Goal: Contribute content: Contribute content

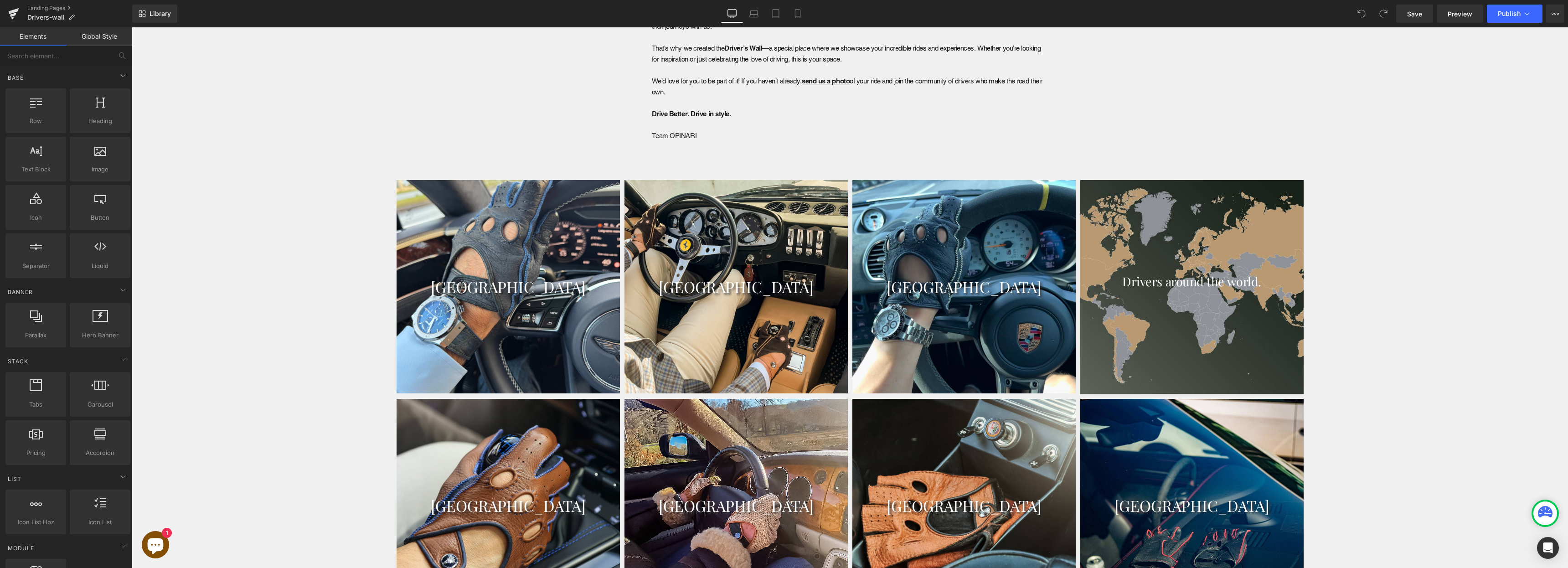
scroll to position [1018, 0]
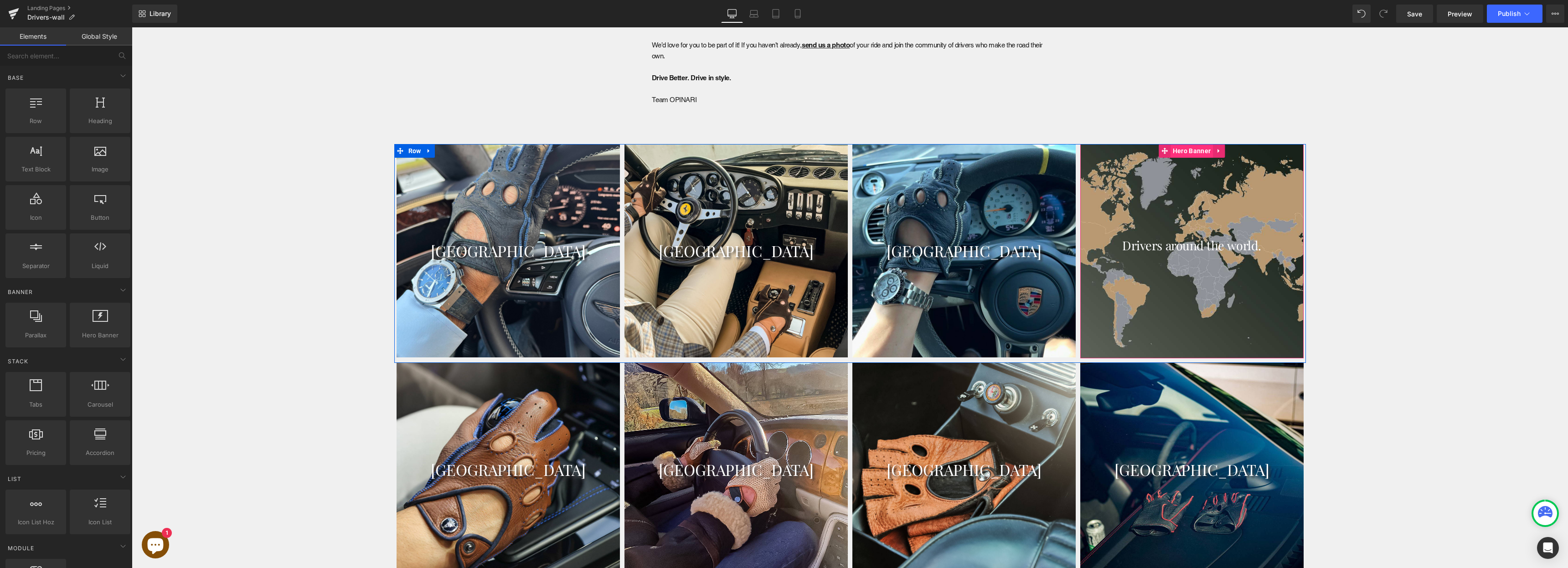
click at [783, 146] on span "Hero Banner" at bounding box center [1192, 151] width 42 height 14
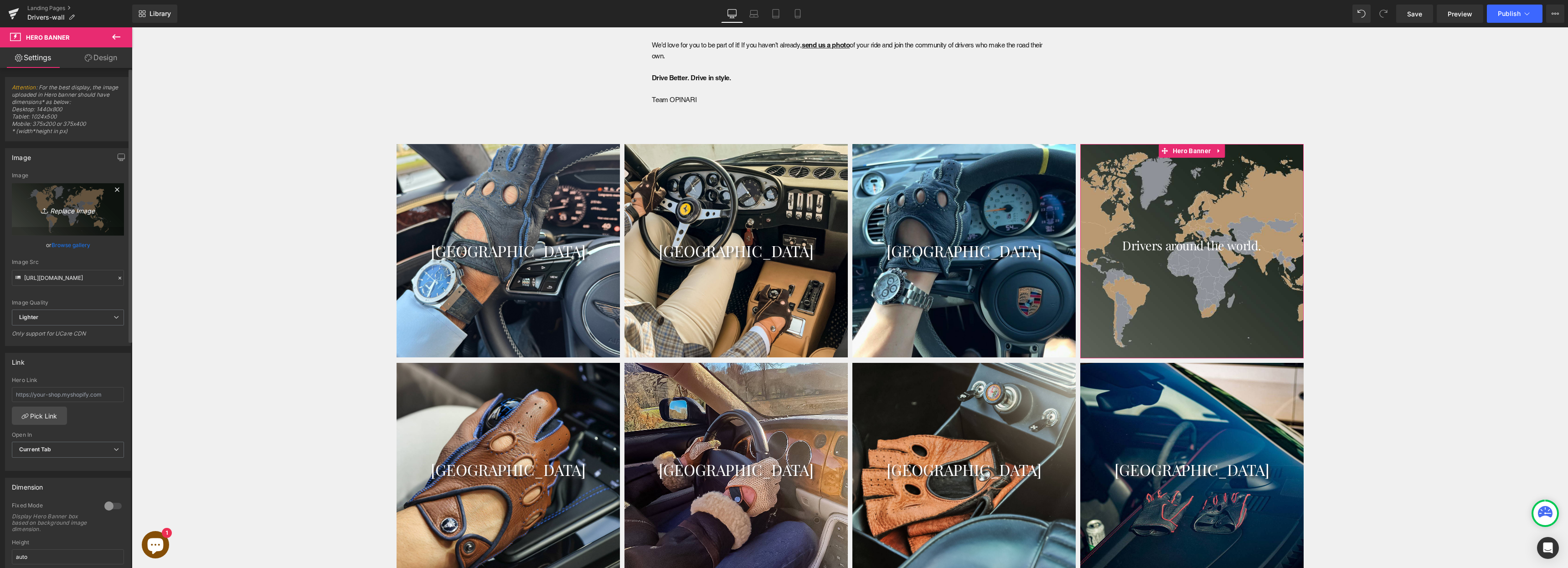
click at [61, 211] on icon "Replace Image" at bounding box center [67, 209] width 73 height 11
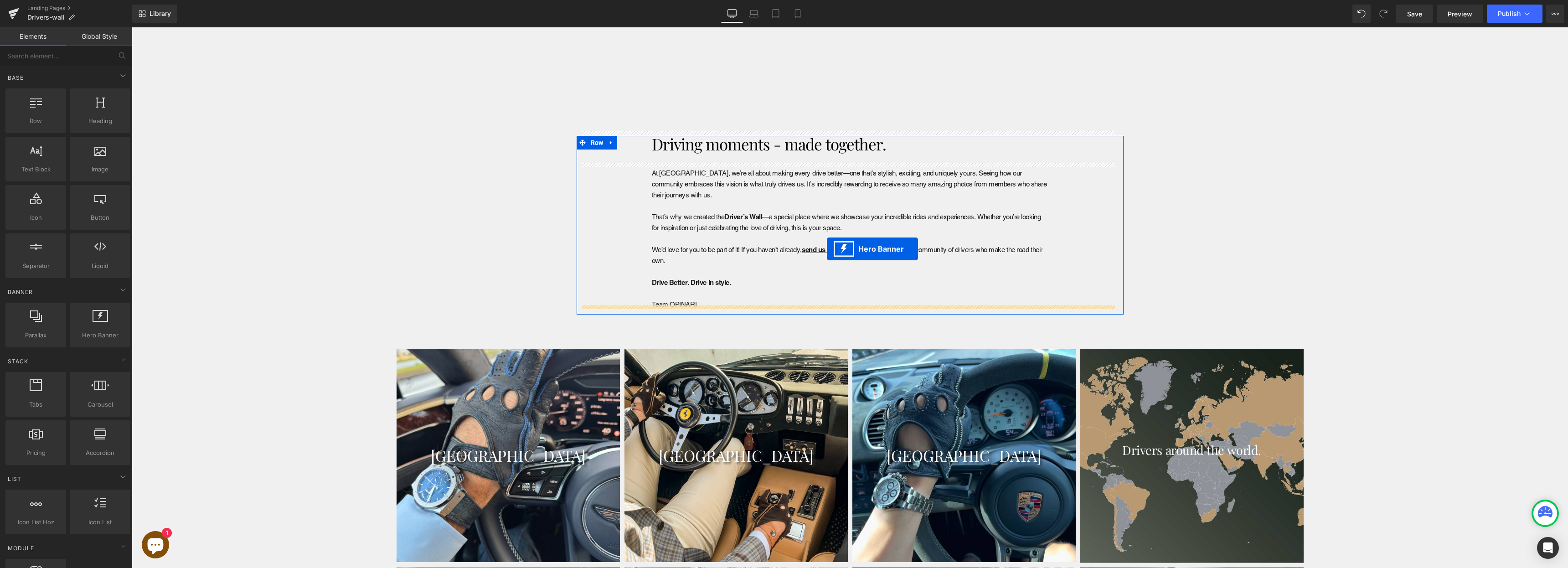
scroll to position [813, 0]
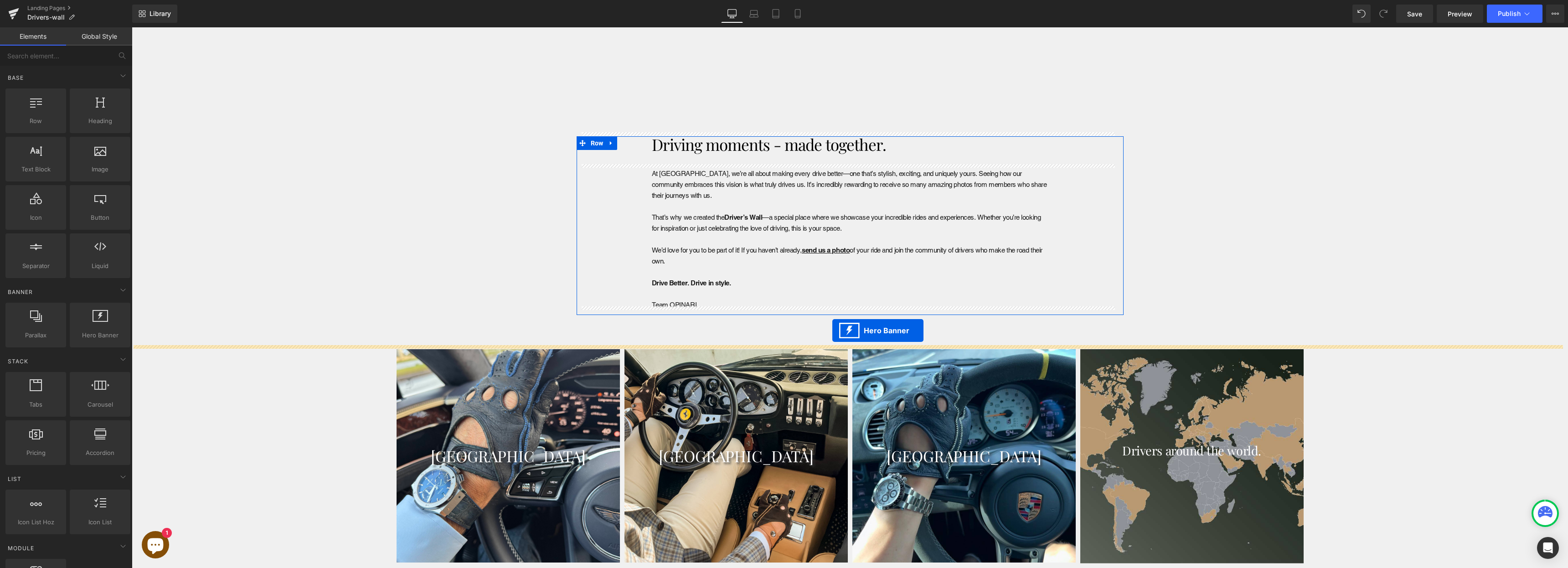
drag, startPoint x: 819, startPoint y: 136, endPoint x: 832, endPoint y: 331, distance: 195.4
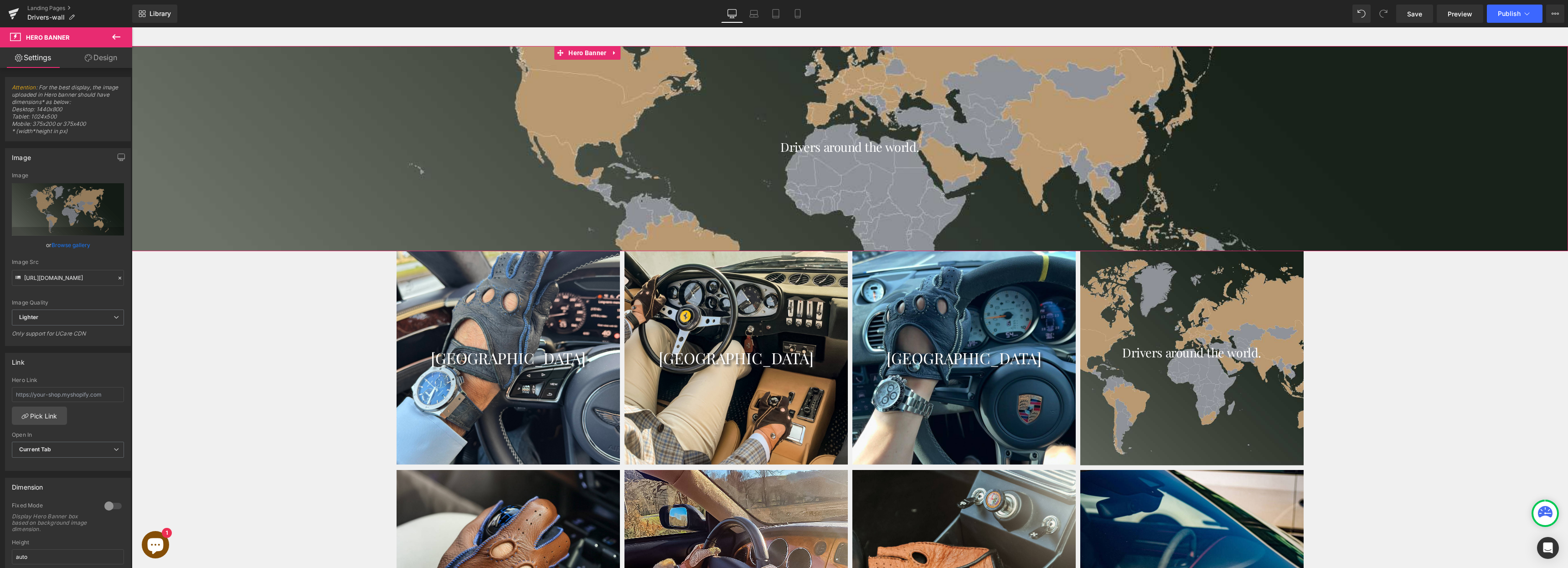
scroll to position [1115, 0]
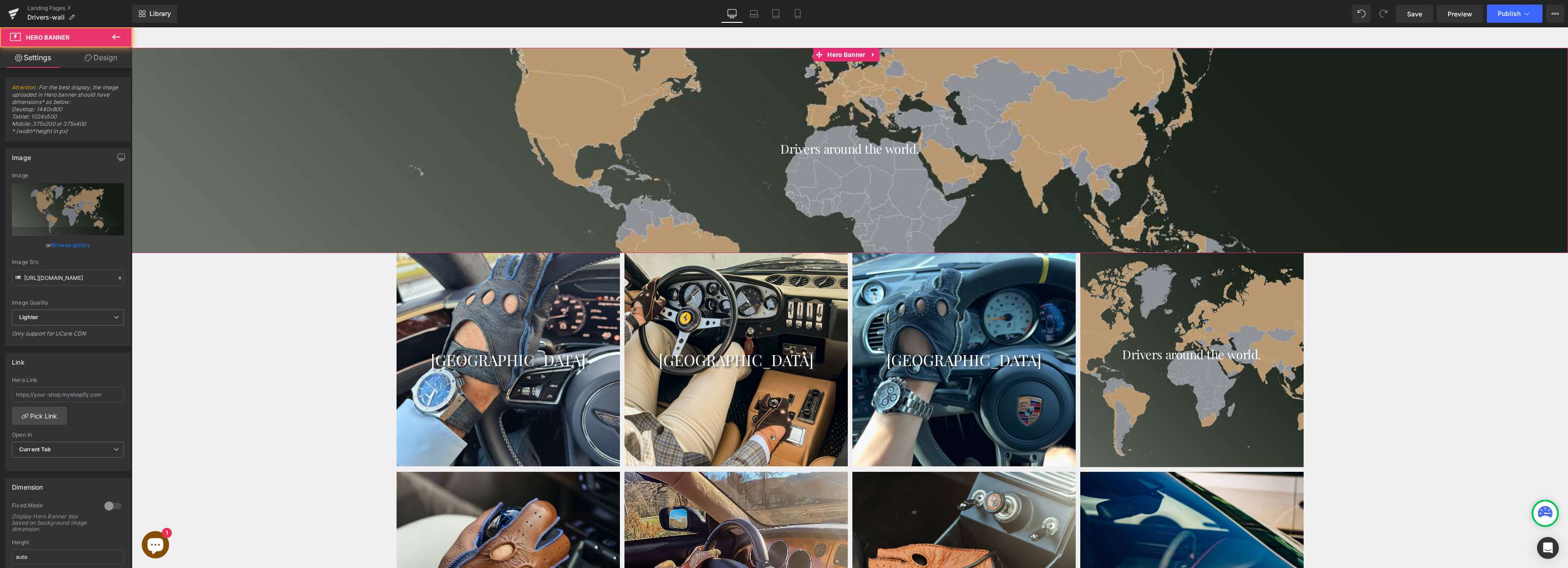
click at [579, 51] on div at bounding box center [850, 150] width 1437 height 205
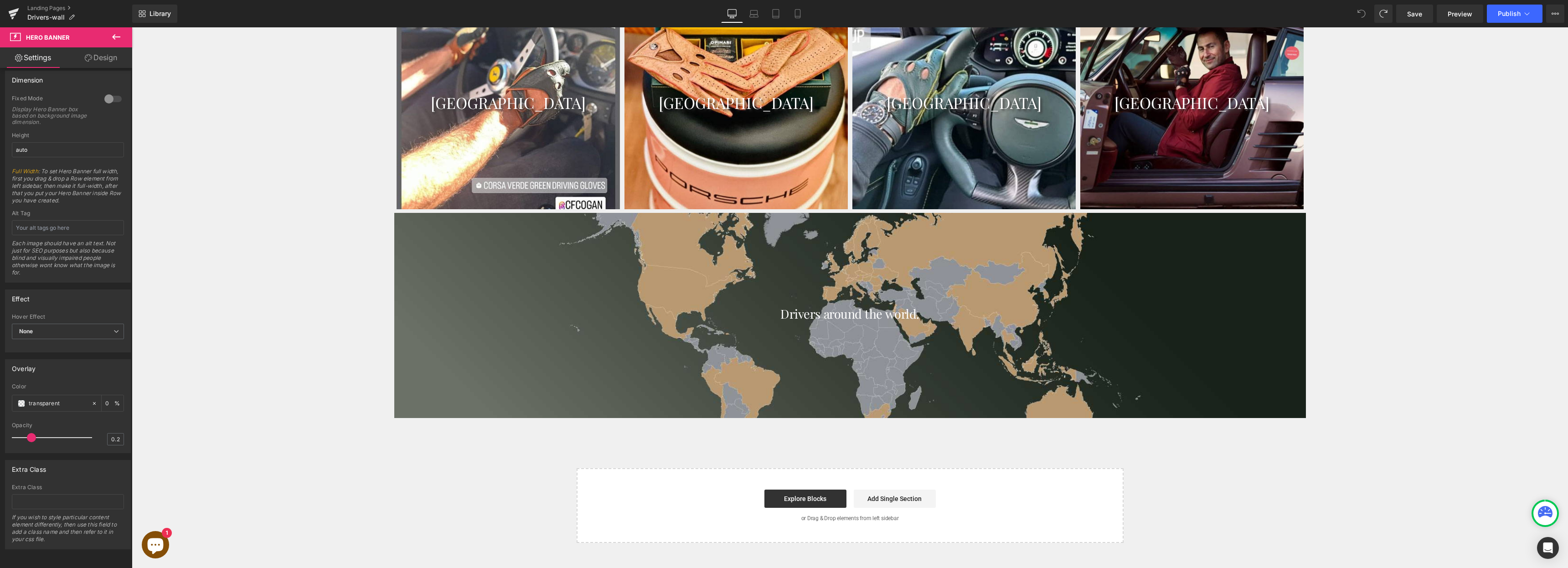
scroll to position [5295, 0]
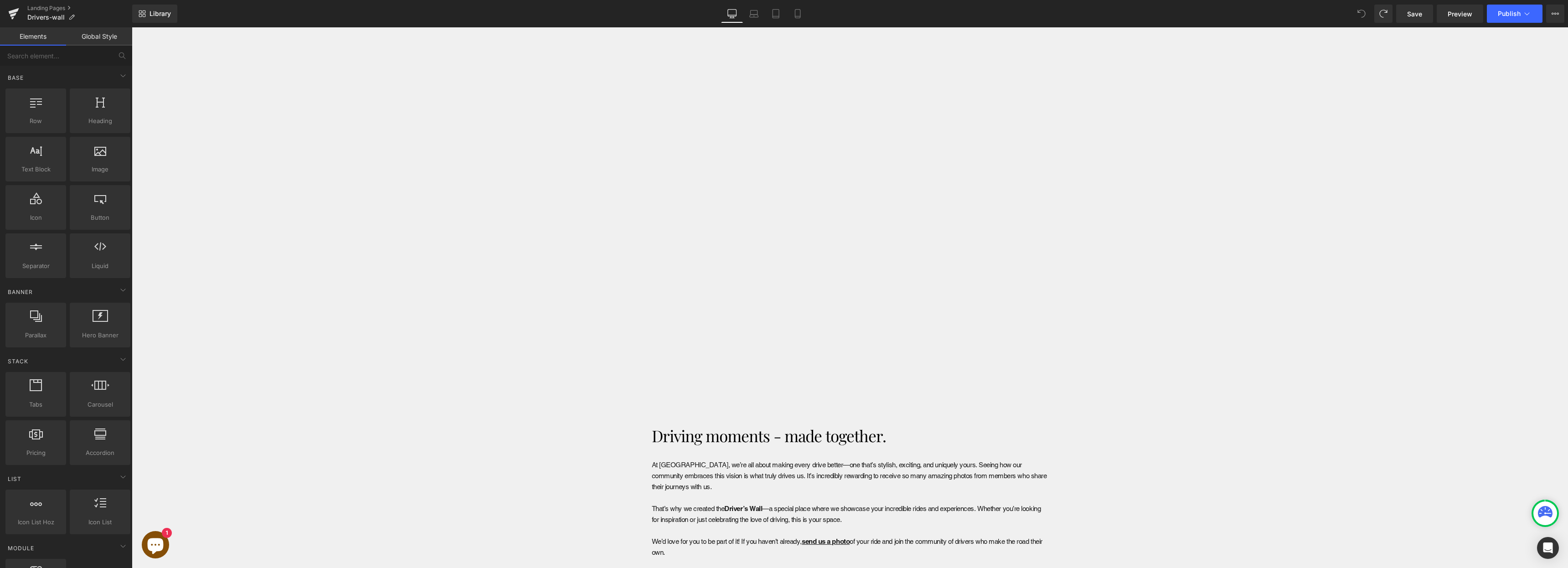
scroll to position [882, 0]
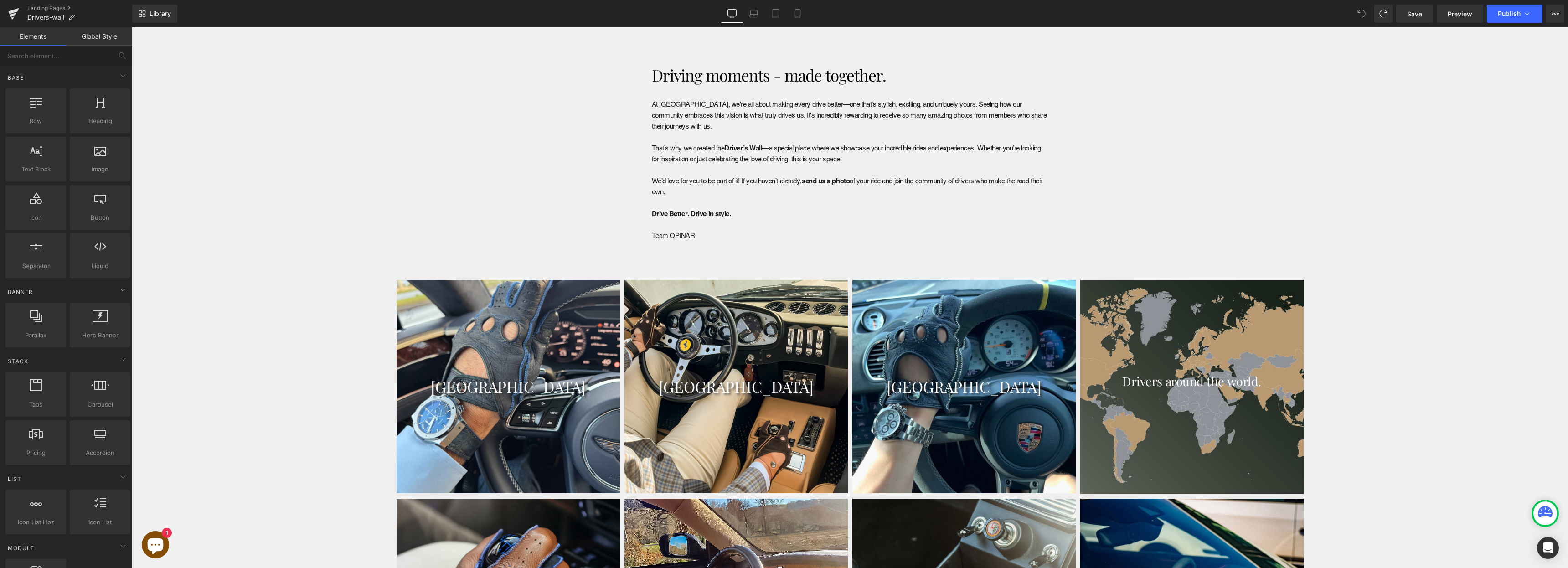
click at [428, 284] on icon at bounding box center [428, 287] width 6 height 7
click at [439, 284] on icon at bounding box center [440, 286] width 6 height 6
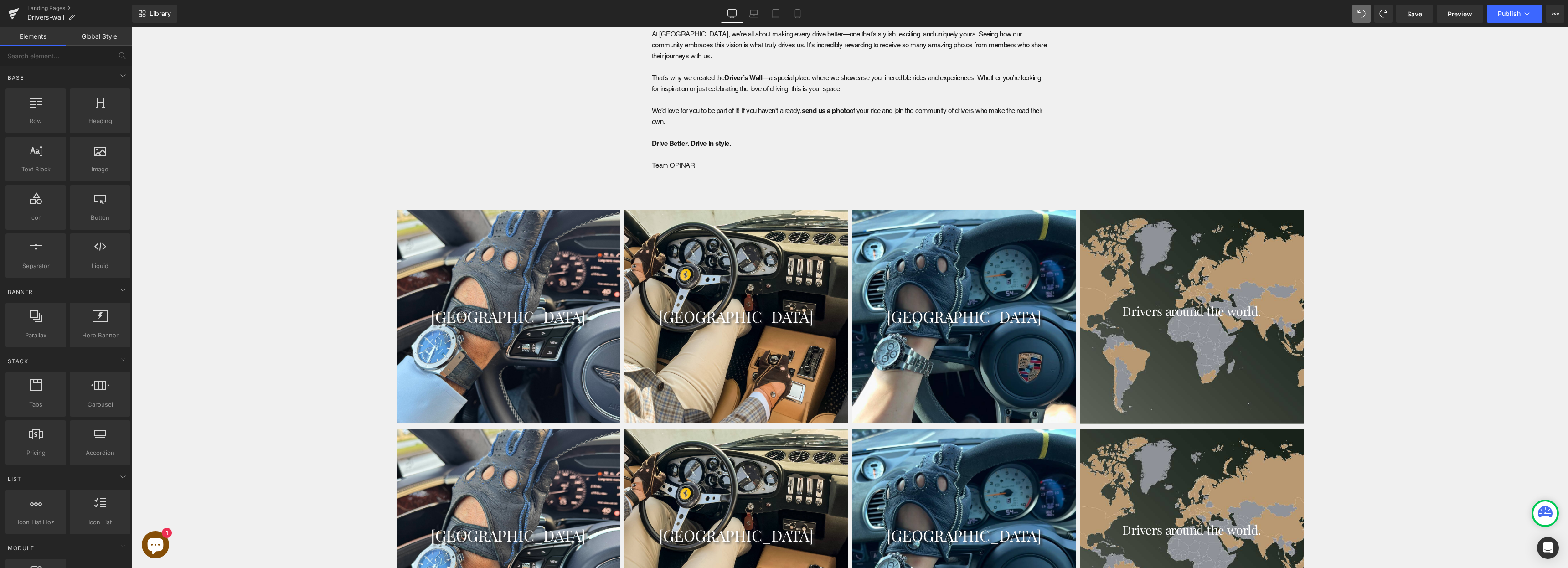
scroll to position [922, 0]
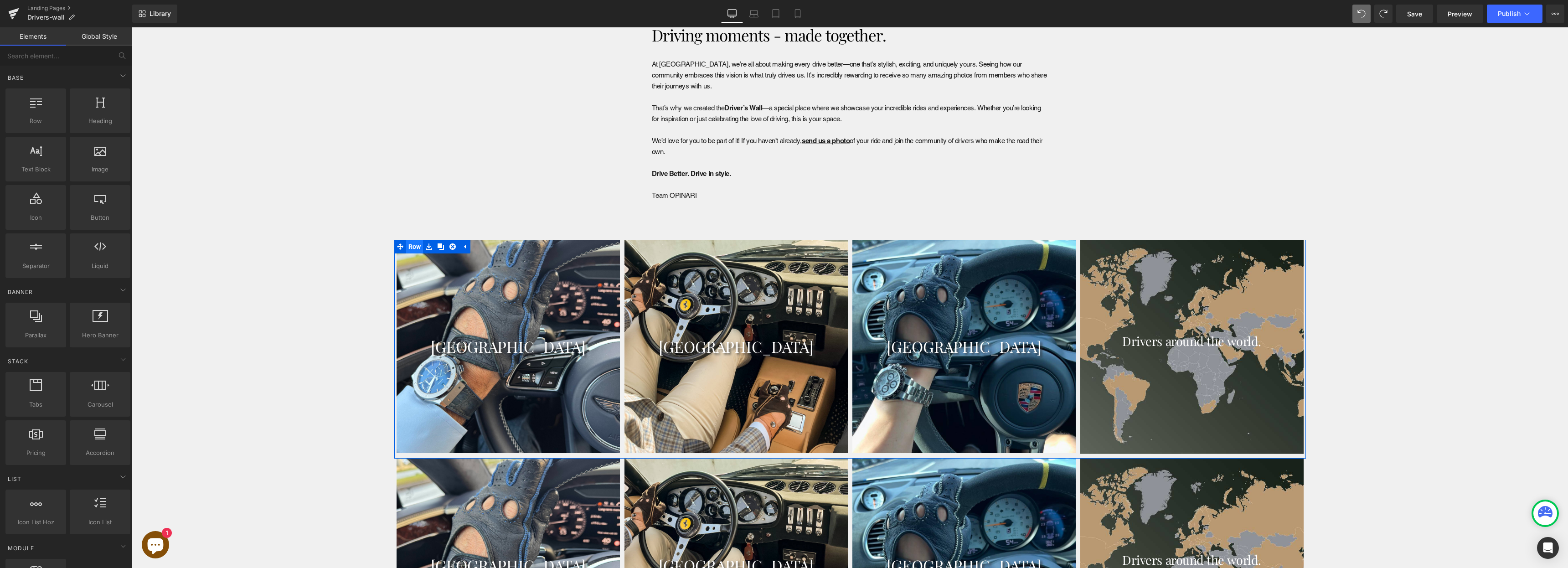
click at [410, 246] on span "Row" at bounding box center [414, 247] width 17 height 14
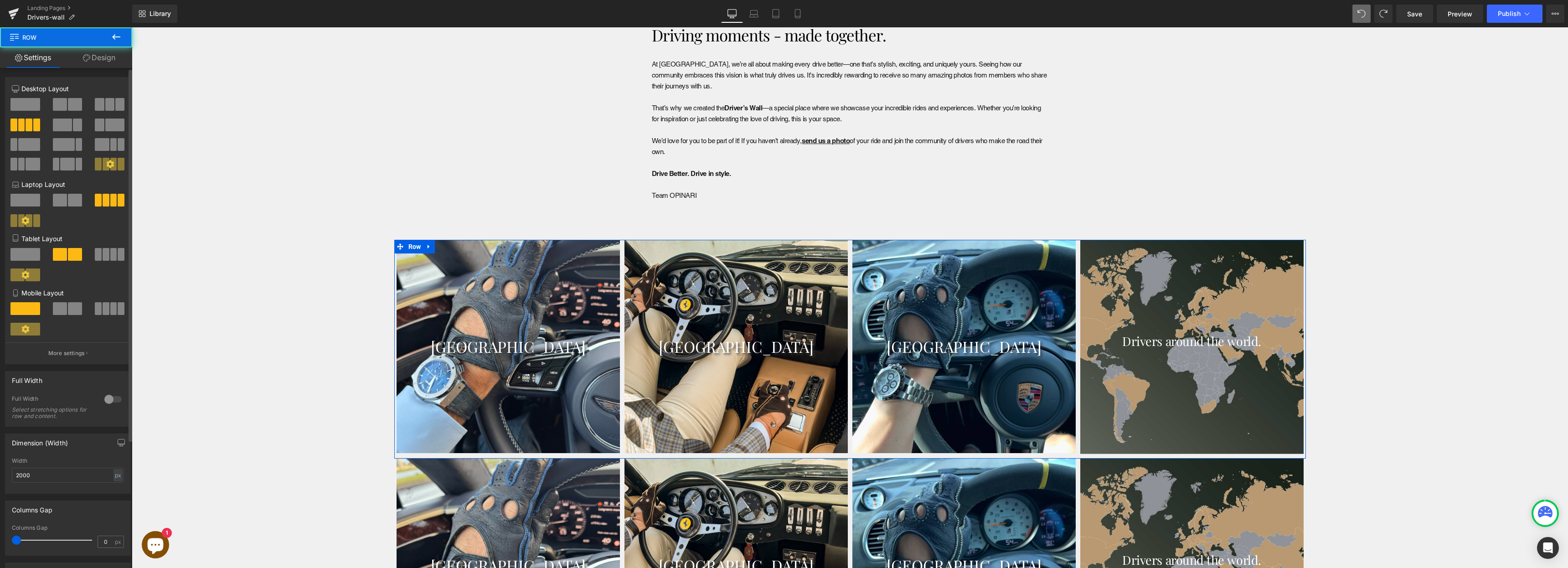
click at [34, 102] on span at bounding box center [25, 104] width 30 height 12
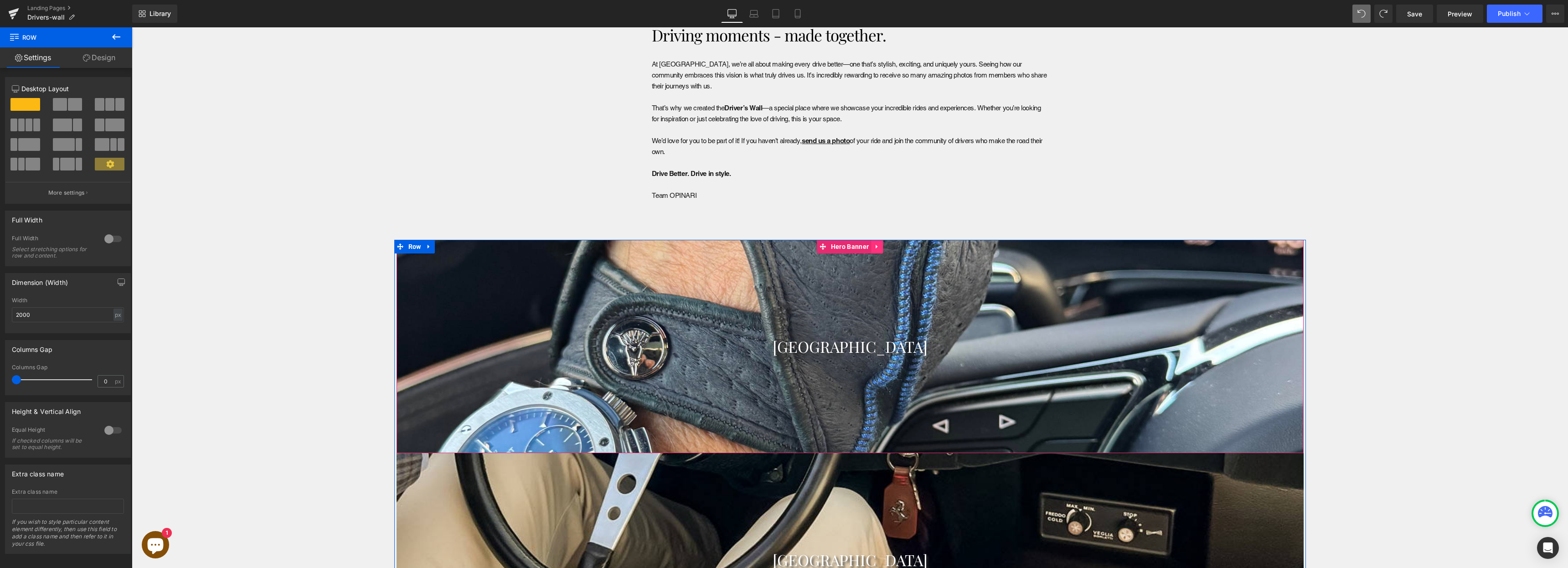
click at [874, 244] on icon at bounding box center [877, 247] width 6 height 7
click at [879, 244] on icon at bounding box center [882, 247] width 6 height 7
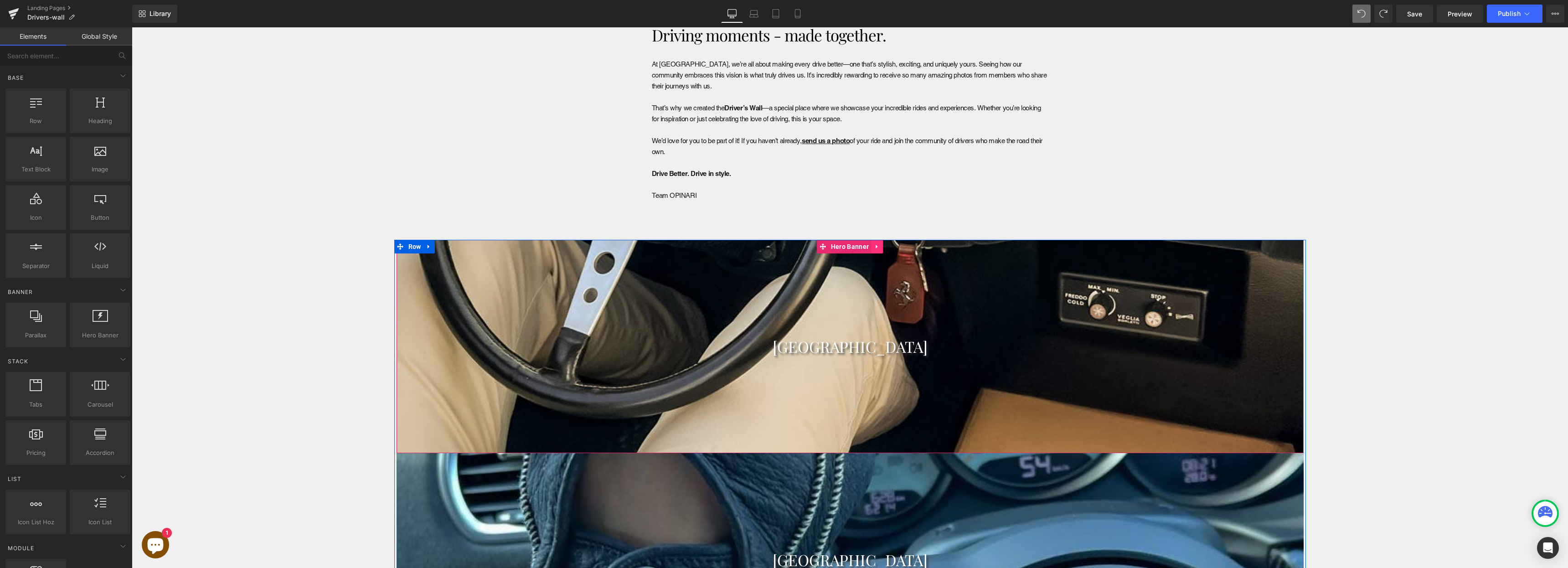
click at [875, 244] on icon at bounding box center [877, 247] width 6 height 7
click at [879, 244] on icon at bounding box center [882, 246] width 6 height 6
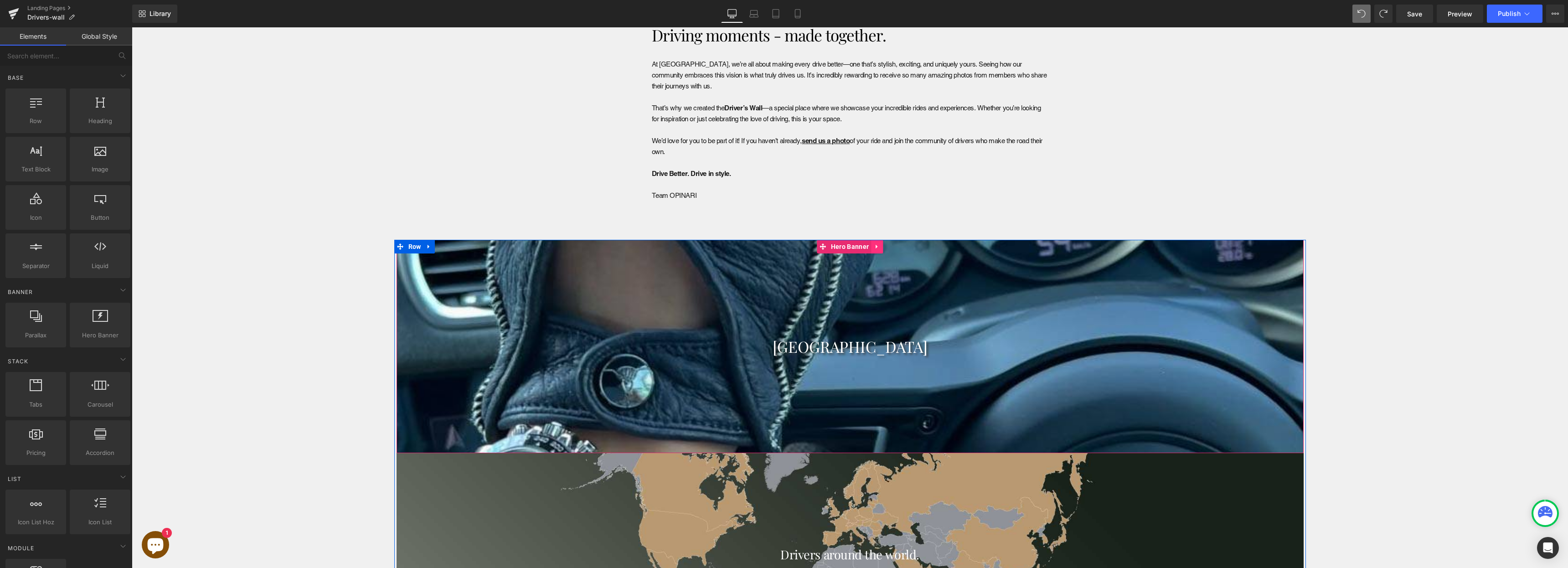
click at [875, 244] on icon at bounding box center [877, 247] width 6 height 7
click at [881, 245] on icon at bounding box center [882, 246] width 6 height 6
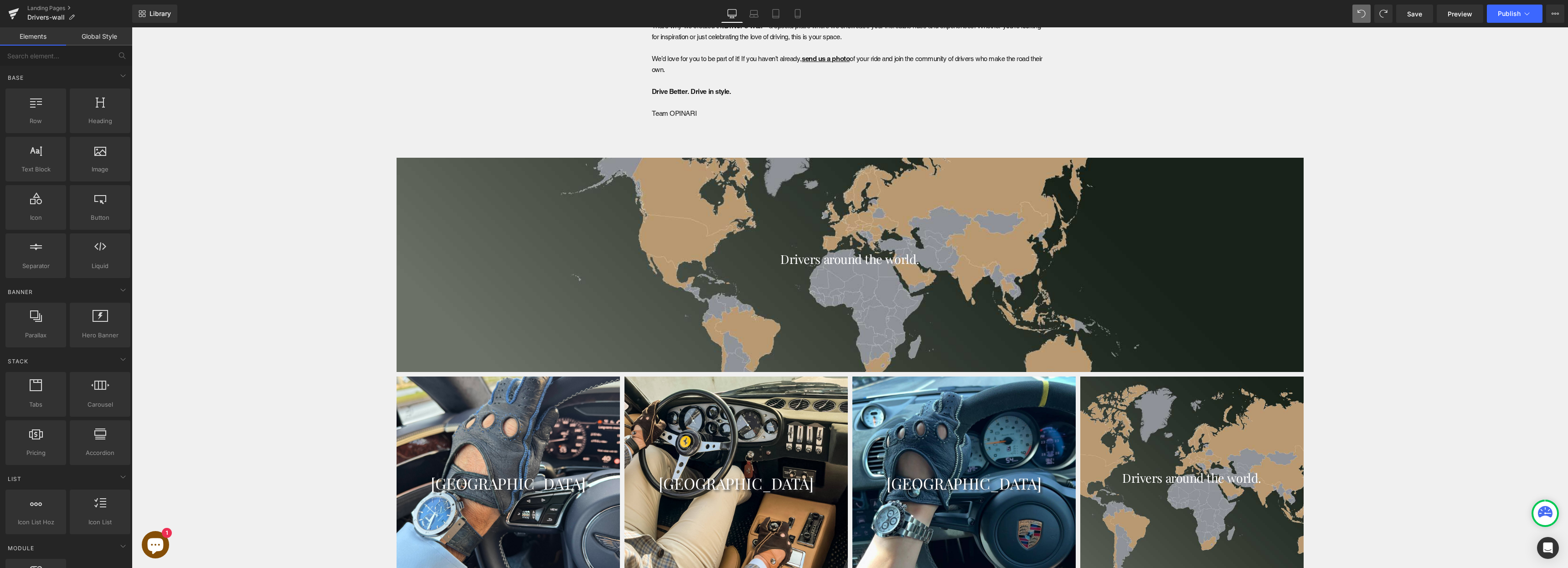
scroll to position [1011, 0]
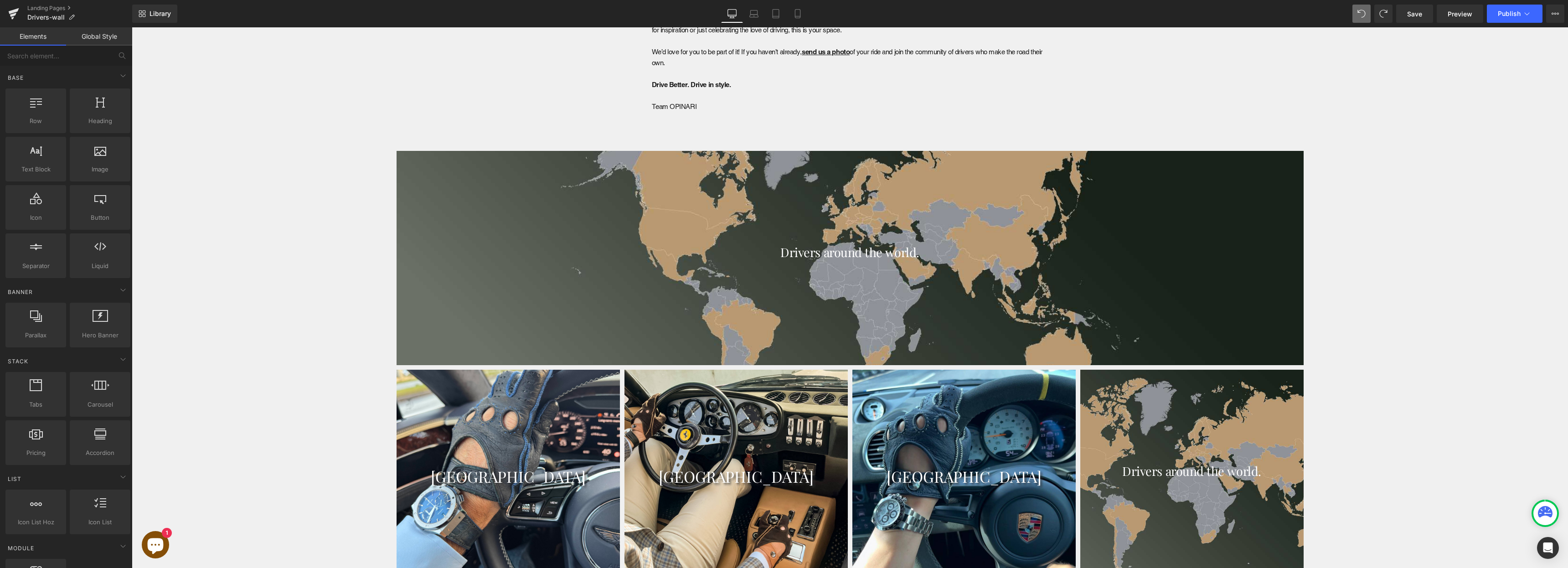
click at [755, 18] on link "Laptop" at bounding box center [754, 14] width 22 height 18
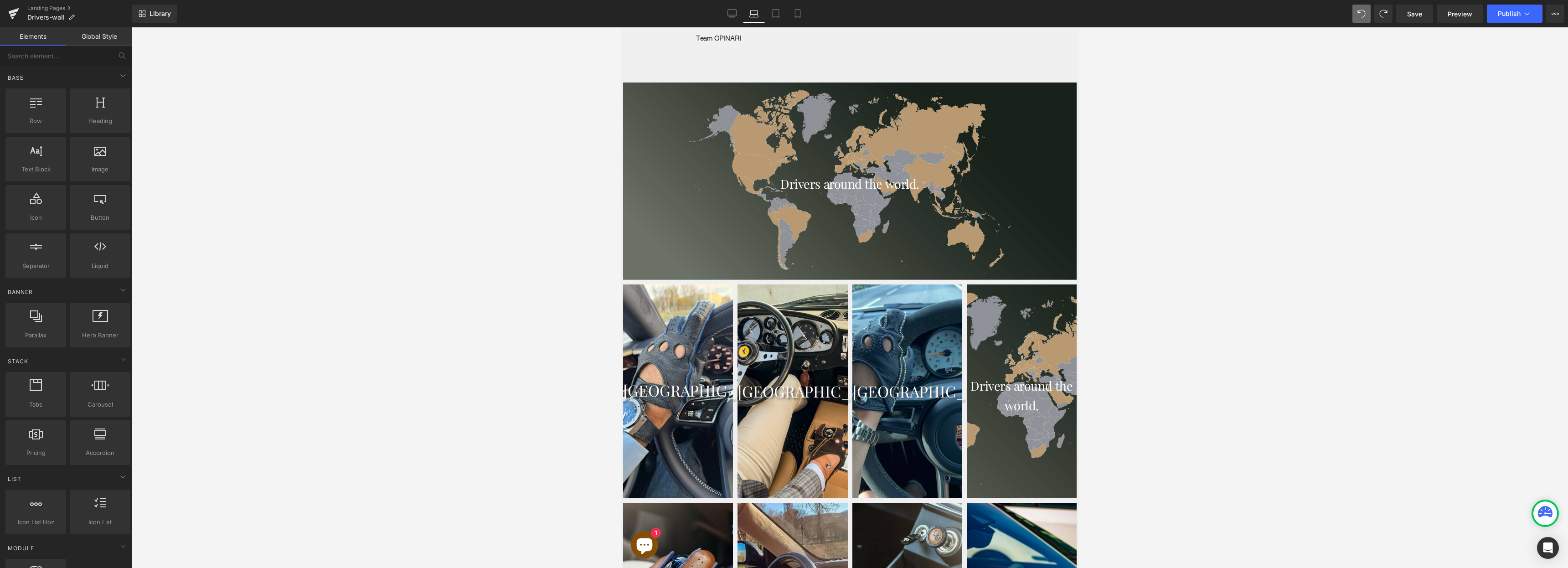
scroll to position [528, 0]
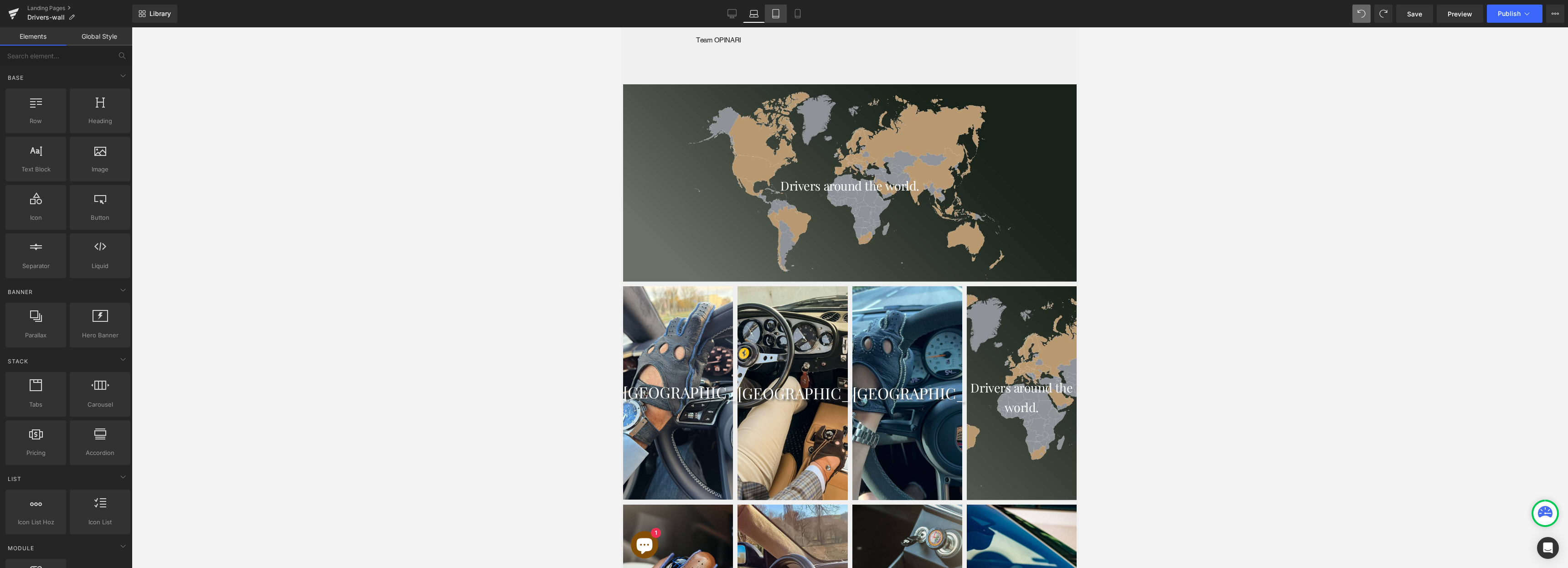
click at [781, 14] on link "Tablet" at bounding box center [776, 14] width 22 height 18
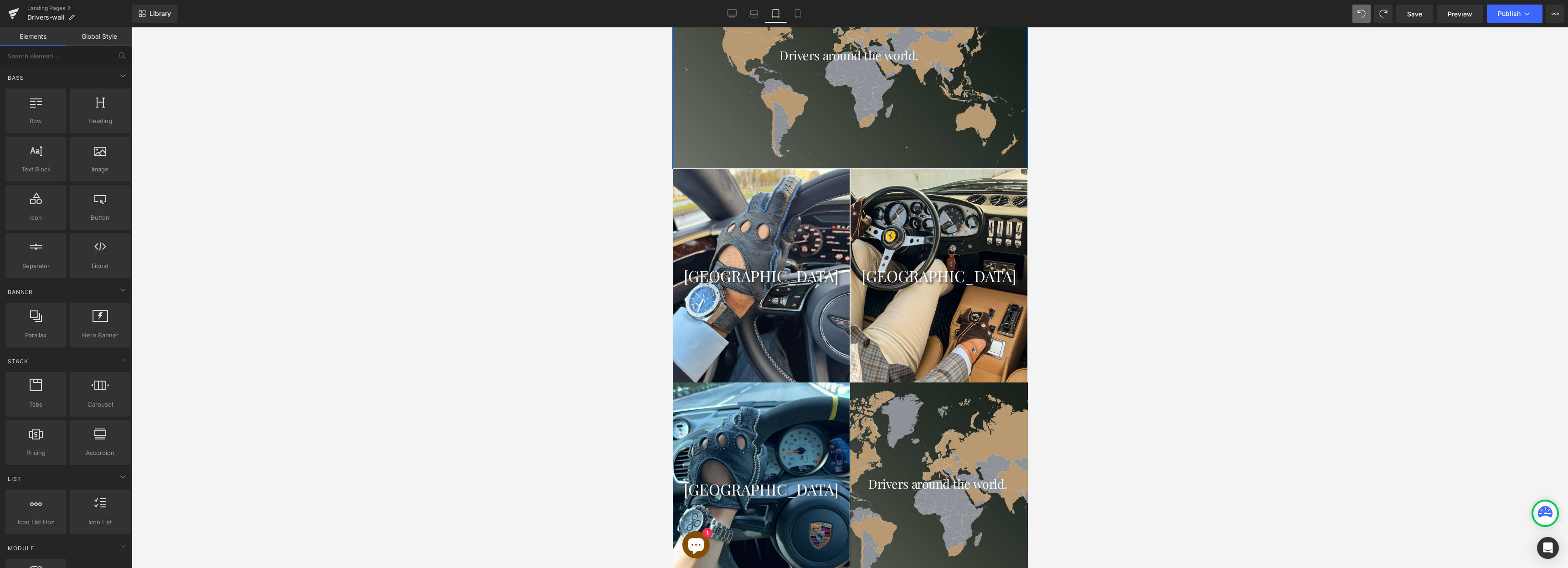
scroll to position [614, 0]
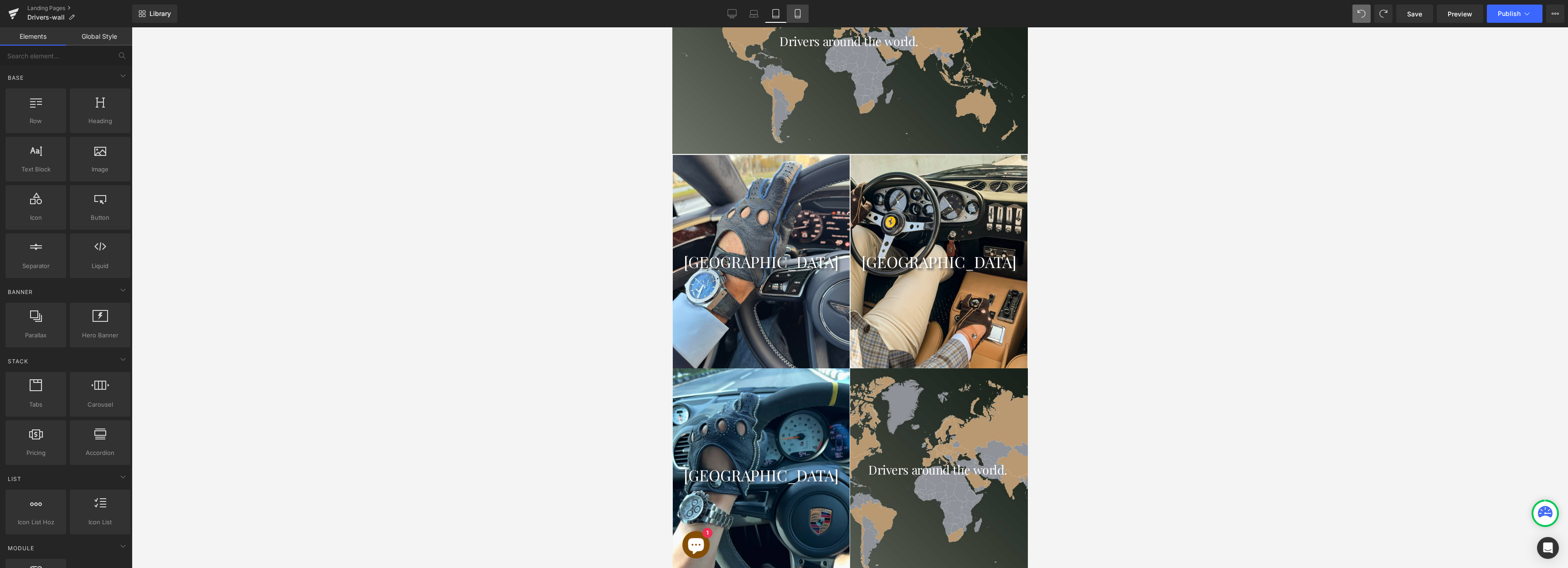
click at [795, 16] on icon at bounding box center [797, 13] width 9 height 9
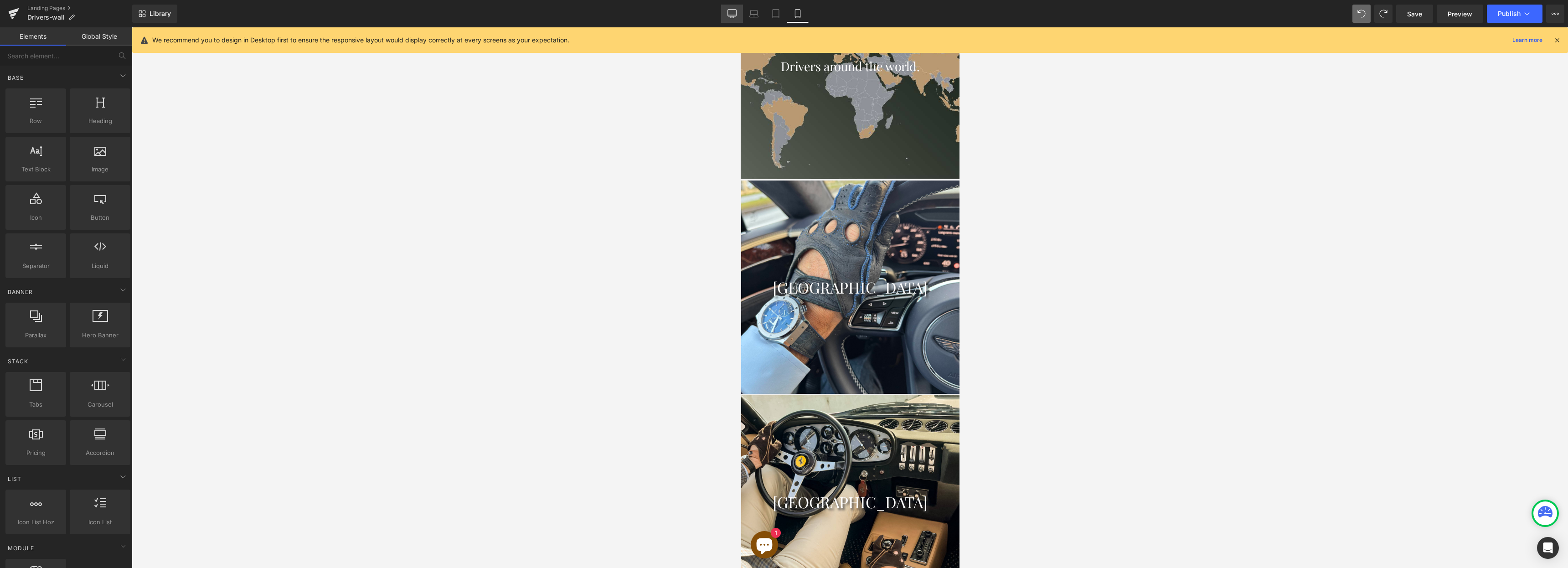
click at [731, 18] on icon at bounding box center [732, 18] width 5 height 0
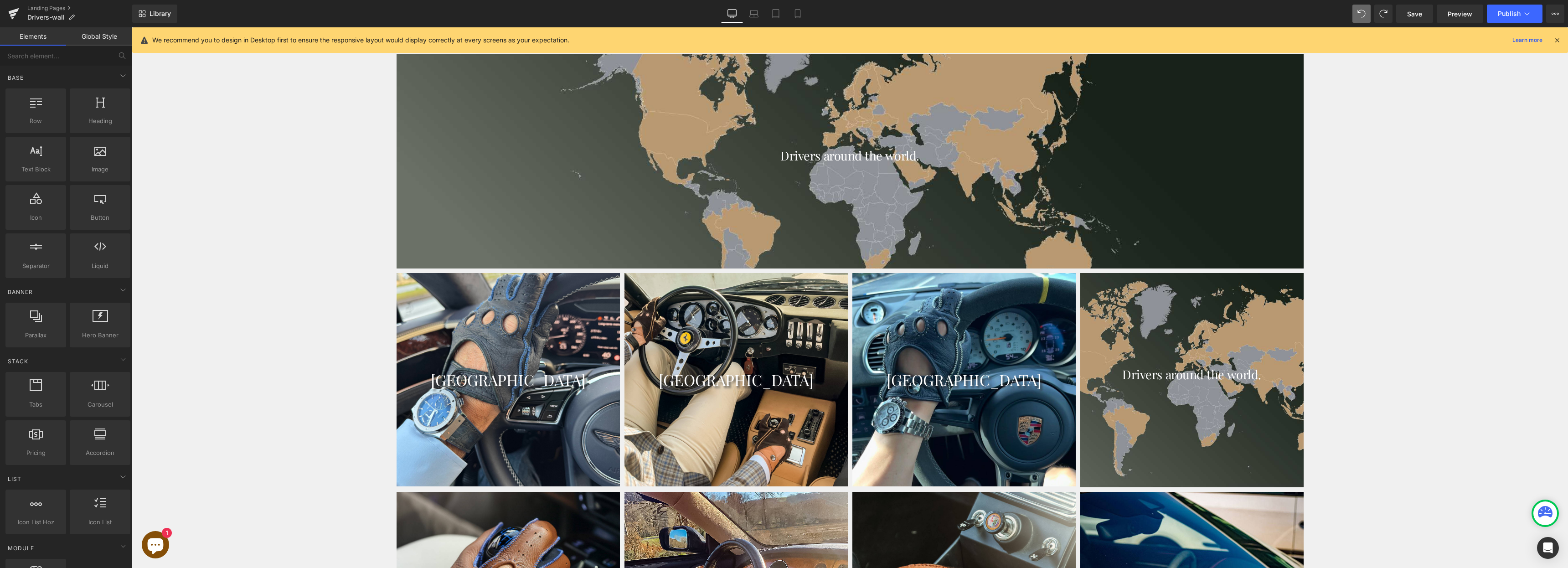
scroll to position [1106, 0]
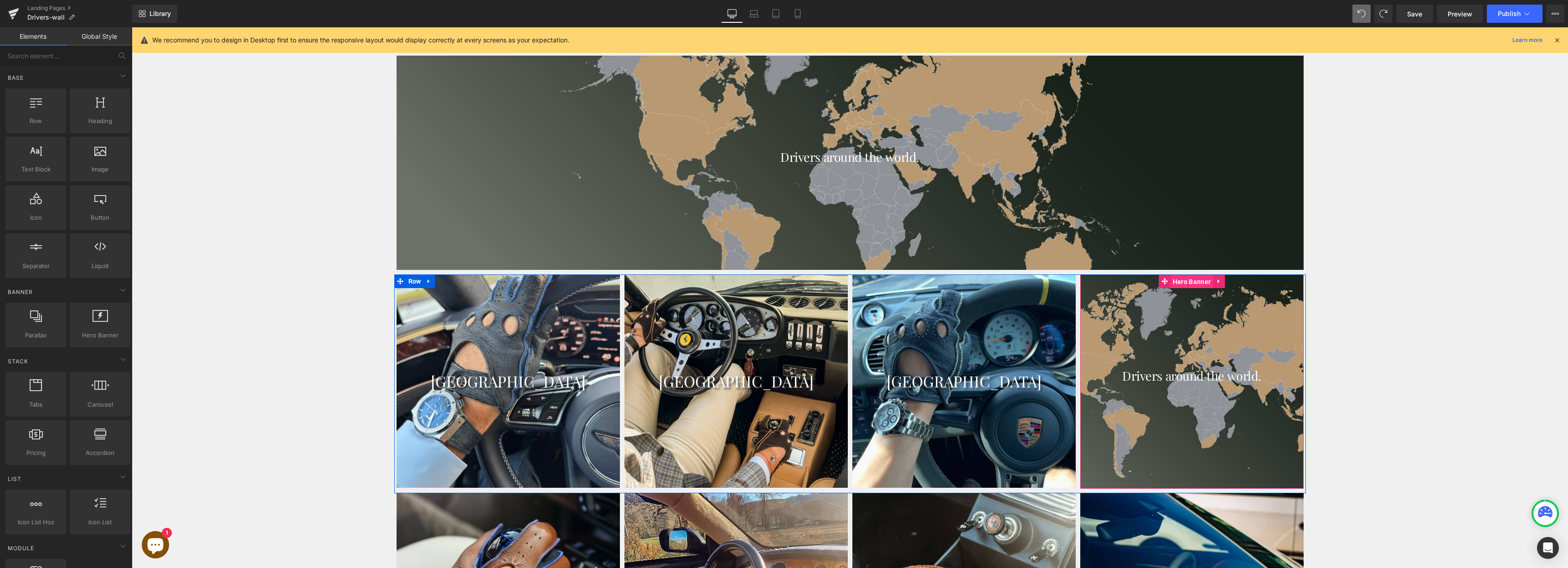
click at [1184, 280] on span "Hero Banner" at bounding box center [1192, 282] width 42 height 14
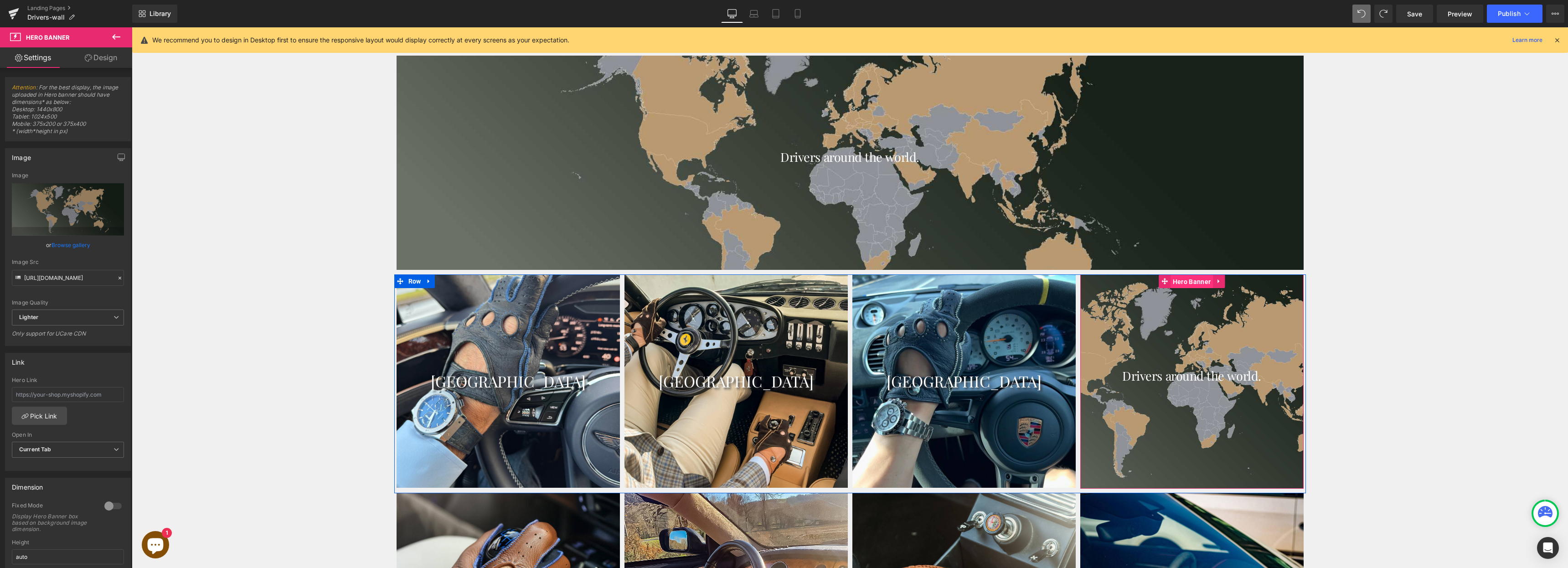
click at [1180, 277] on span "Hero Banner" at bounding box center [1192, 282] width 42 height 14
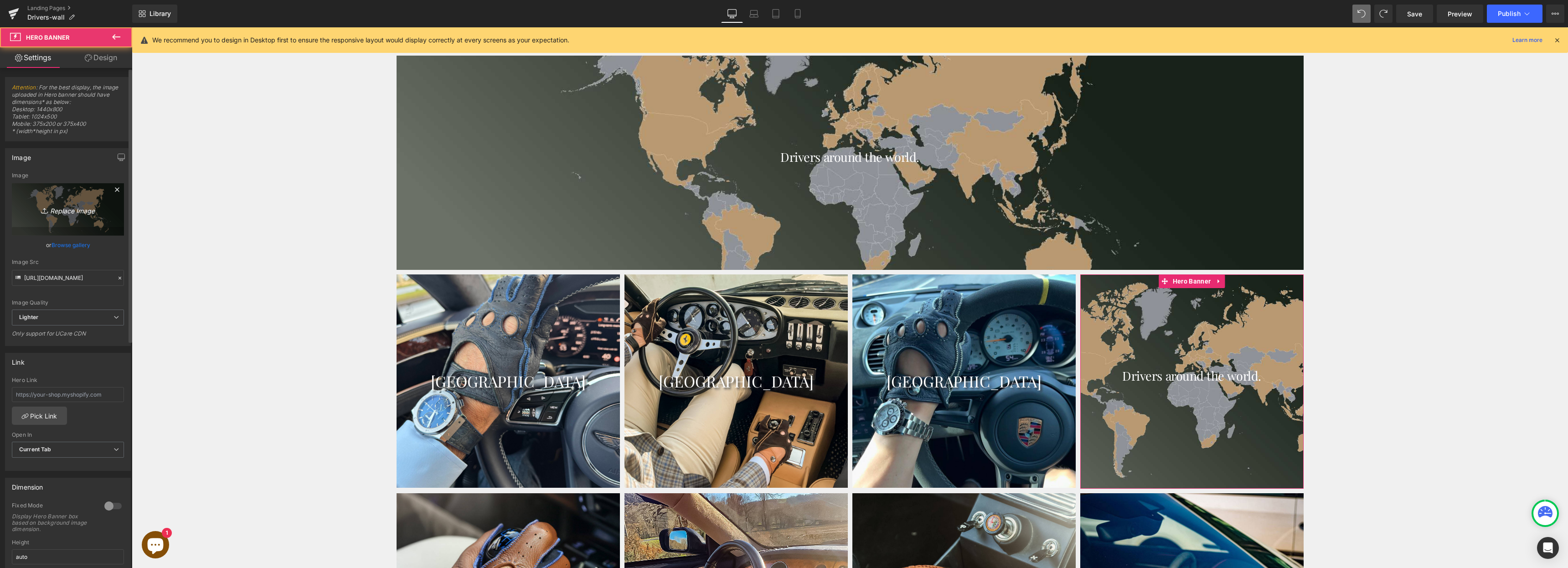
click at [74, 210] on icon "Replace Image" at bounding box center [67, 209] width 73 height 11
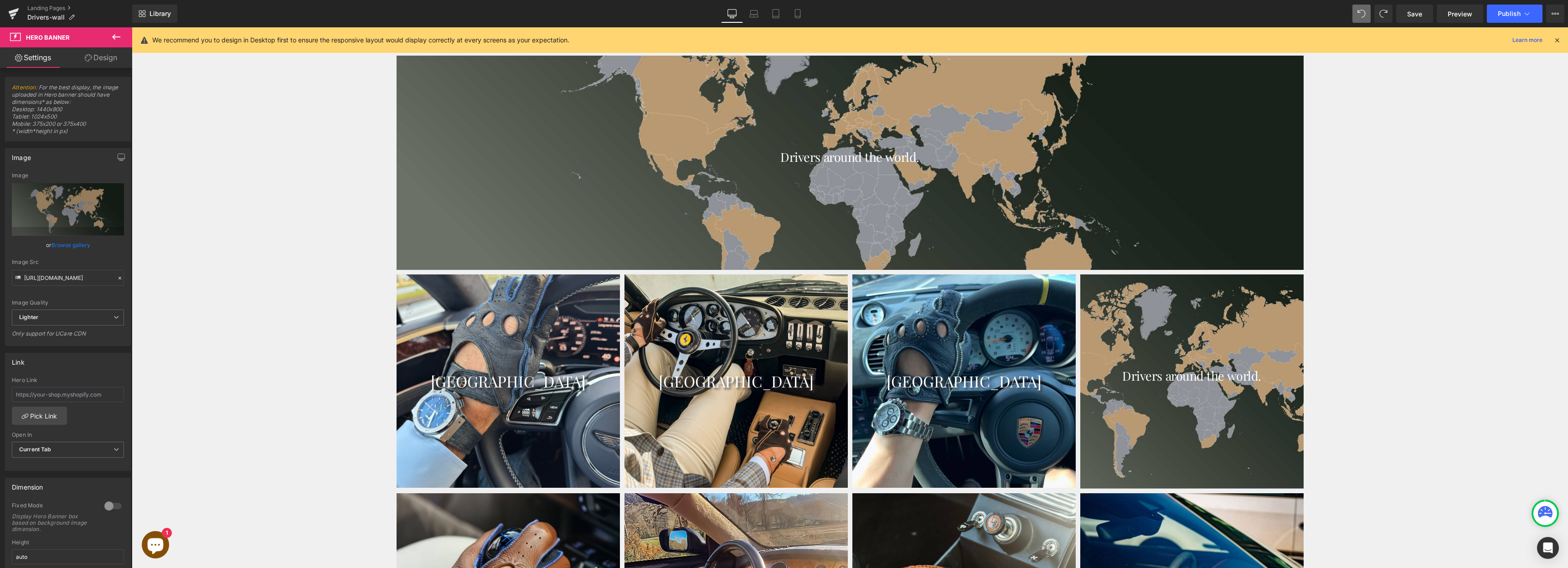
type input "C:\fakepath\528288070_2464789190588353_4729359892008971916_n.jpg"
click at [71, 213] on input "file" at bounding box center [68, 206] width 112 height 46
type input "C:\fakepath\528288070_2464789190588353_4729359892008971916_n.jpg"
click at [757, 12] on icon at bounding box center [754, 13] width 9 height 9
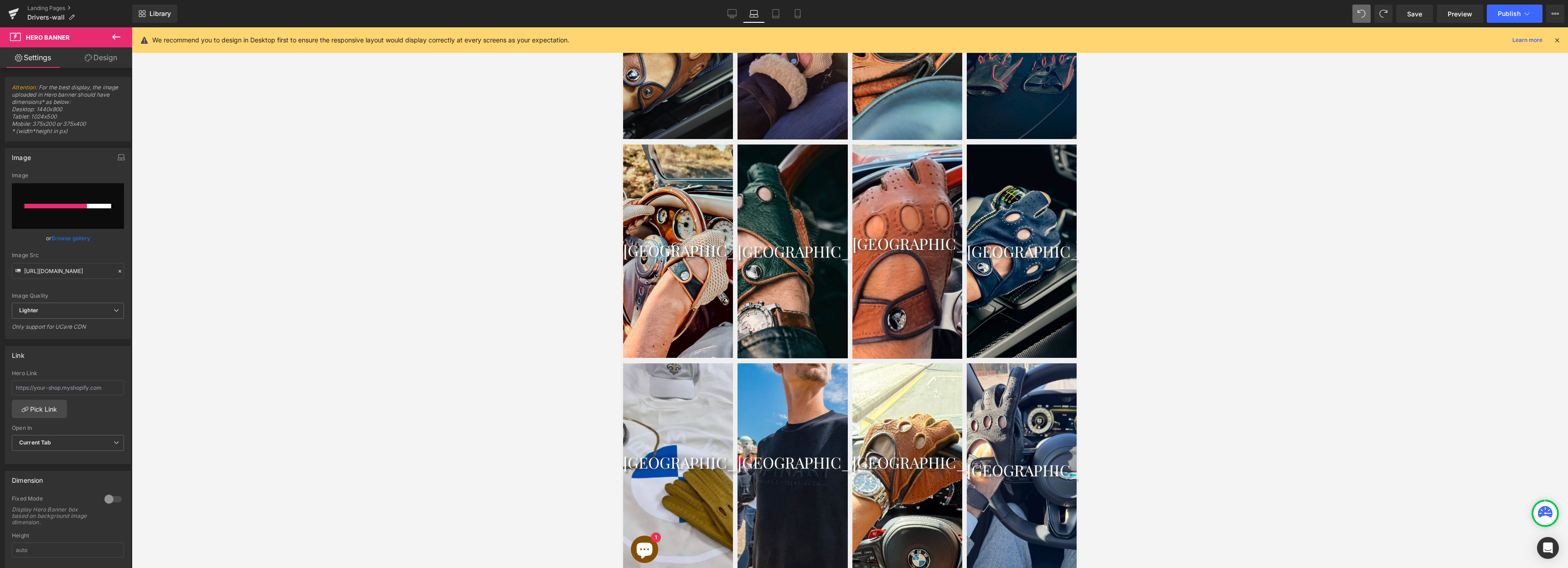
scroll to position [539, 0]
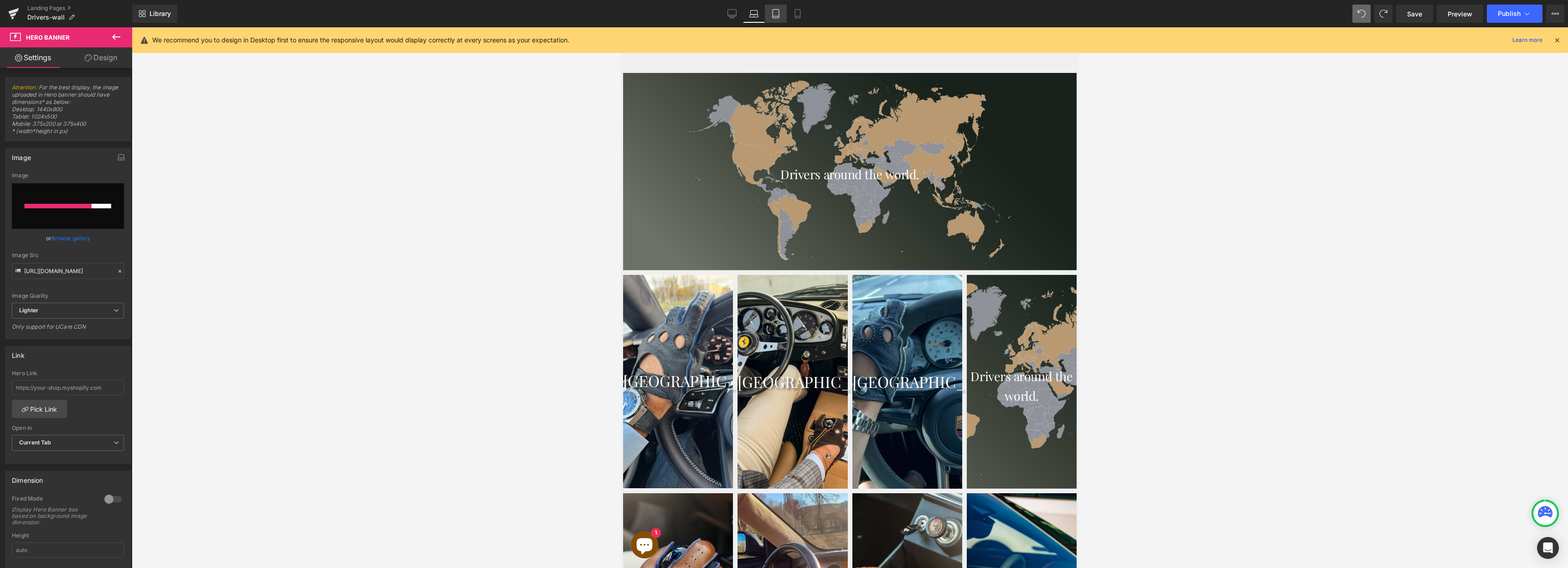
click at [778, 17] on icon at bounding box center [776, 13] width 9 height 9
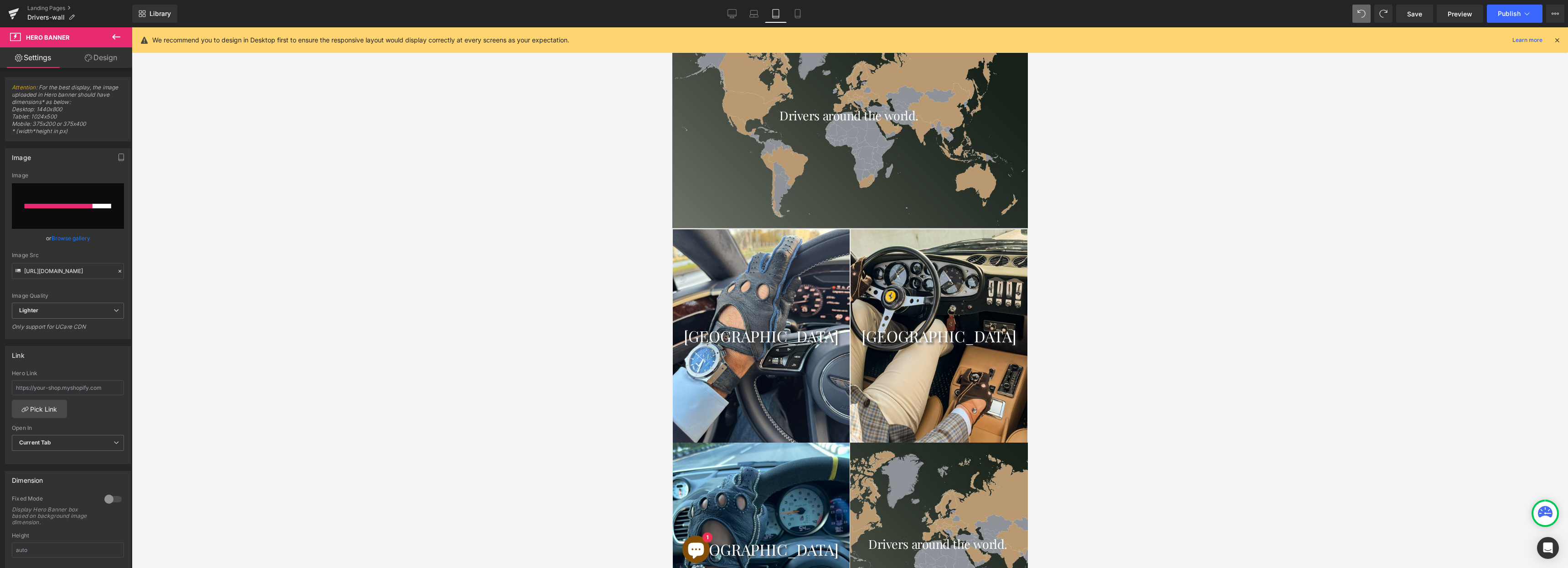
scroll to position [707, 0]
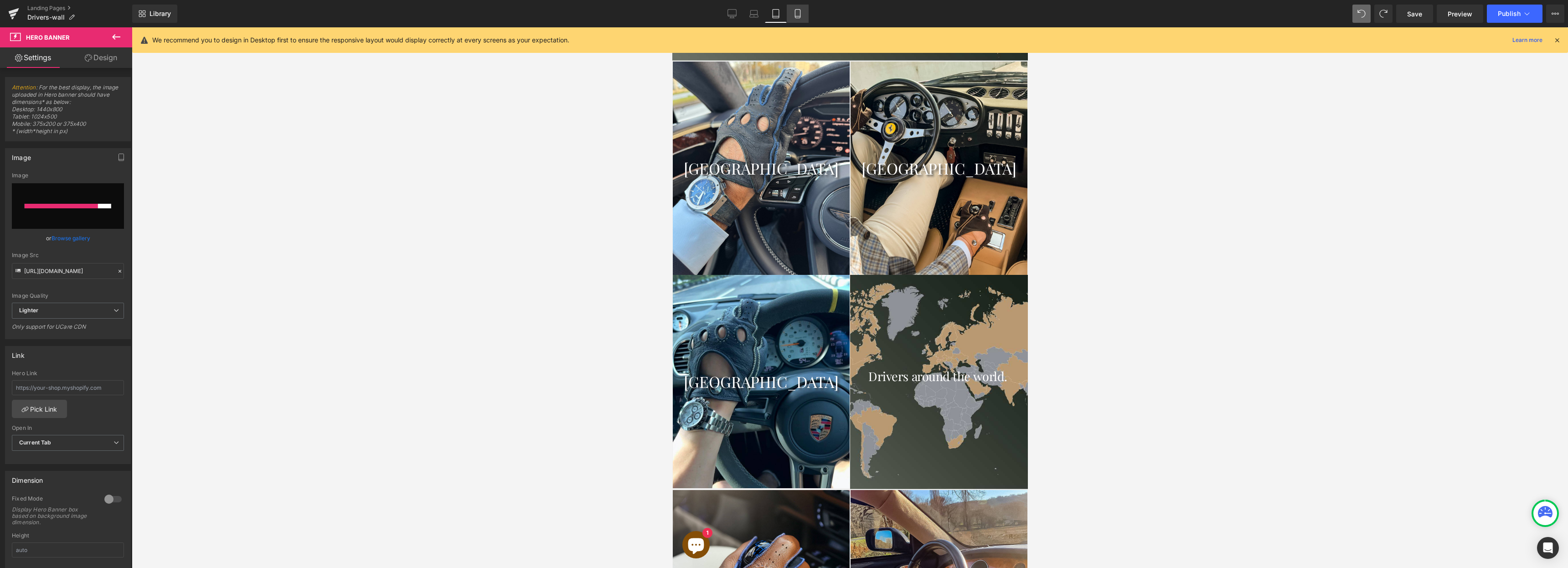
click at [801, 18] on icon at bounding box center [797, 13] width 9 height 9
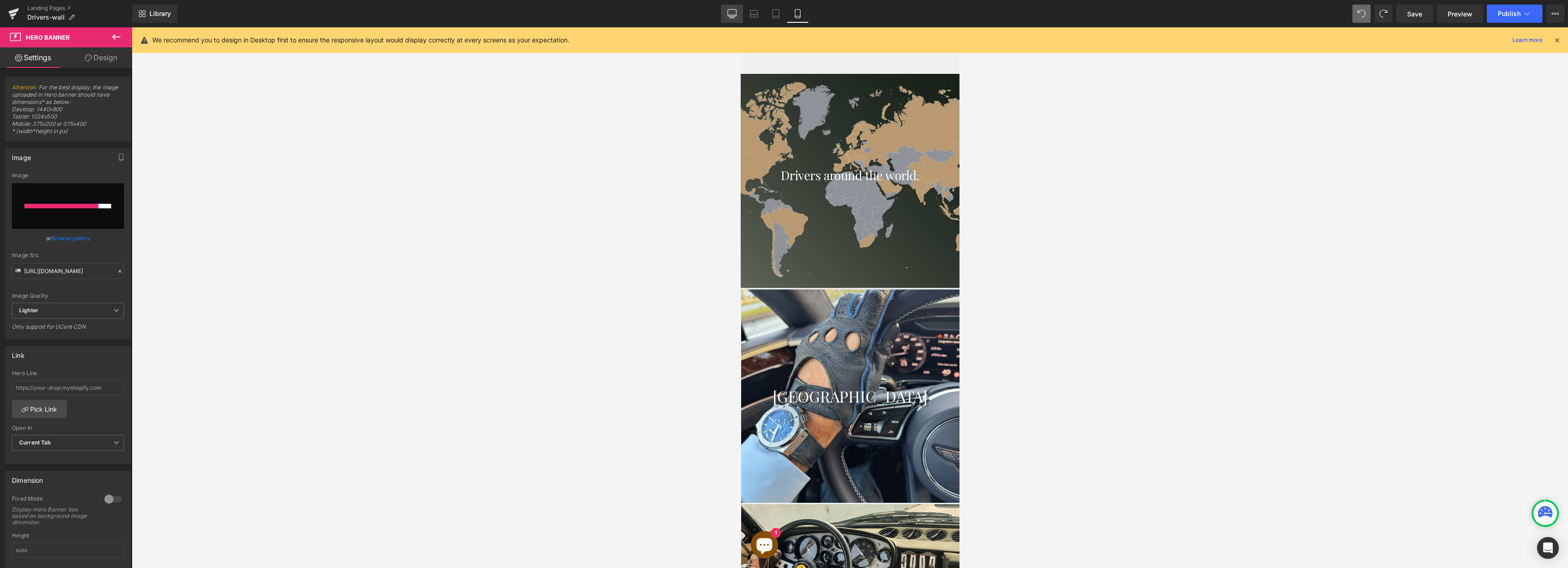
click at [735, 14] on icon at bounding box center [731, 13] width 9 height 9
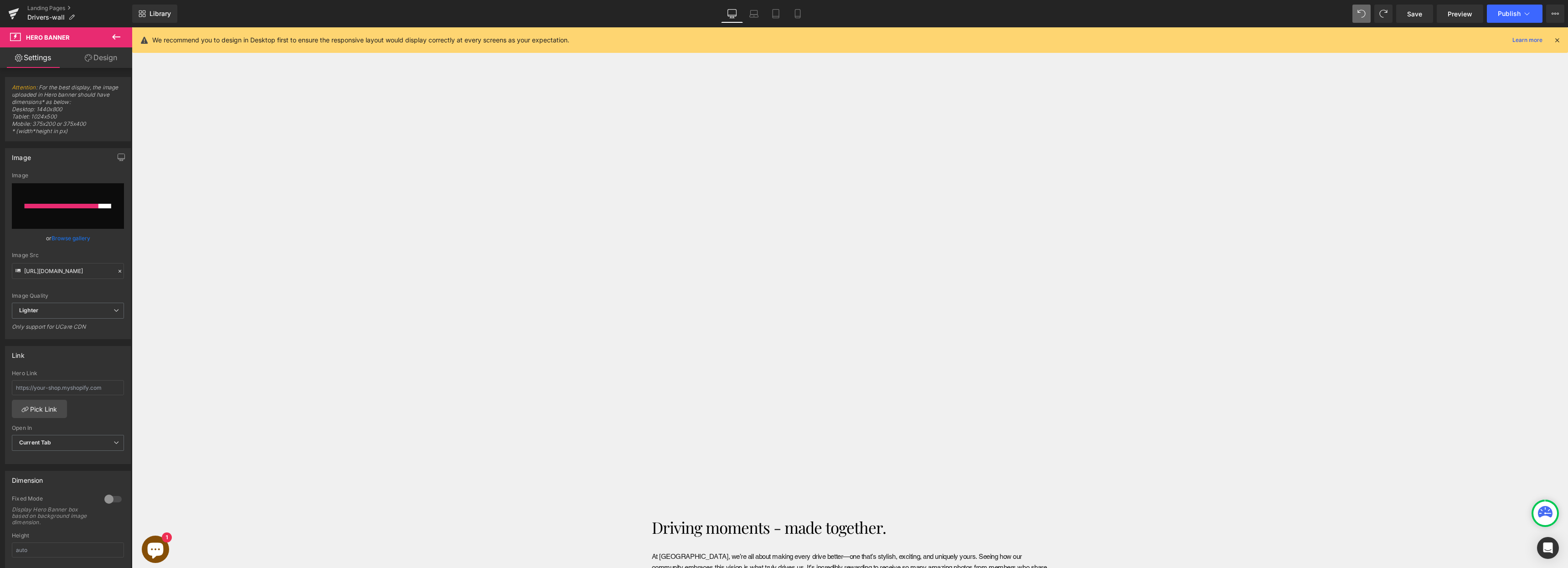
scroll to position [448, 0]
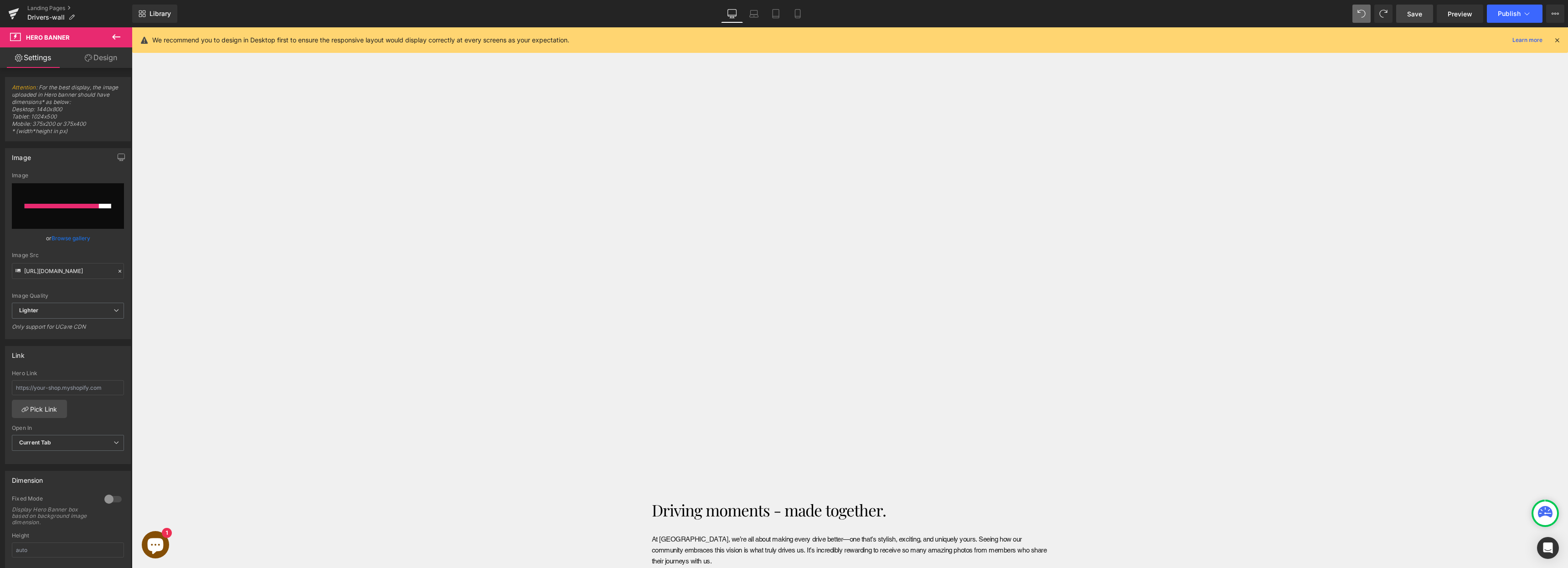
click at [1423, 16] on link "Save" at bounding box center [1414, 14] width 37 height 18
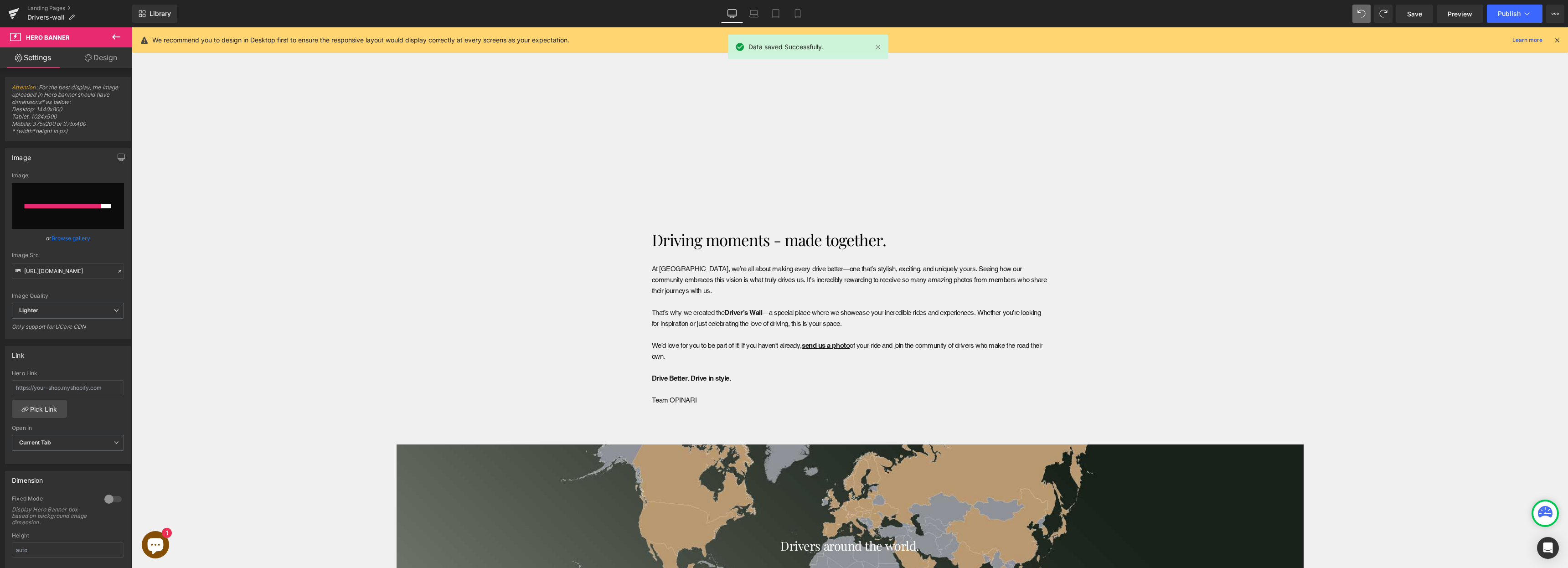
scroll to position [717, 0]
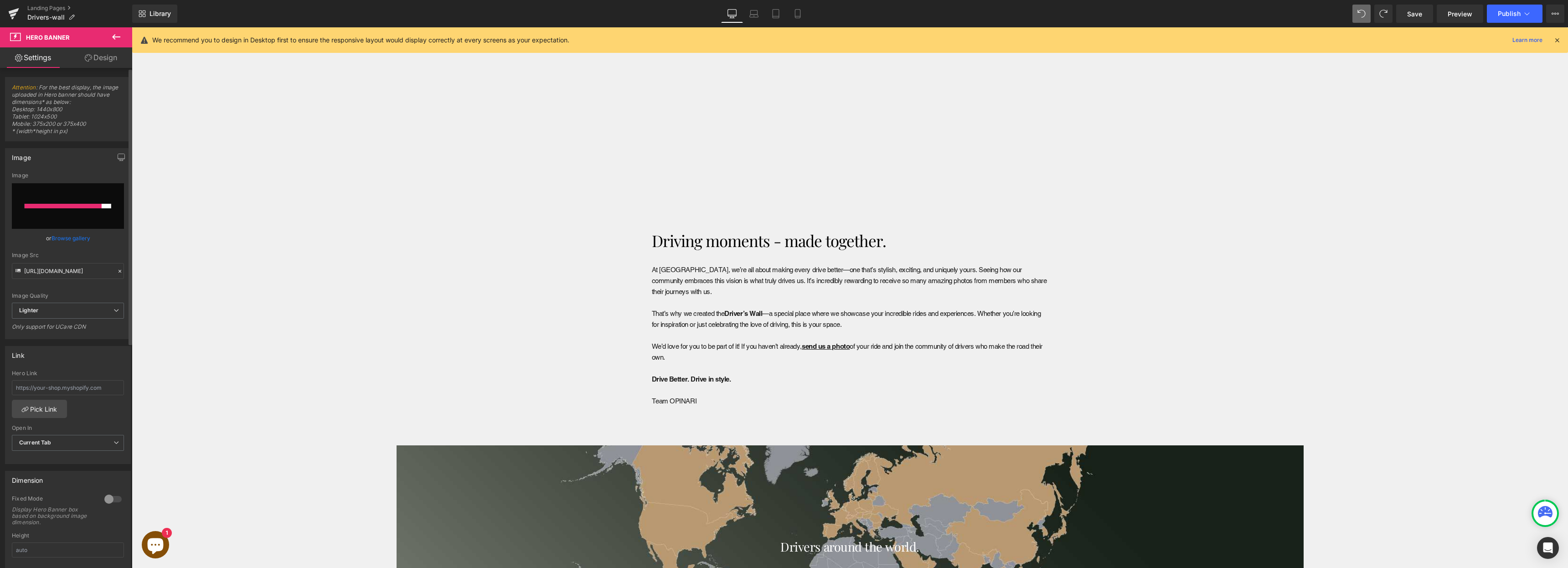
click at [70, 241] on link "Browse gallery" at bounding box center [71, 238] width 39 height 16
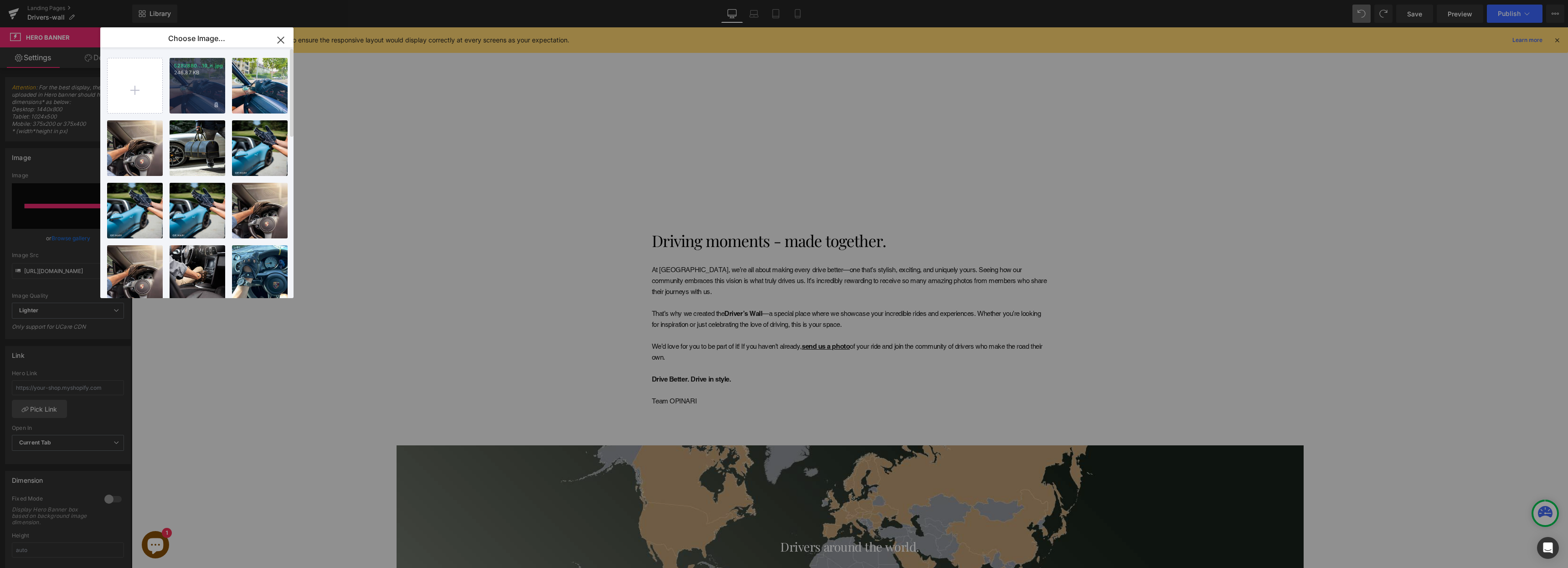
click at [210, 100] on div "5282880...16_n.jpg 246.87 KB" at bounding box center [197, 86] width 55 height 55
type input "[URL][DOMAIN_NAME]"
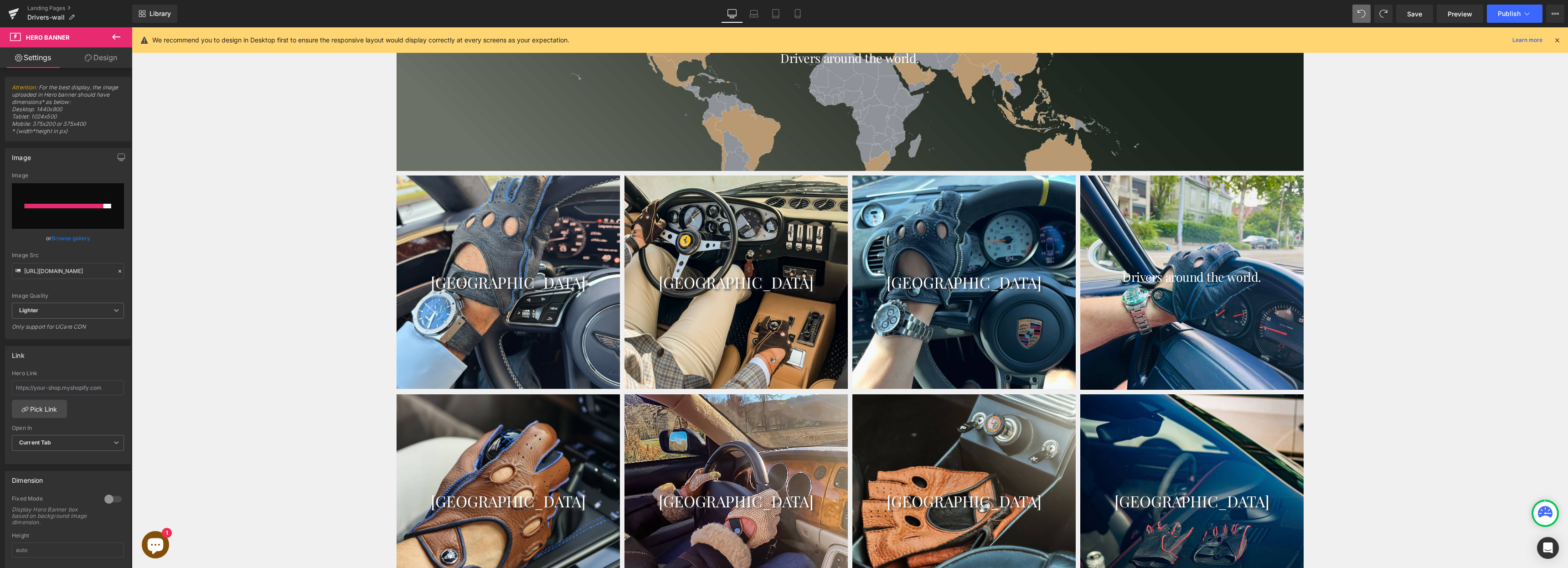
scroll to position [1243, 0]
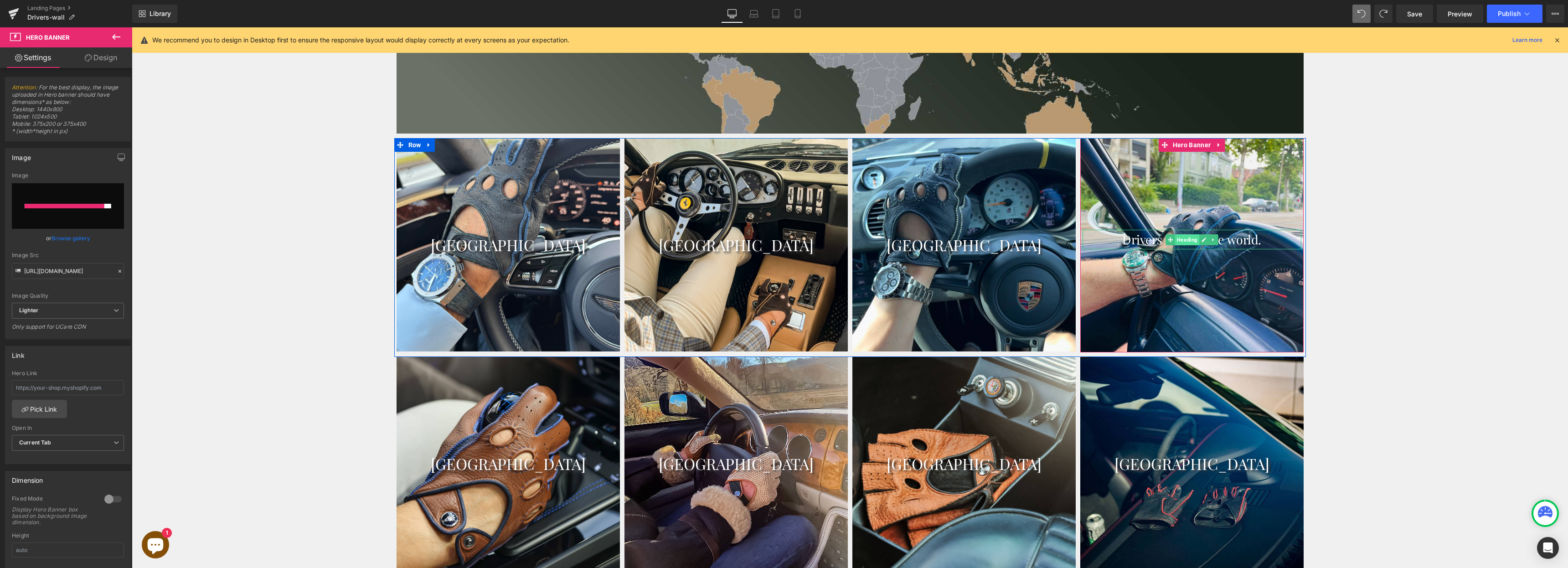
click at [1185, 235] on span "Heading" at bounding box center [1187, 240] width 24 height 11
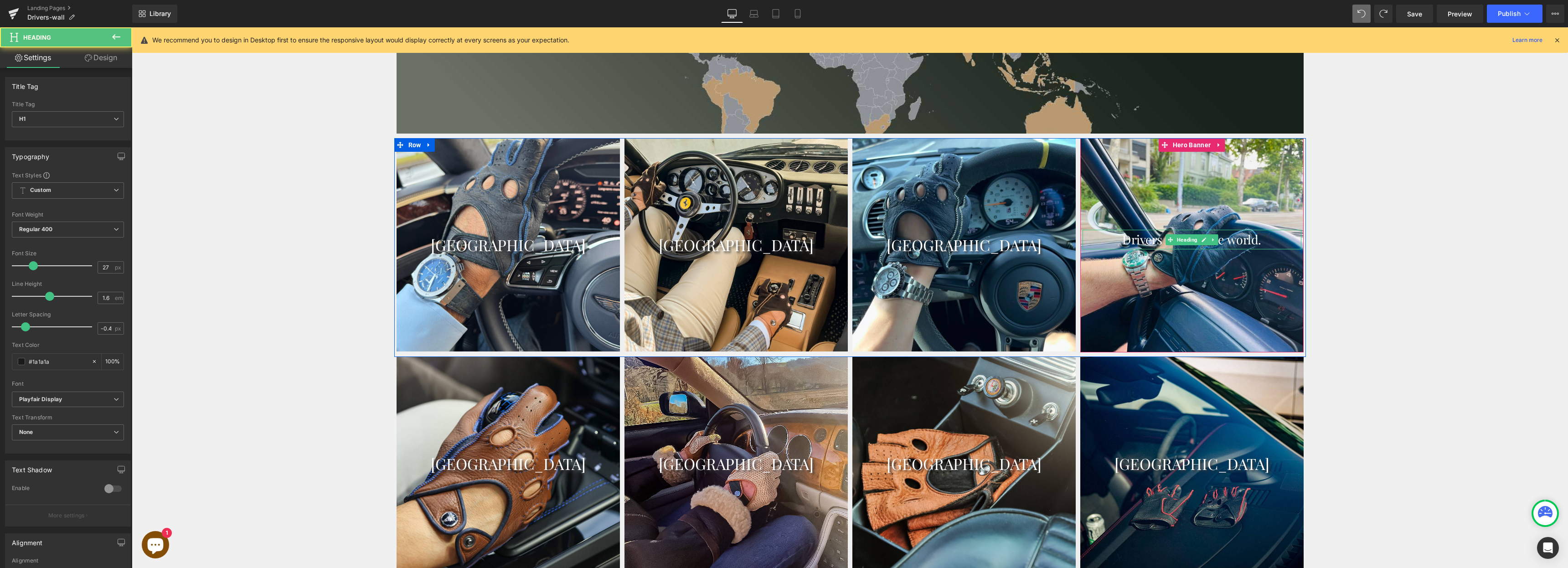
click at [1227, 232] on font "Drivers around the world." at bounding box center [1192, 239] width 139 height 17
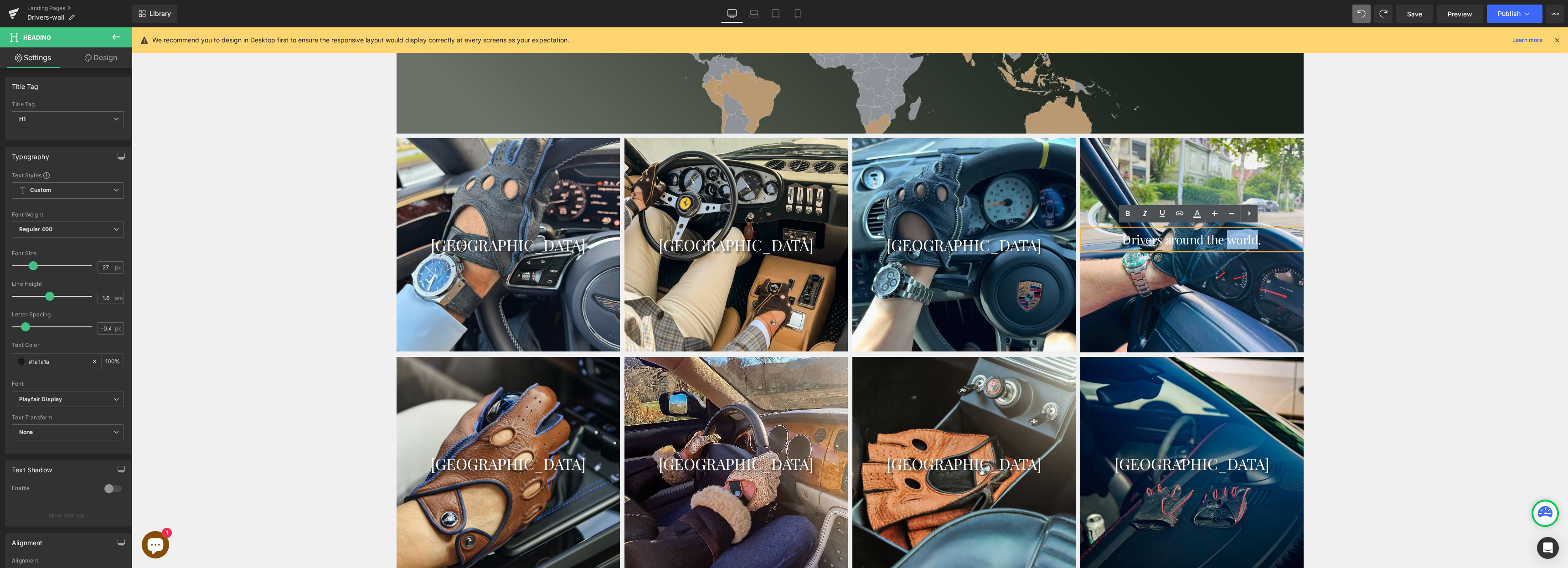
click at [1227, 232] on font "Drivers around the world." at bounding box center [1192, 239] width 139 height 17
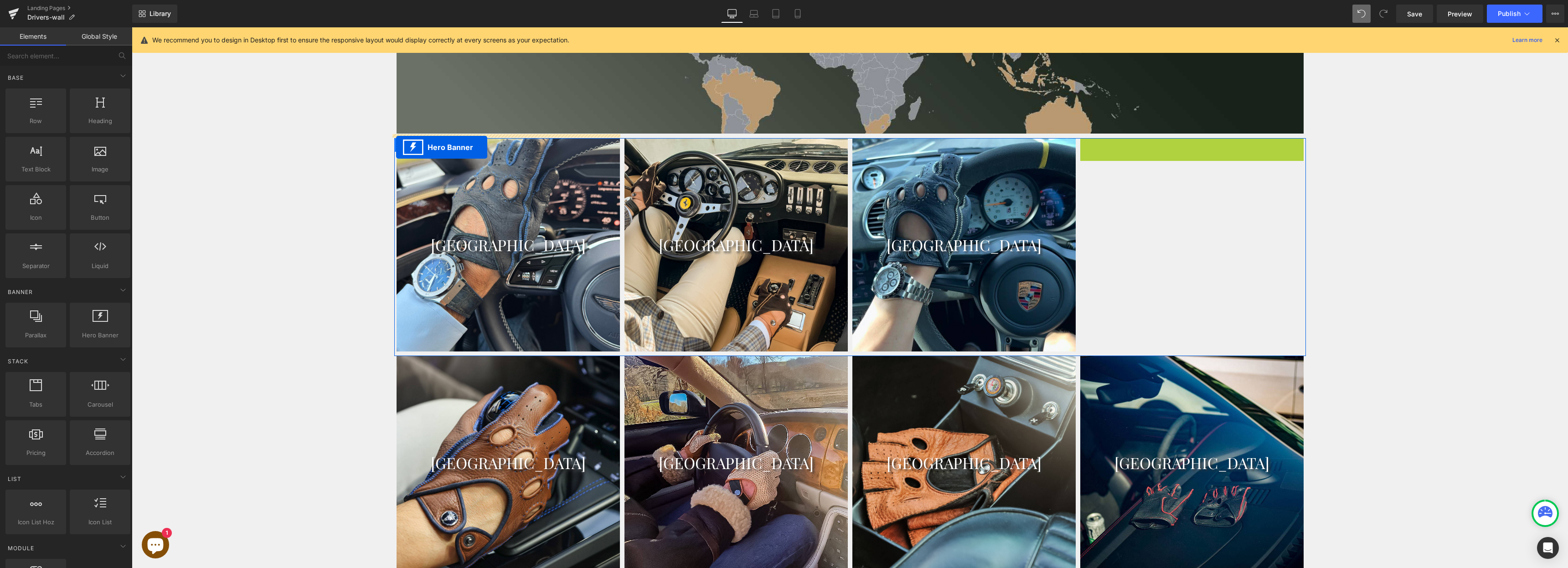
drag, startPoint x: 1156, startPoint y: 141, endPoint x: 396, endPoint y: 147, distance: 760.0
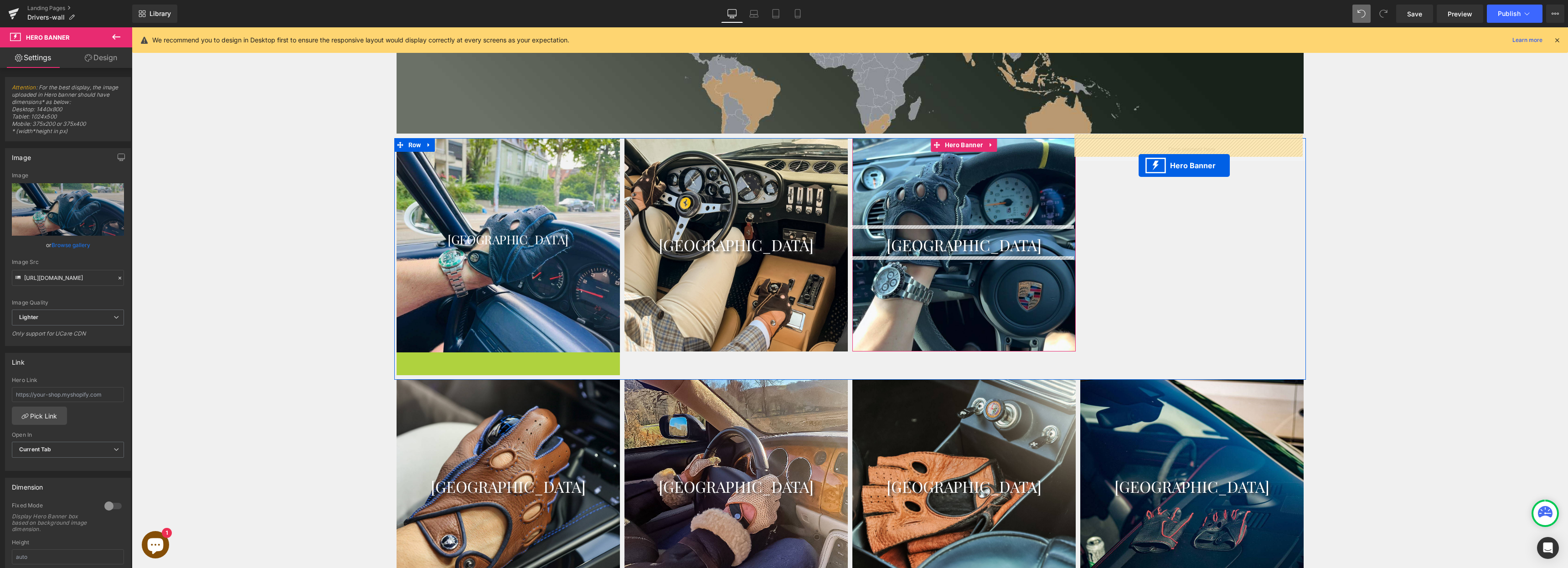
drag, startPoint x: 476, startPoint y: 356, endPoint x: 1139, endPoint y: 165, distance: 690.0
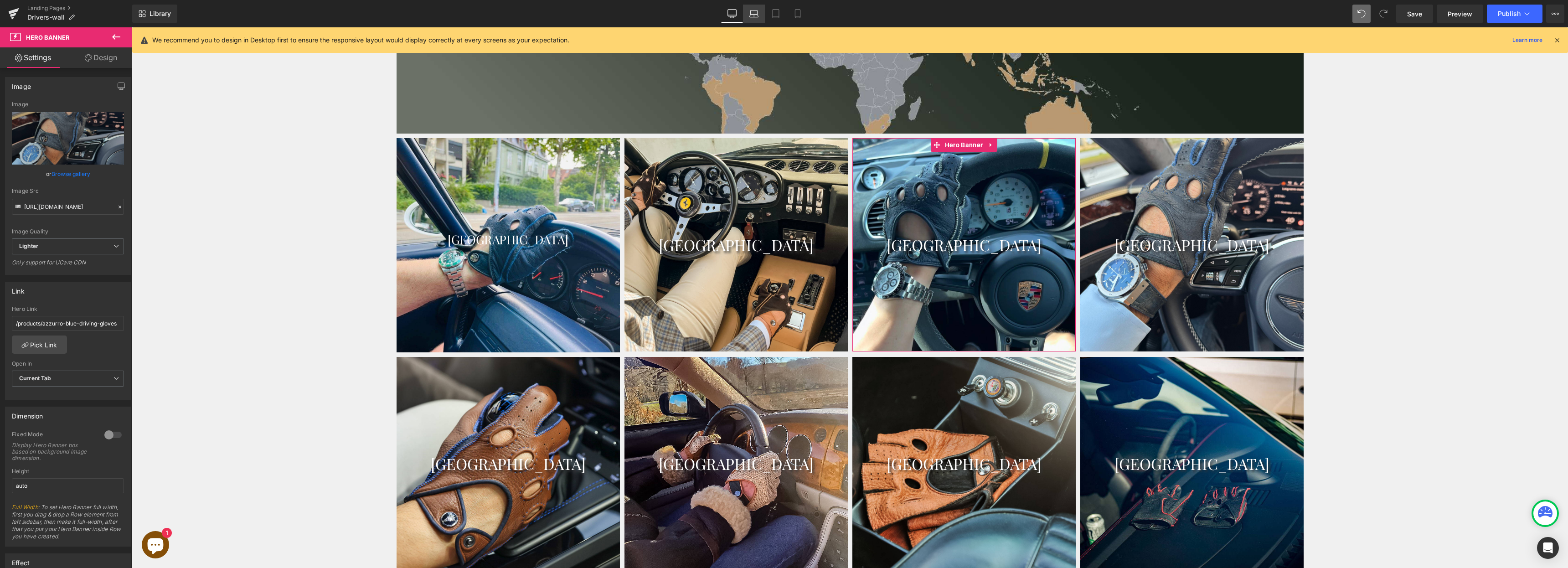
click at [756, 17] on icon at bounding box center [754, 16] width 9 height 3
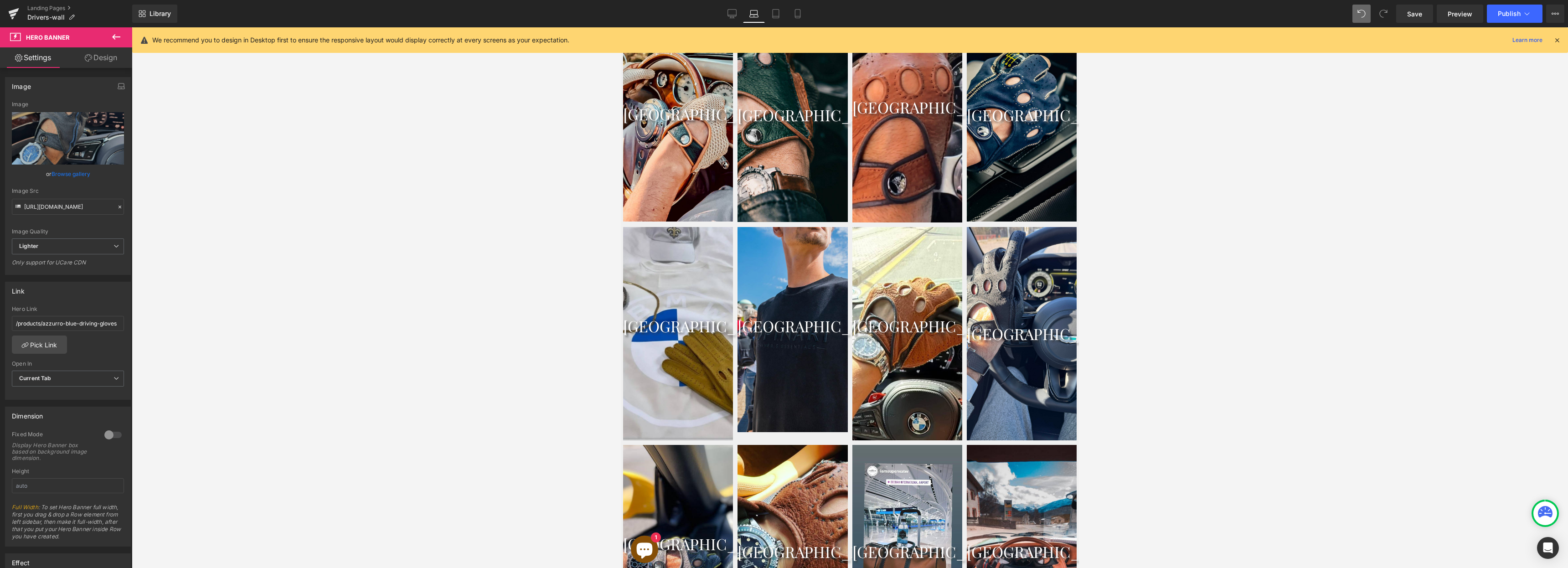
scroll to position [675, 0]
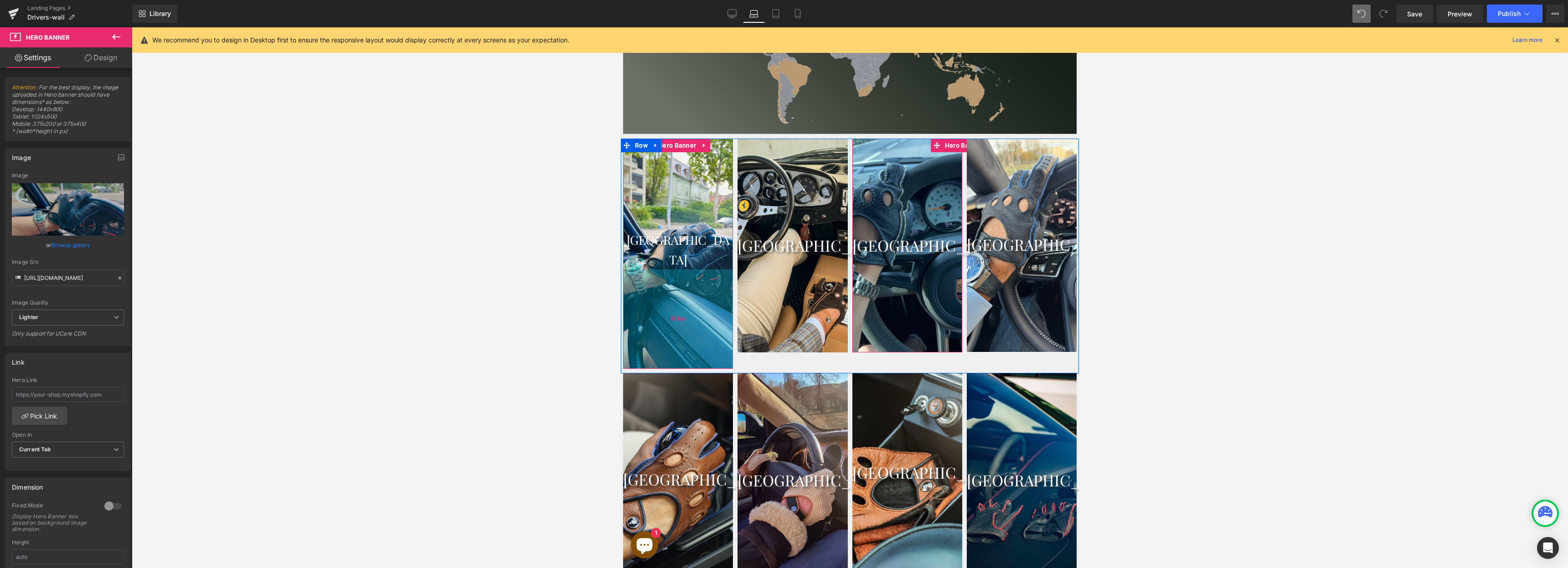
drag, startPoint x: 673, startPoint y: 311, endPoint x: 675, endPoint y: 327, distance: 16.1
click at [675, 327] on div "218px" at bounding box center [678, 319] width 110 height 100
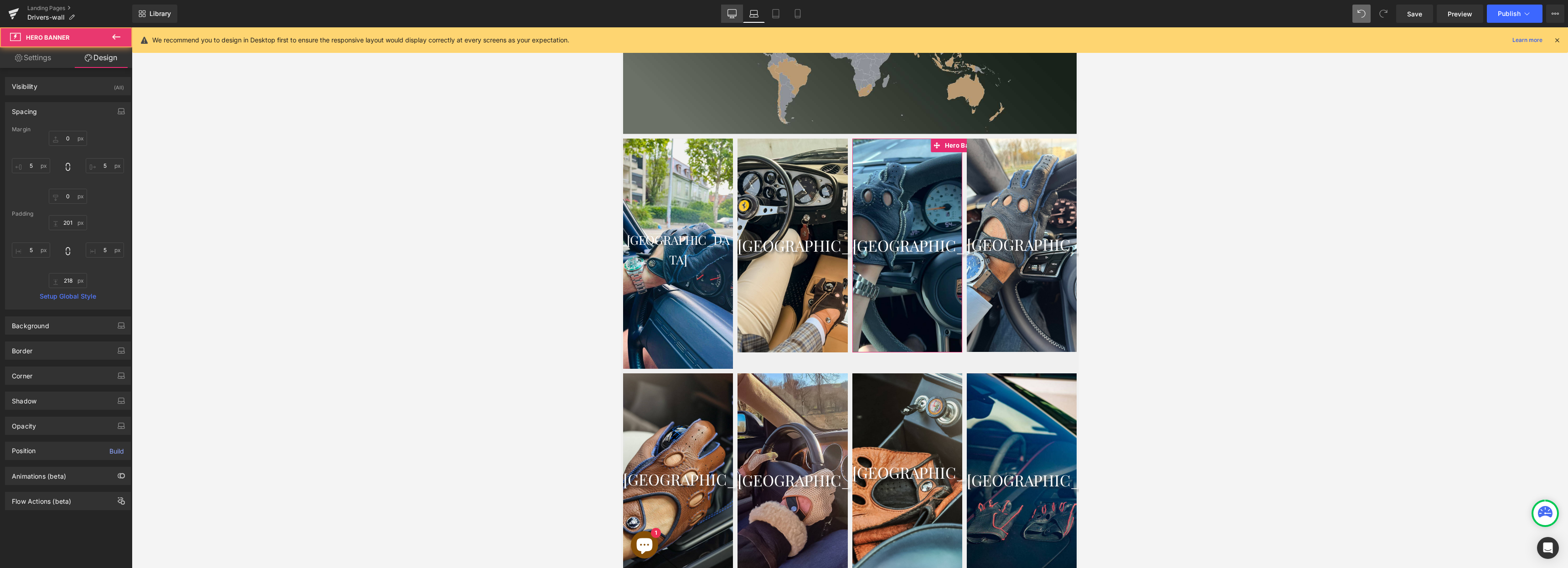
click at [731, 16] on icon at bounding box center [732, 13] width 9 height 7
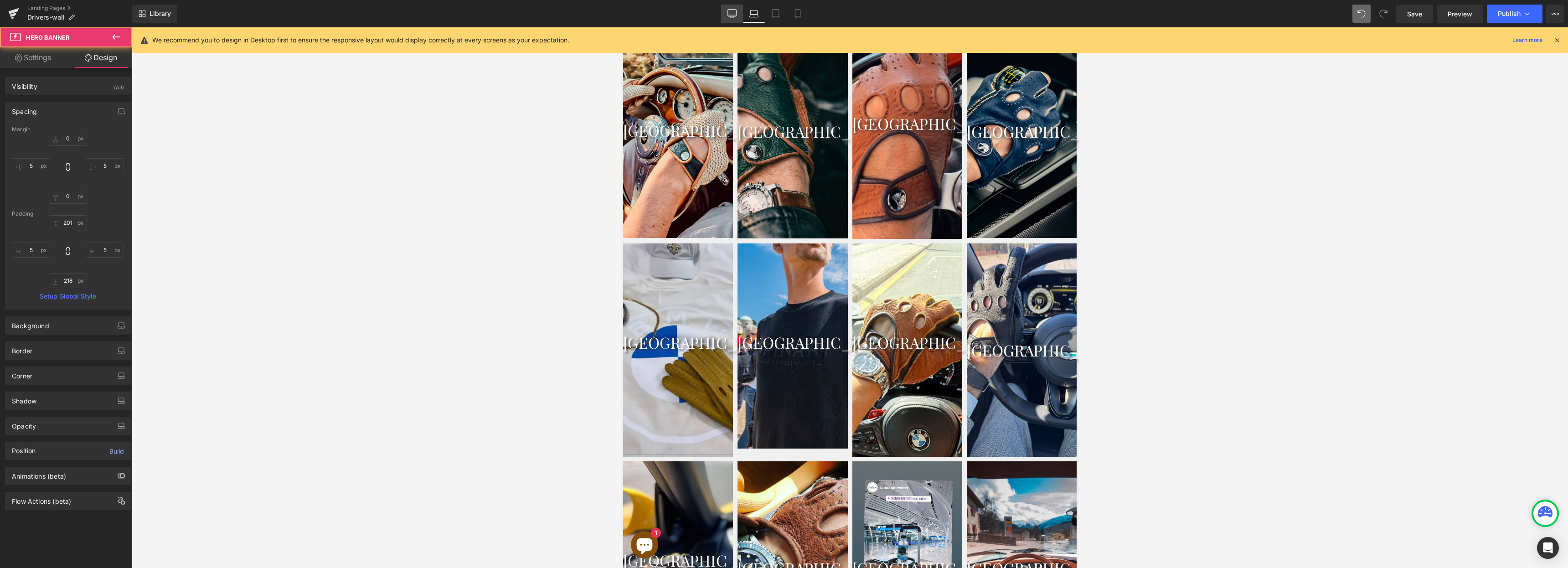
type input "0"
type input "5"
type input "0"
type input "5"
type input "201"
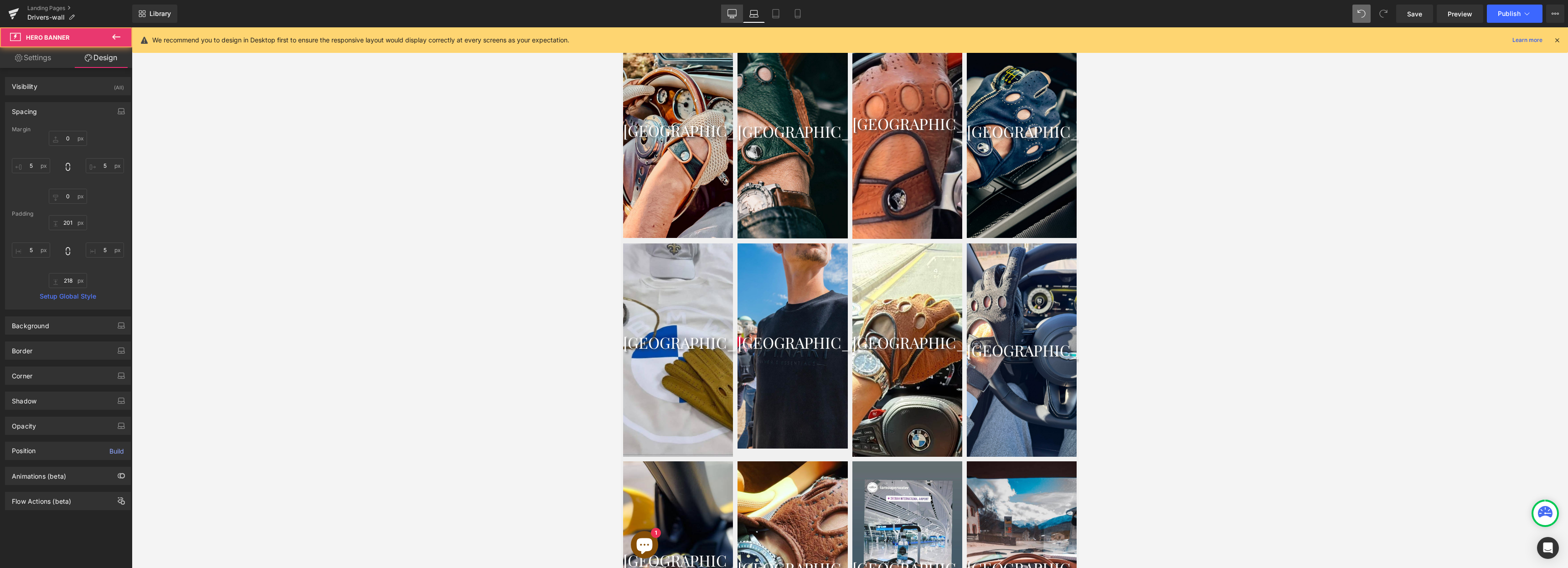
type input "5"
type input "219"
type input "5"
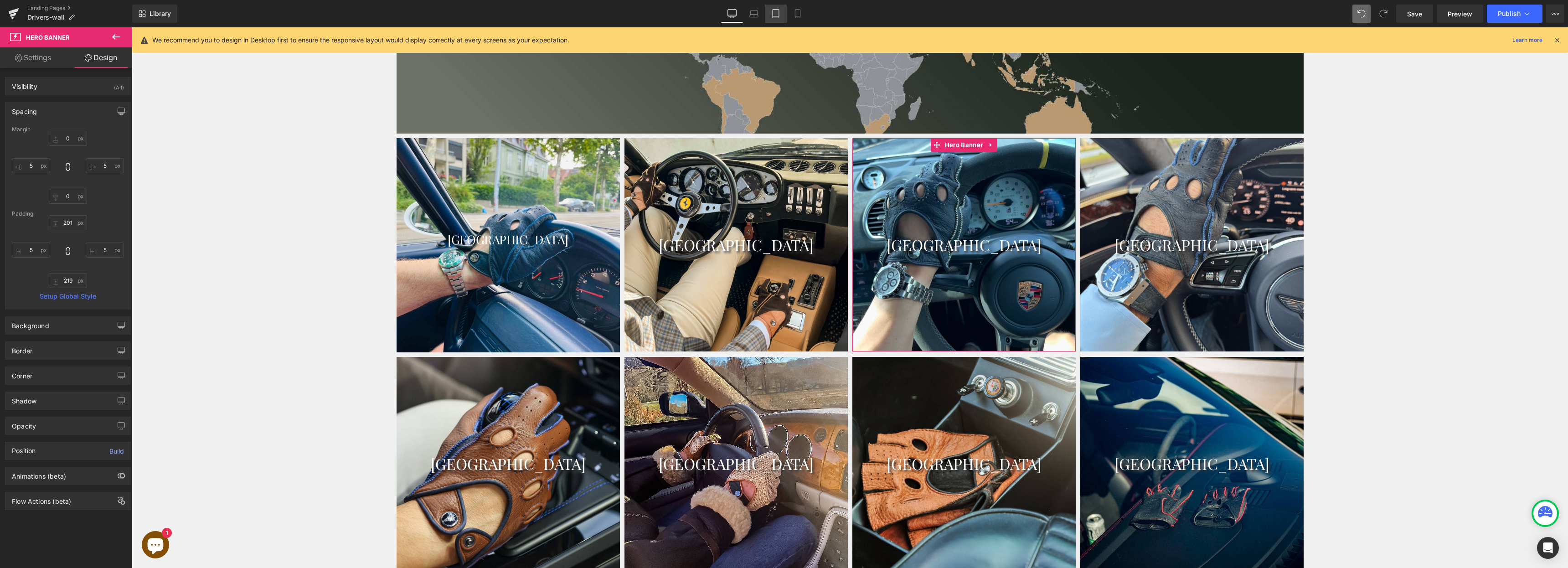
click at [780, 15] on icon at bounding box center [776, 13] width 9 height 9
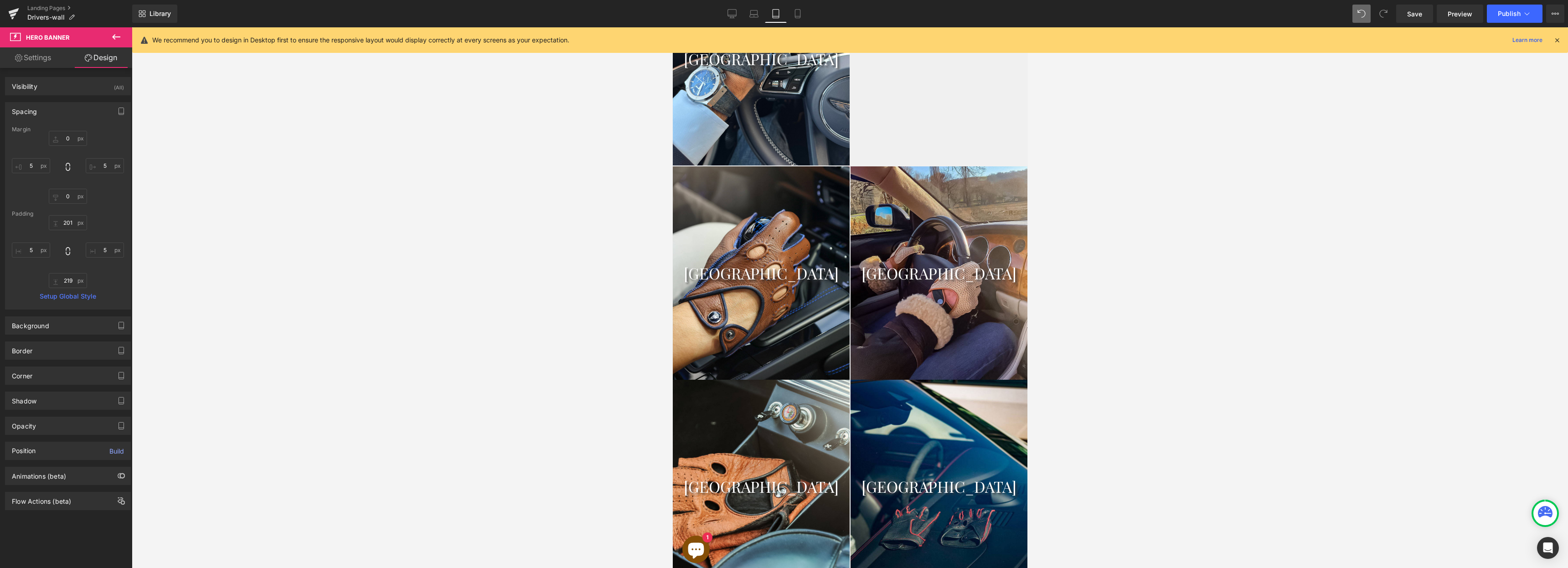
type input "0"
type input "201"
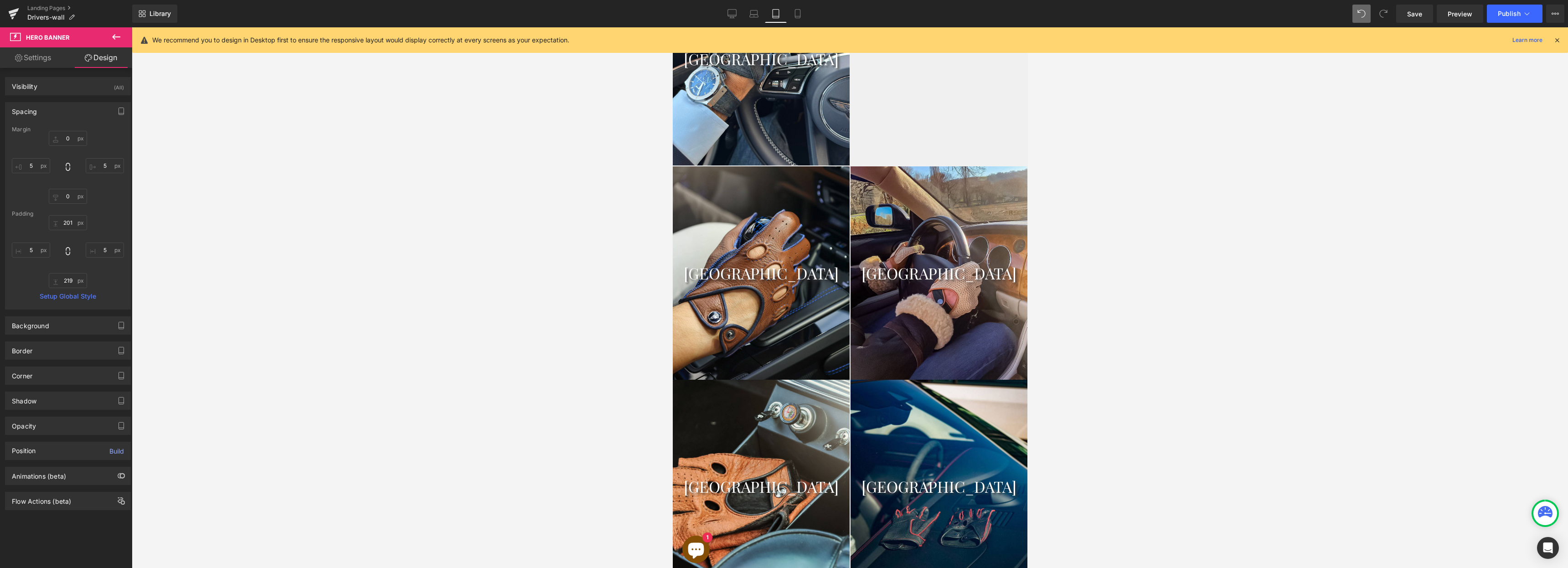
type input "5"
type input "219"
type input "0"
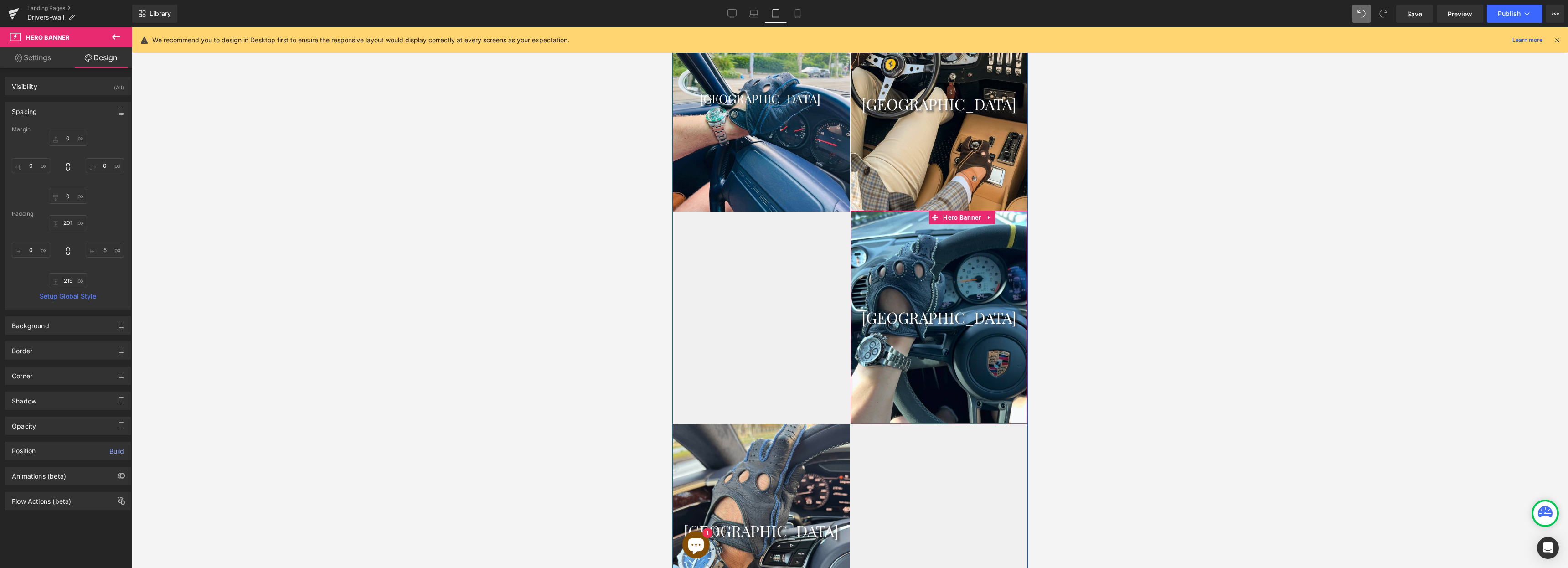
scroll to position [867, 0]
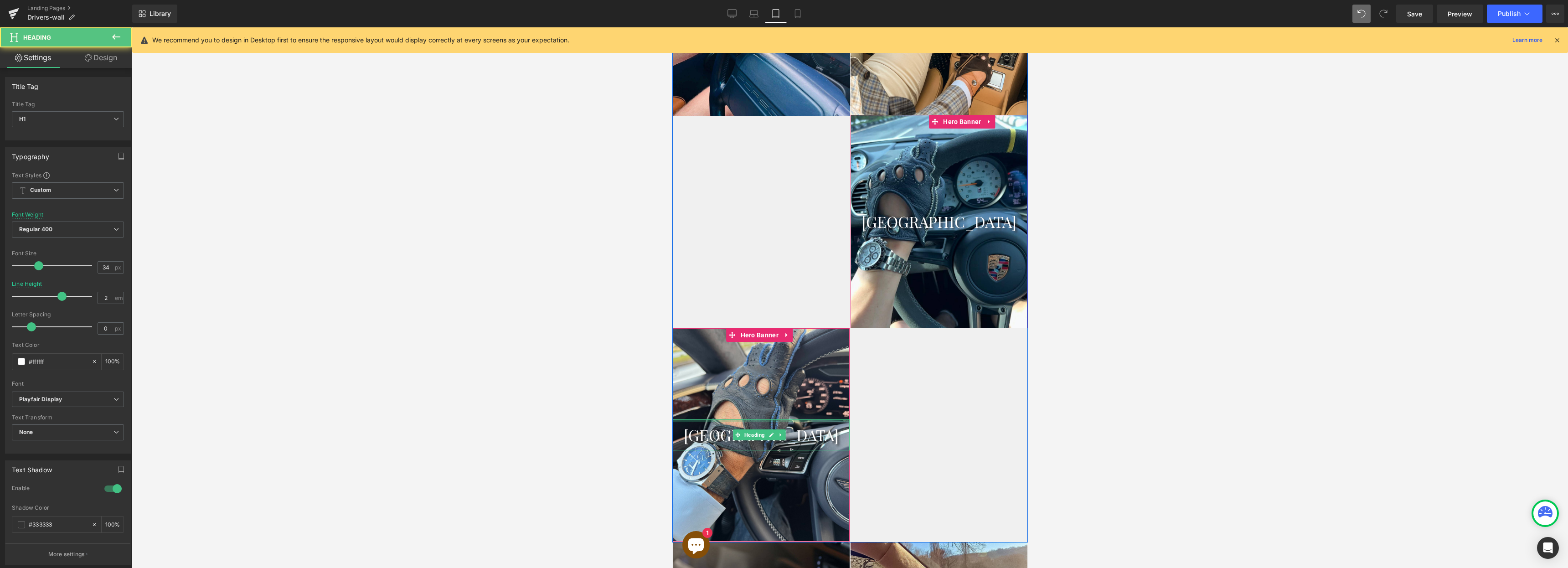
click at [757, 419] on div at bounding box center [761, 420] width 177 height 2
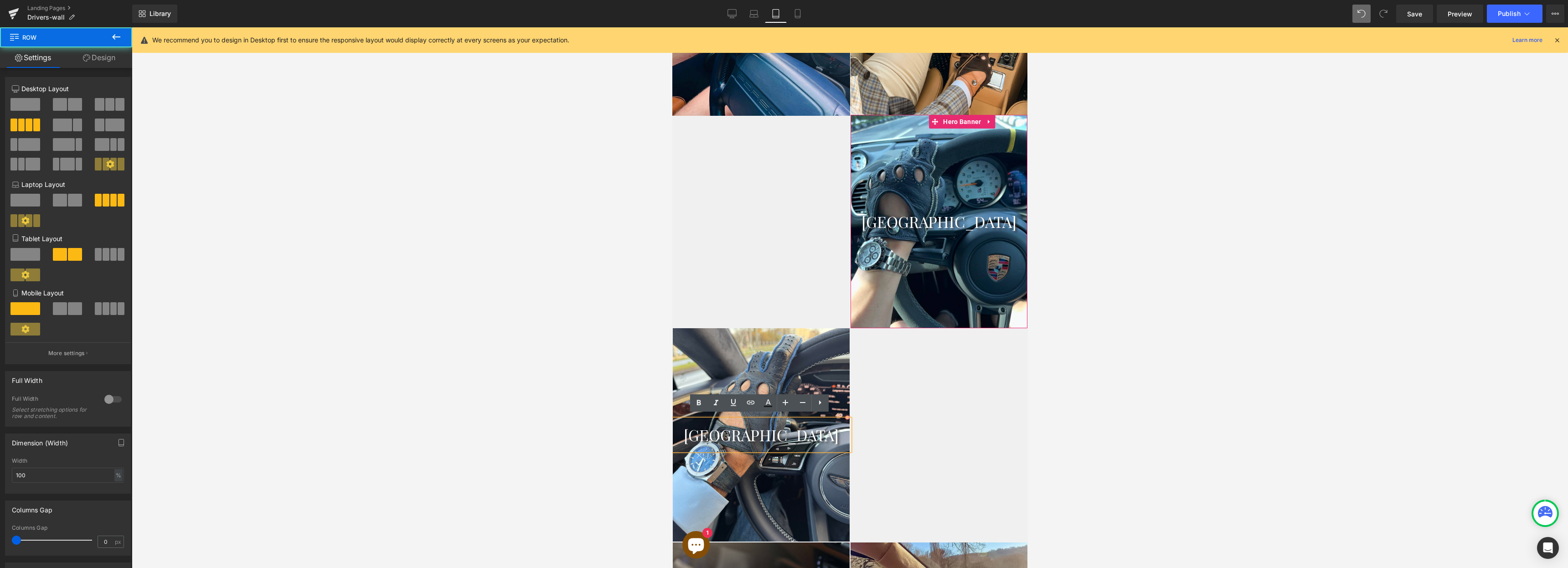
click at [938, 352] on div "[GEOGRAPHIC_DATA] Heading Hero Banner 201px 219px [GEOGRAPHIC_DATA] Heading Her…" at bounding box center [850, 222] width 356 height 641
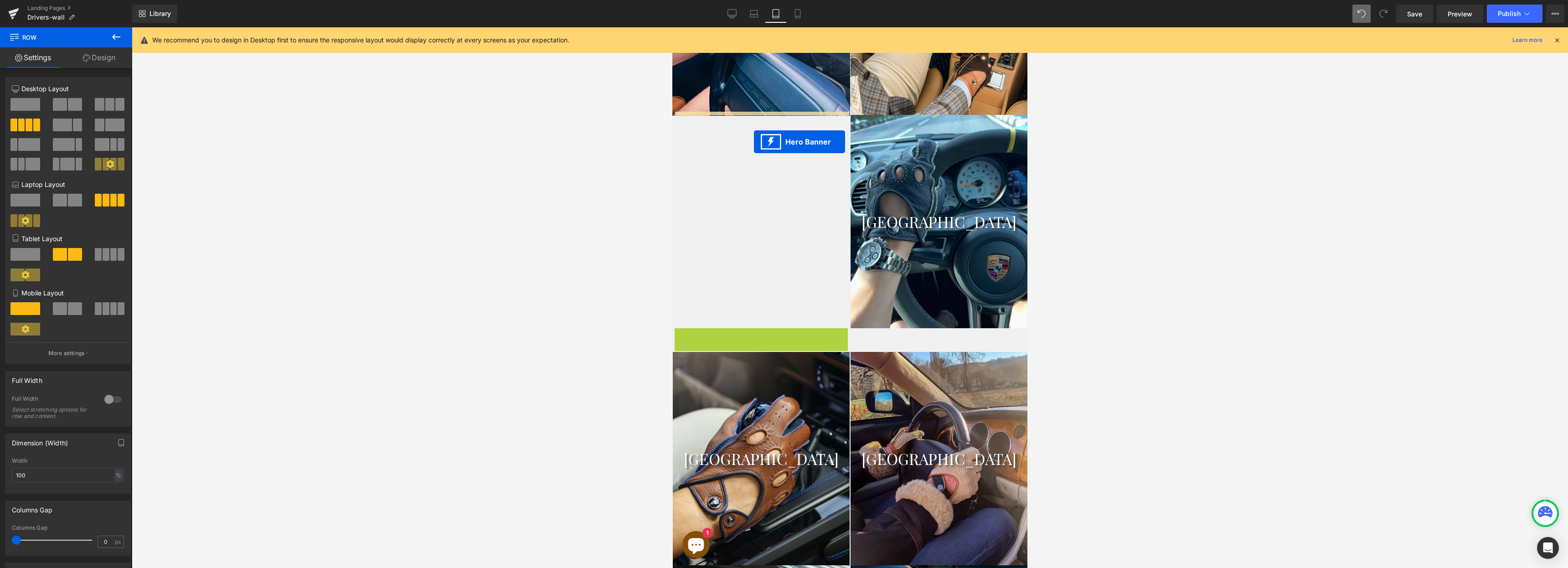
drag, startPoint x: 758, startPoint y: 331, endPoint x: 754, endPoint y: 142, distance: 189.0
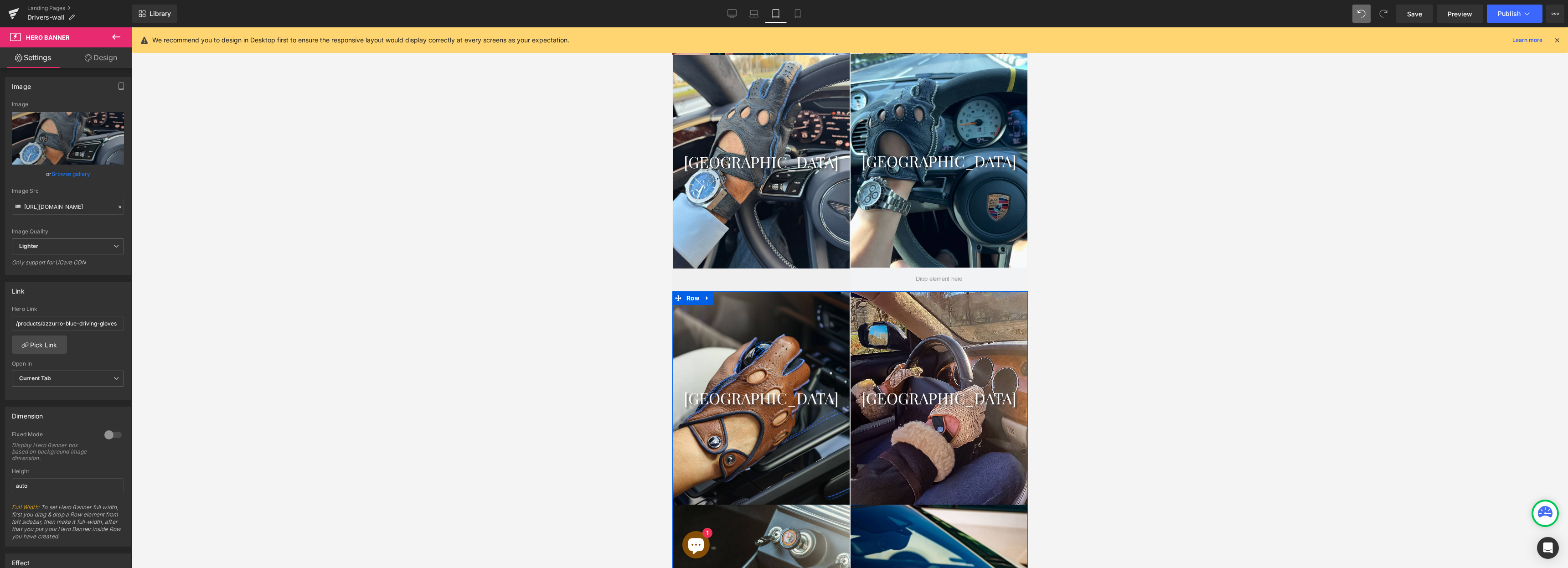
scroll to position [918, 0]
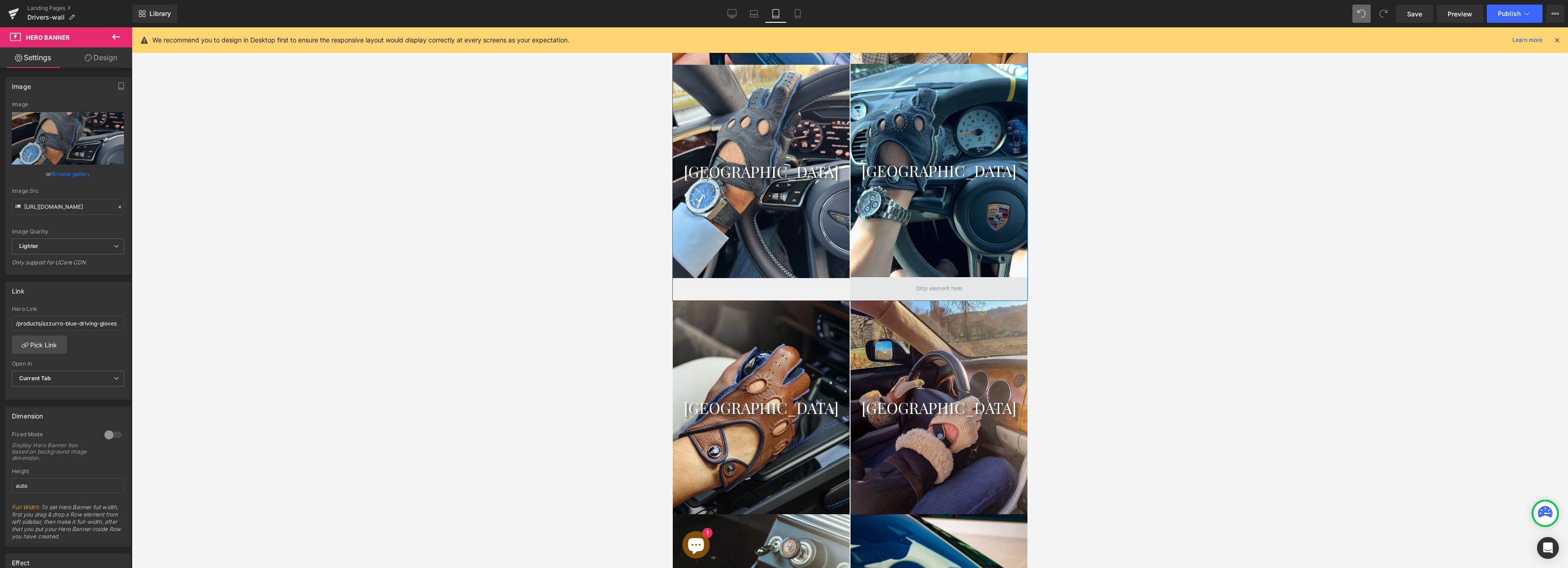
click at [864, 284] on span at bounding box center [938, 288] width 178 height 23
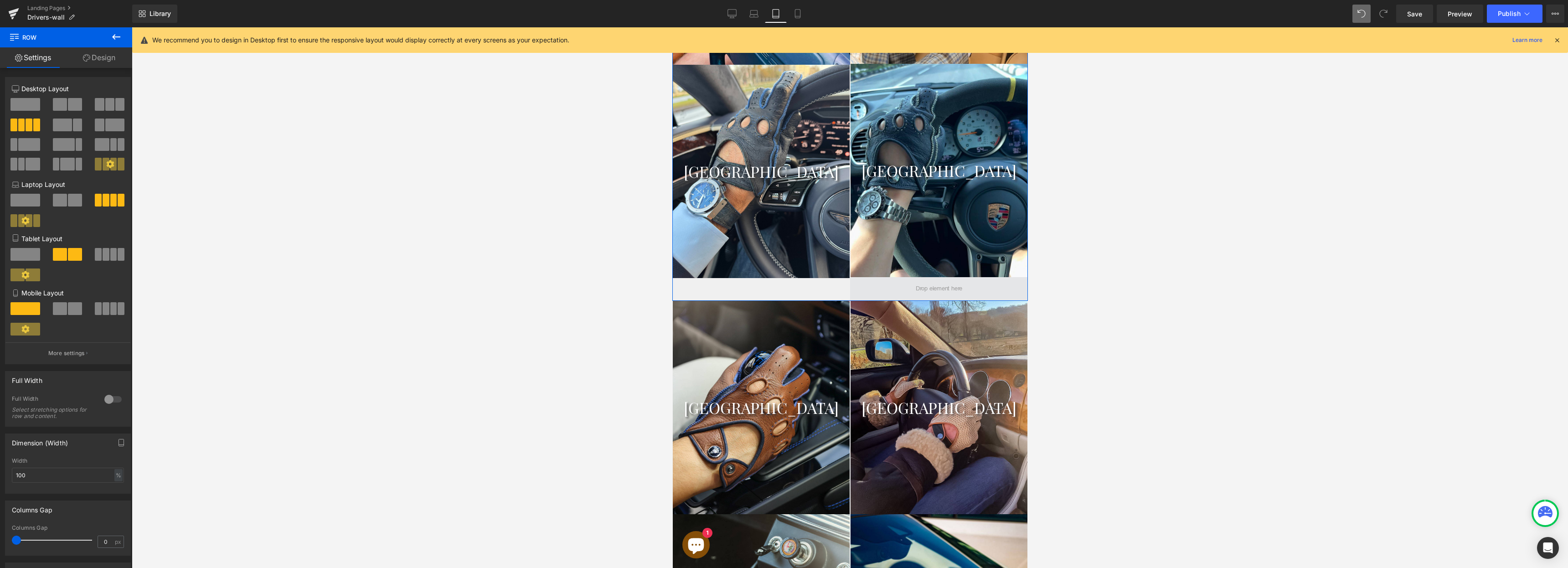
click at [869, 288] on span at bounding box center [938, 288] width 178 height 23
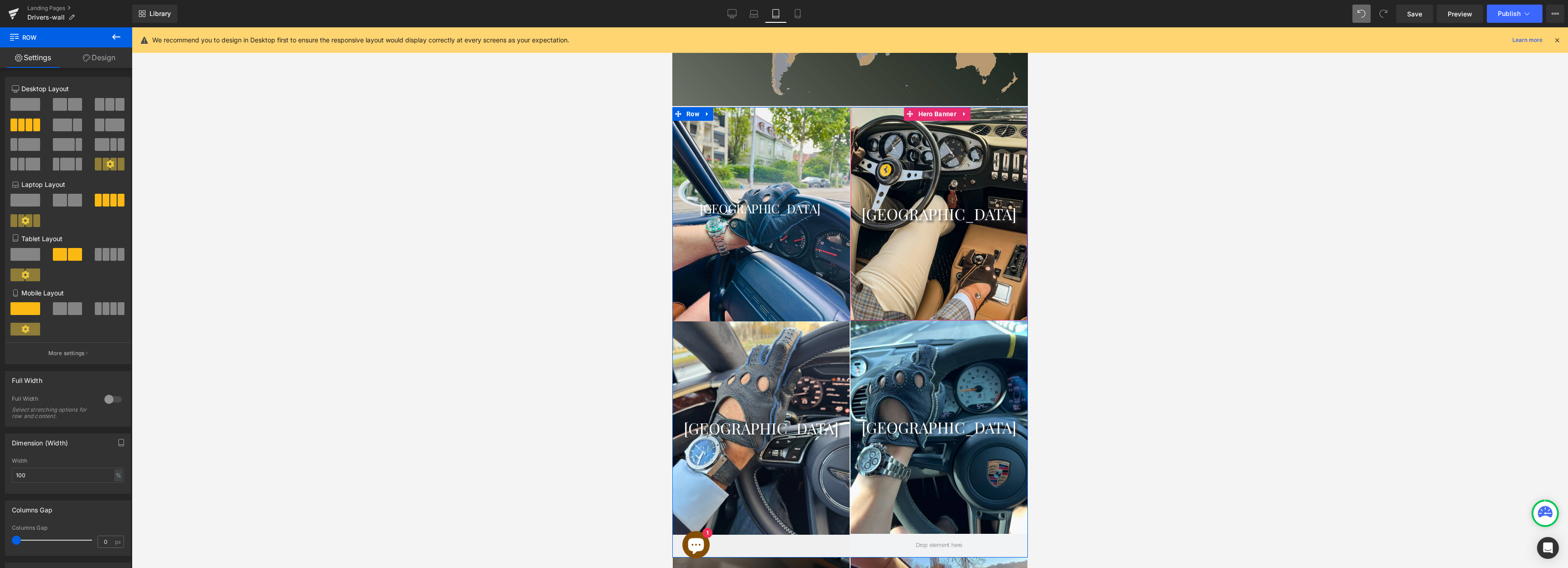
scroll to position [803, 0]
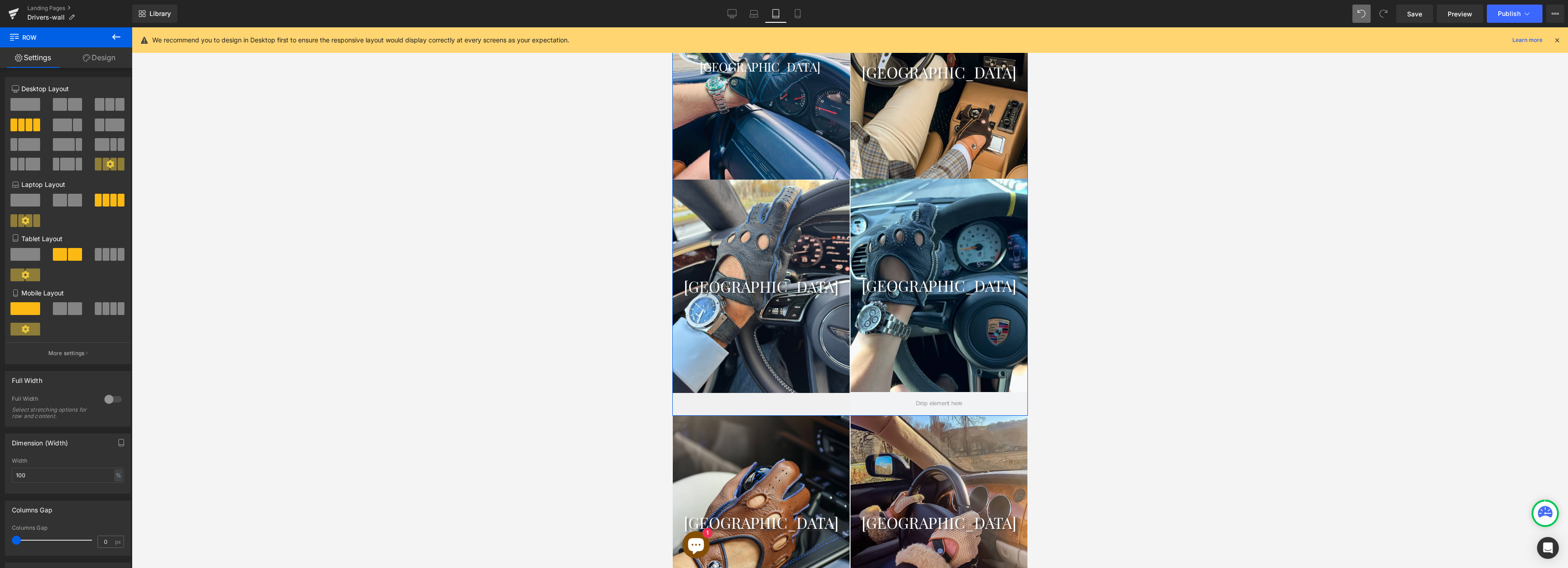
click at [808, 398] on div "[GEOGRAPHIC_DATA] Heading Hero Banner 201px 219px [GEOGRAPHIC_DATA] Heading Her…" at bounding box center [850, 190] width 356 height 450
click at [881, 400] on span at bounding box center [938, 403] width 178 height 23
click at [799, 12] on icon at bounding box center [797, 13] width 9 height 9
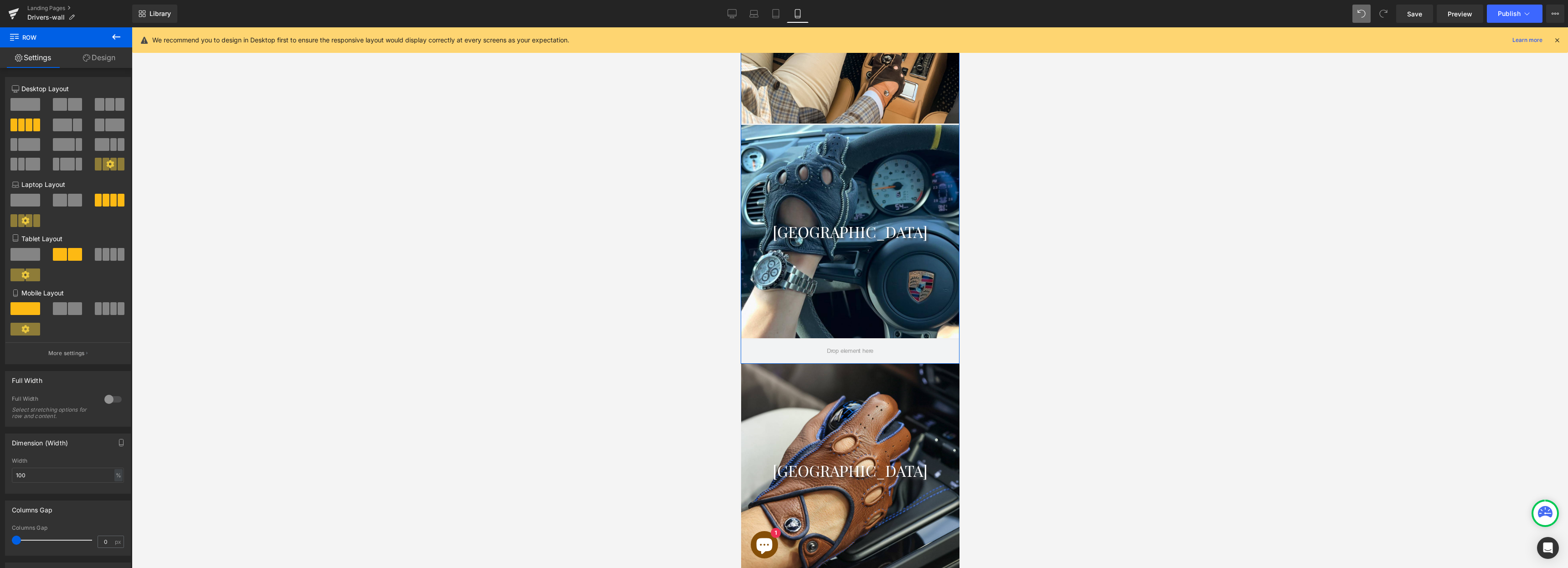
scroll to position [1243, 0]
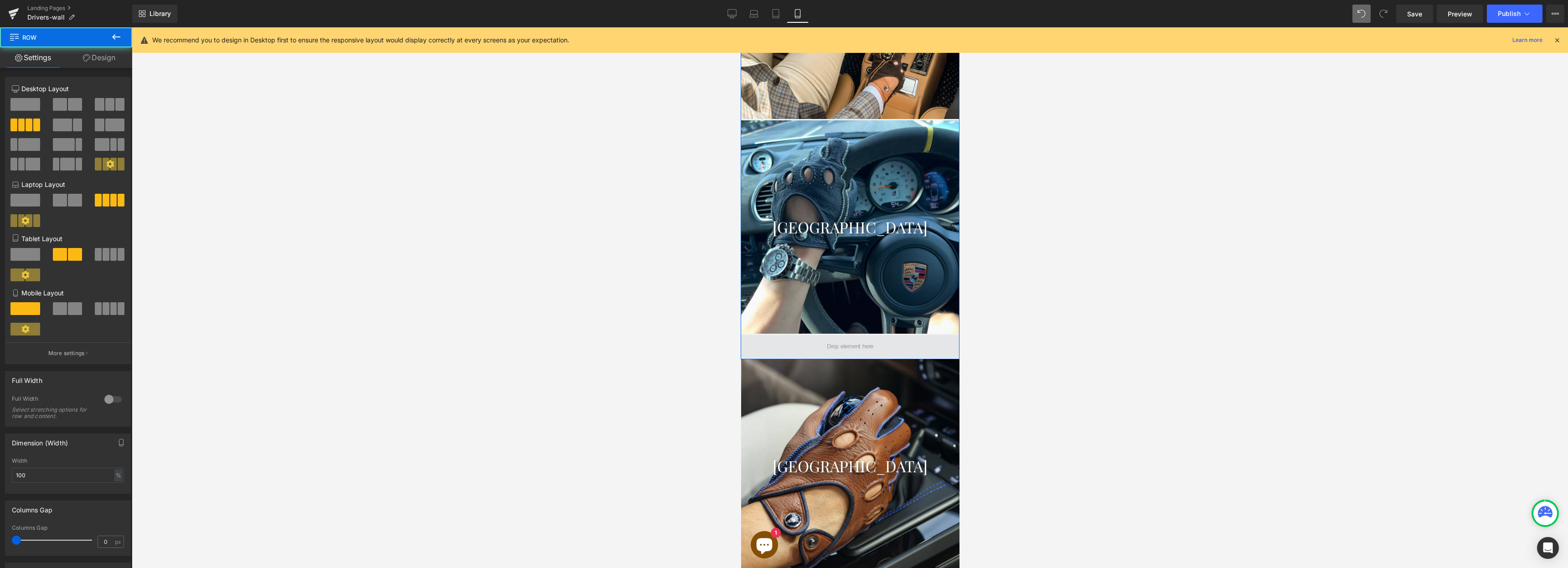
click at [808, 342] on span at bounding box center [850, 346] width 219 height 23
click at [28, 333] on span at bounding box center [25, 329] width 30 height 12
click at [30, 312] on span at bounding box center [25, 309] width 30 height 12
click at [809, 344] on span at bounding box center [850, 346] width 219 height 23
drag, startPoint x: 824, startPoint y: 351, endPoint x: 821, endPoint y: 333, distance: 18.2
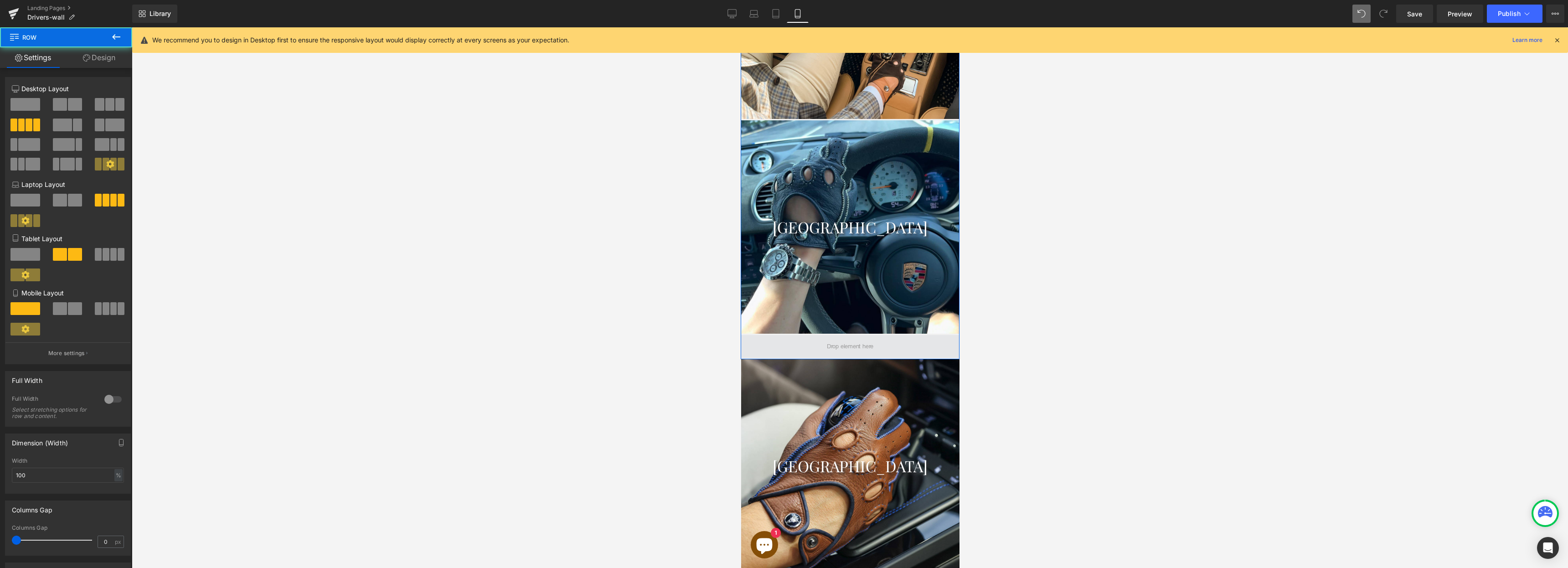
click at [821, 335] on span at bounding box center [850, 346] width 219 height 23
click at [830, 344] on span at bounding box center [850, 347] width 53 height 14
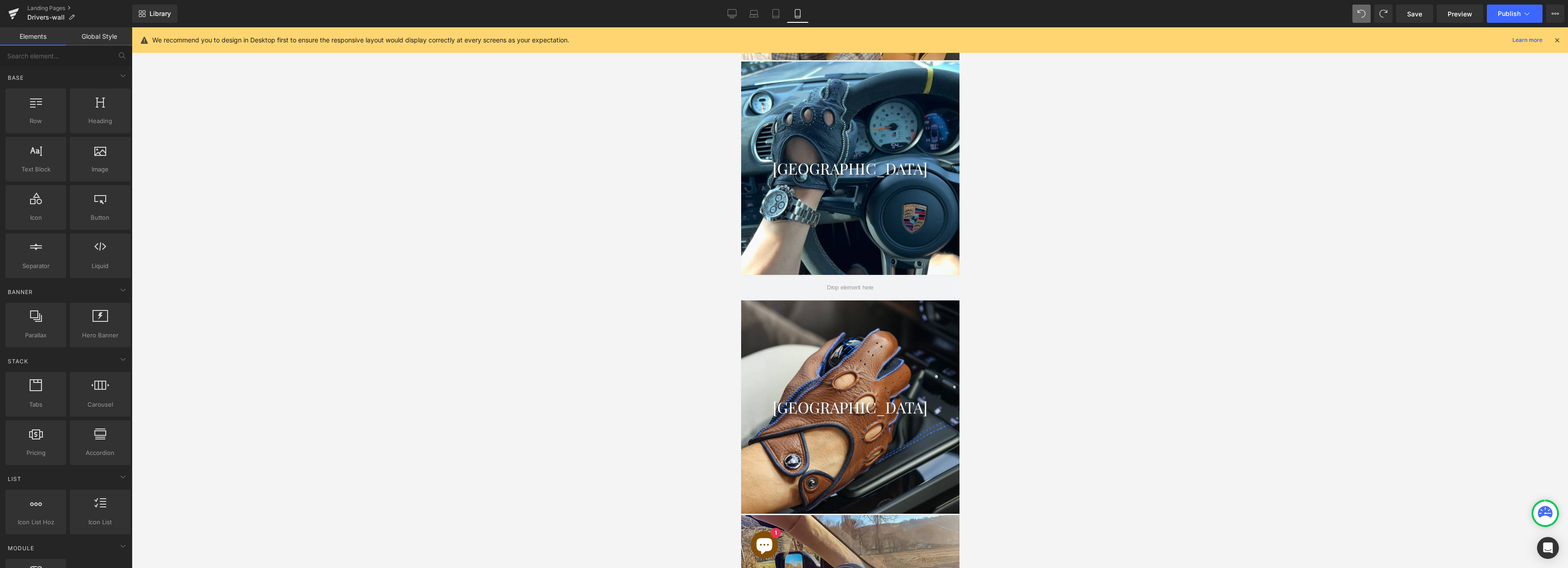
scroll to position [1318, 0]
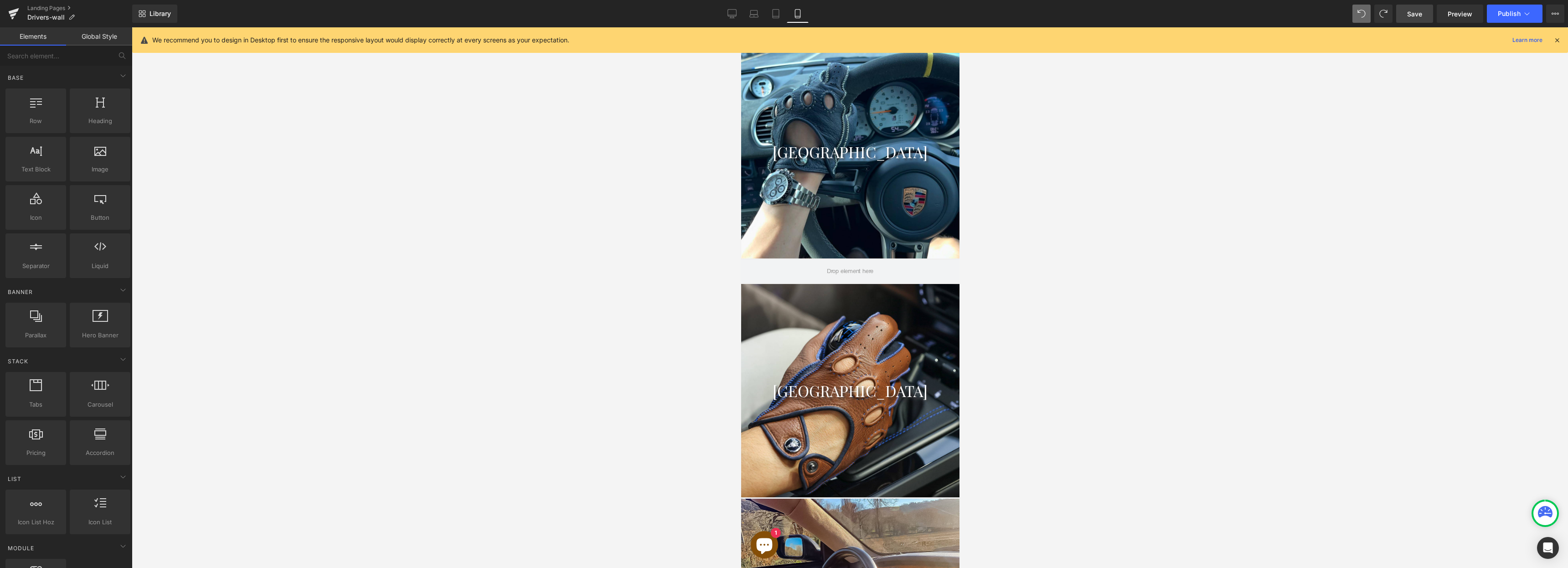
click at [1423, 13] on link "Save" at bounding box center [1414, 14] width 37 height 18
click at [726, 17] on icon at bounding box center [722, 13] width 9 height 9
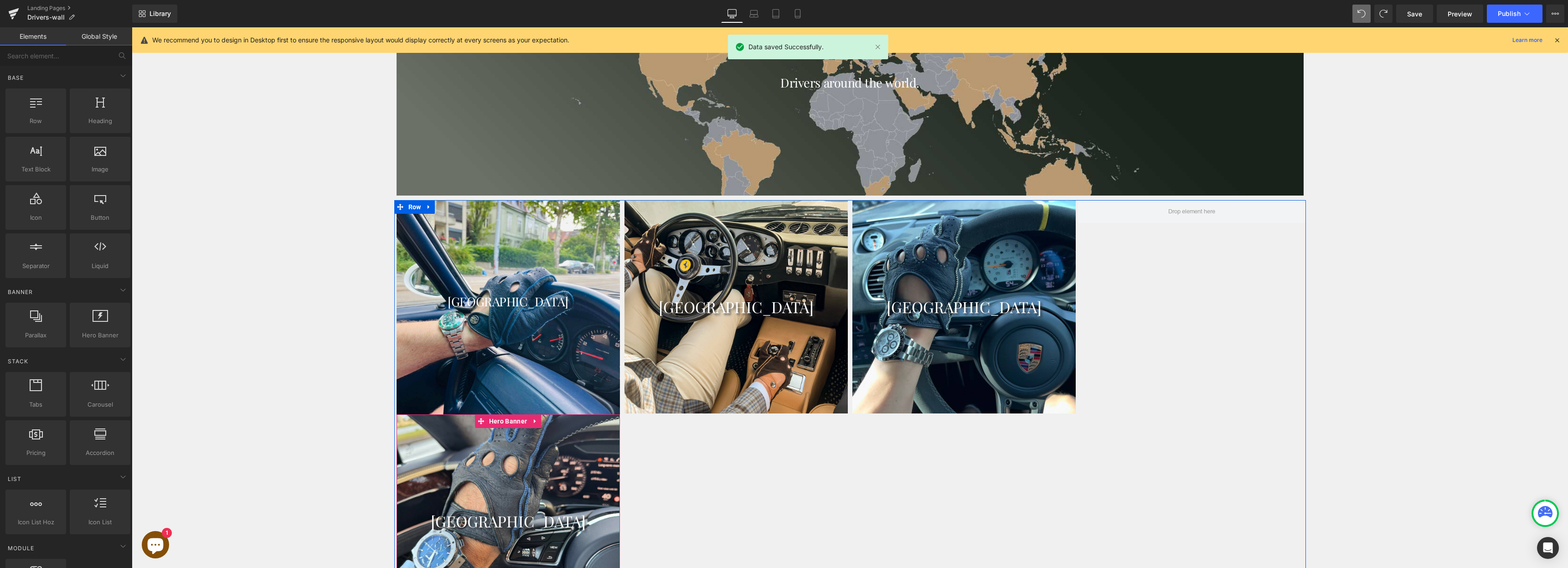
scroll to position [1179, 0]
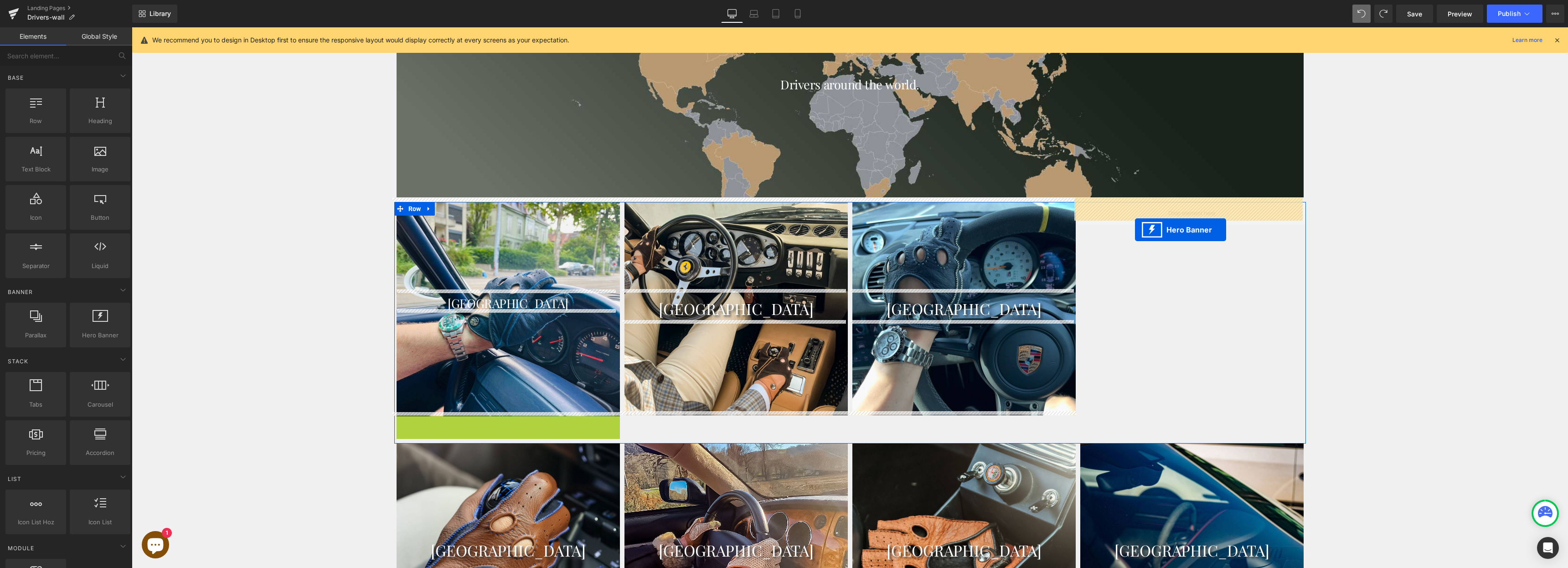
drag, startPoint x: 476, startPoint y: 420, endPoint x: 1135, endPoint y: 230, distance: 685.8
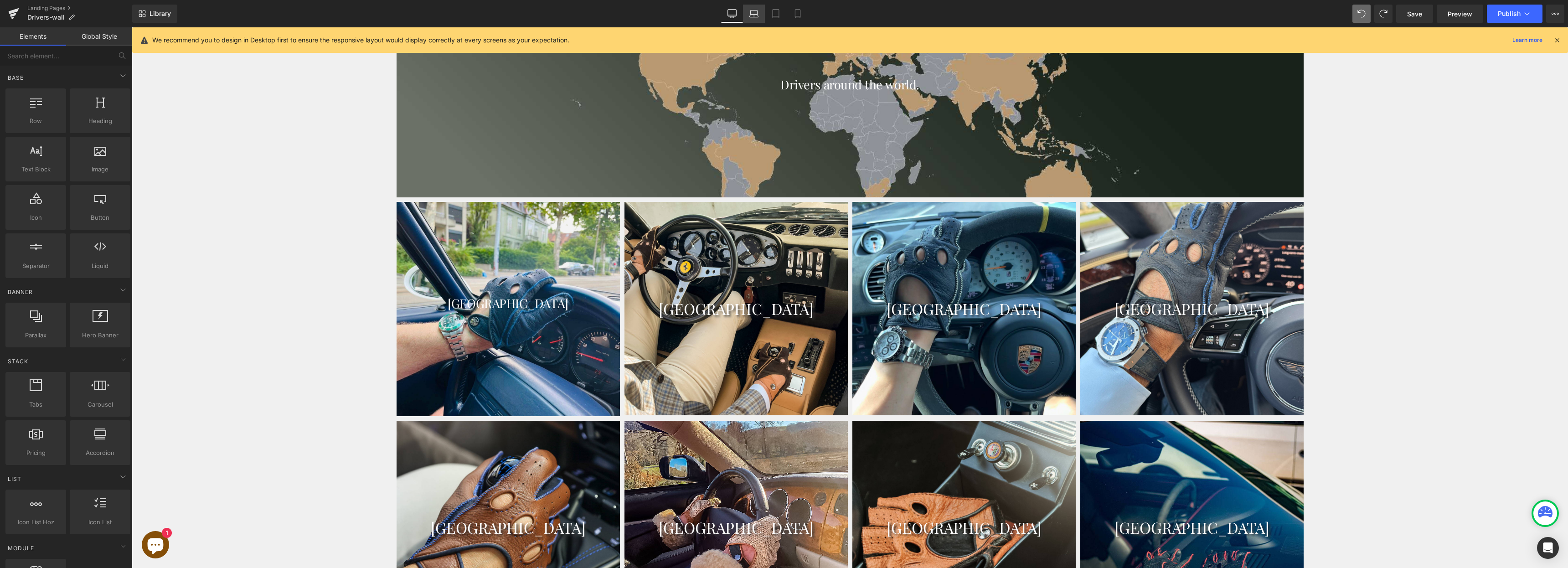
click at [751, 11] on icon at bounding box center [754, 13] width 9 height 9
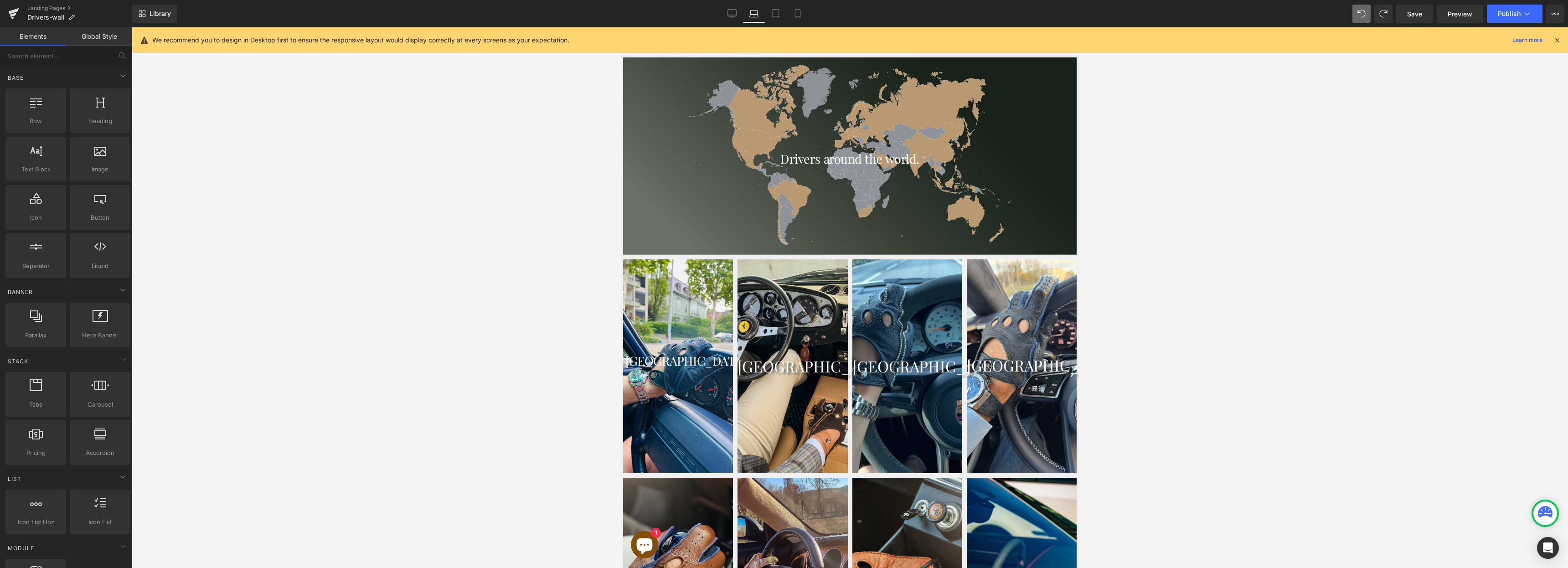
scroll to position [599, 0]
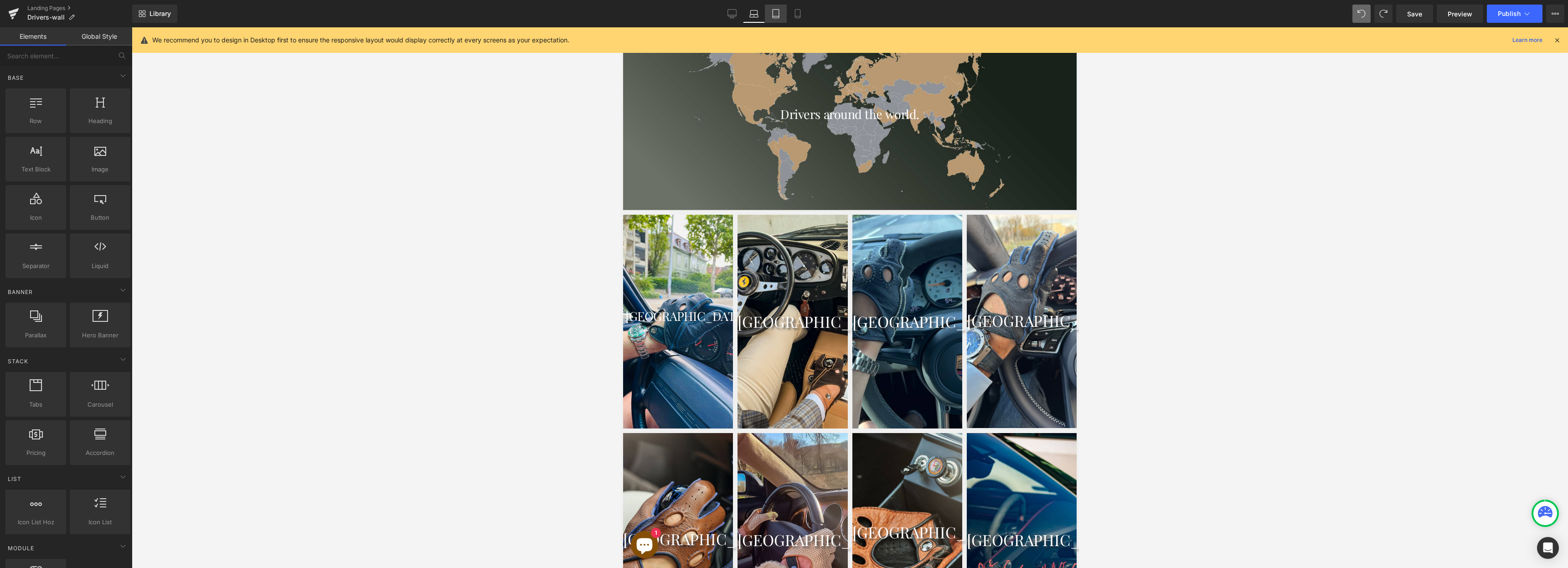
click at [775, 11] on icon at bounding box center [776, 13] width 9 height 9
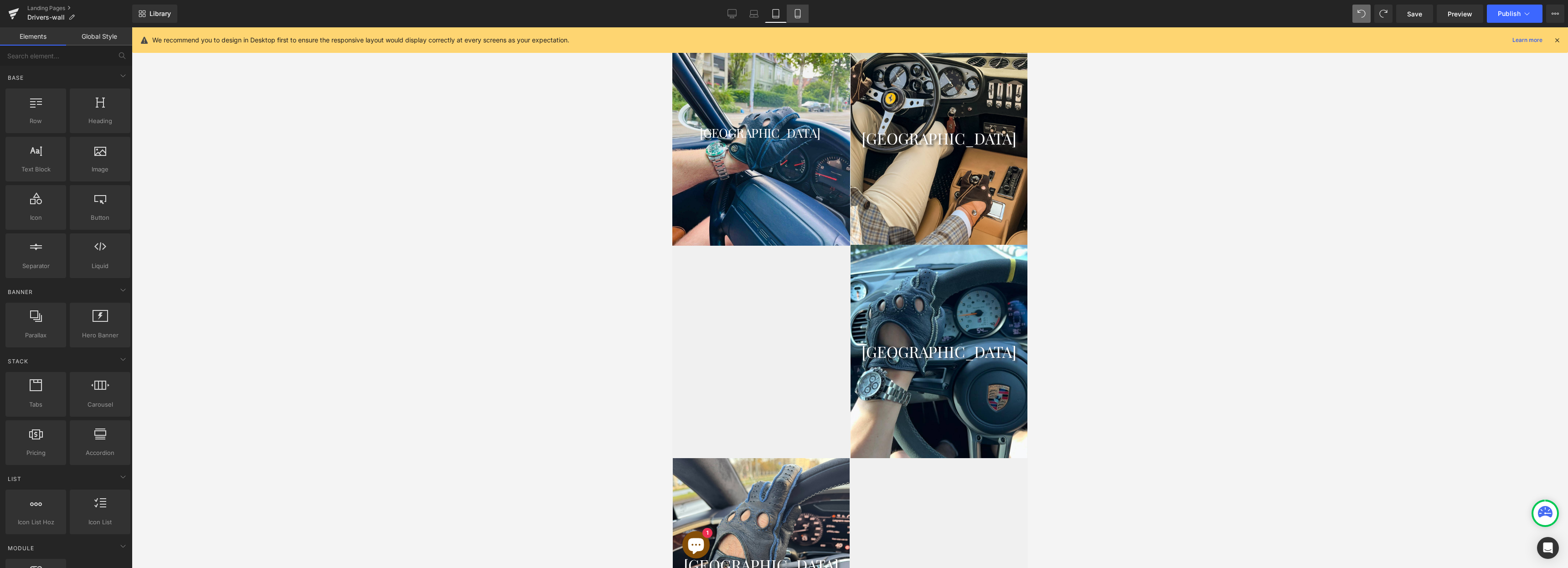
click at [798, 12] on icon at bounding box center [797, 13] width 9 height 9
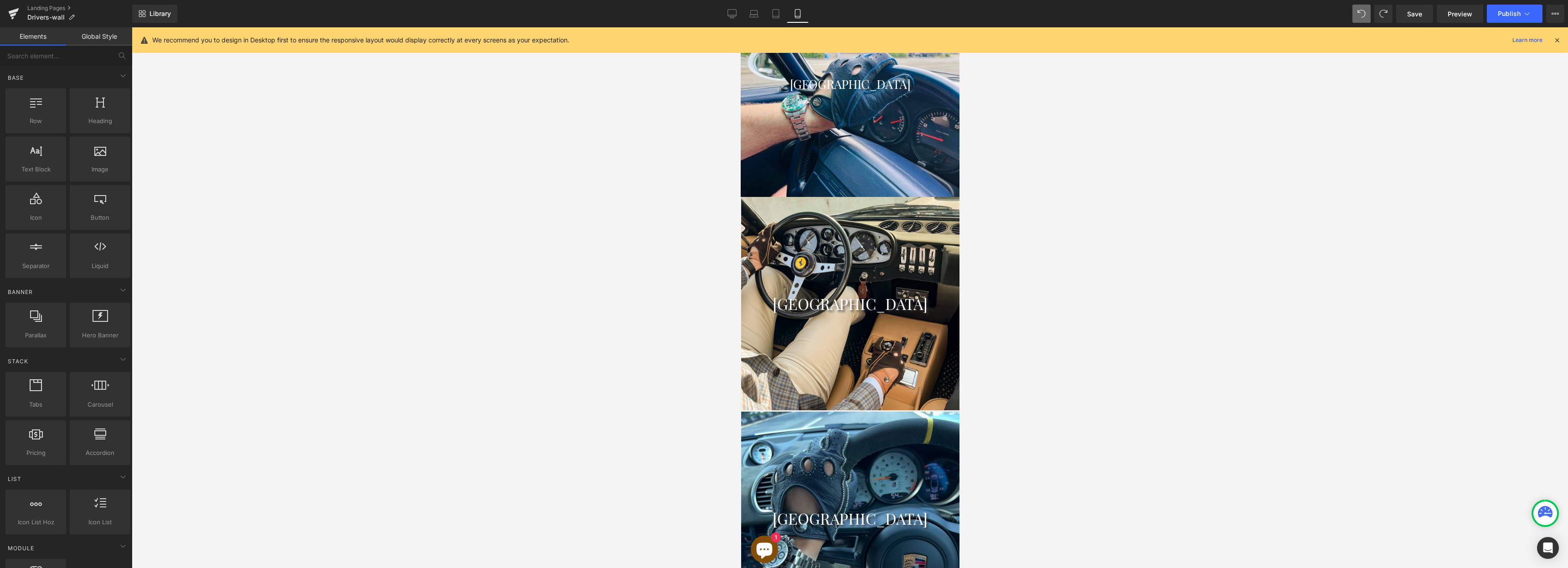
scroll to position [688, 0]
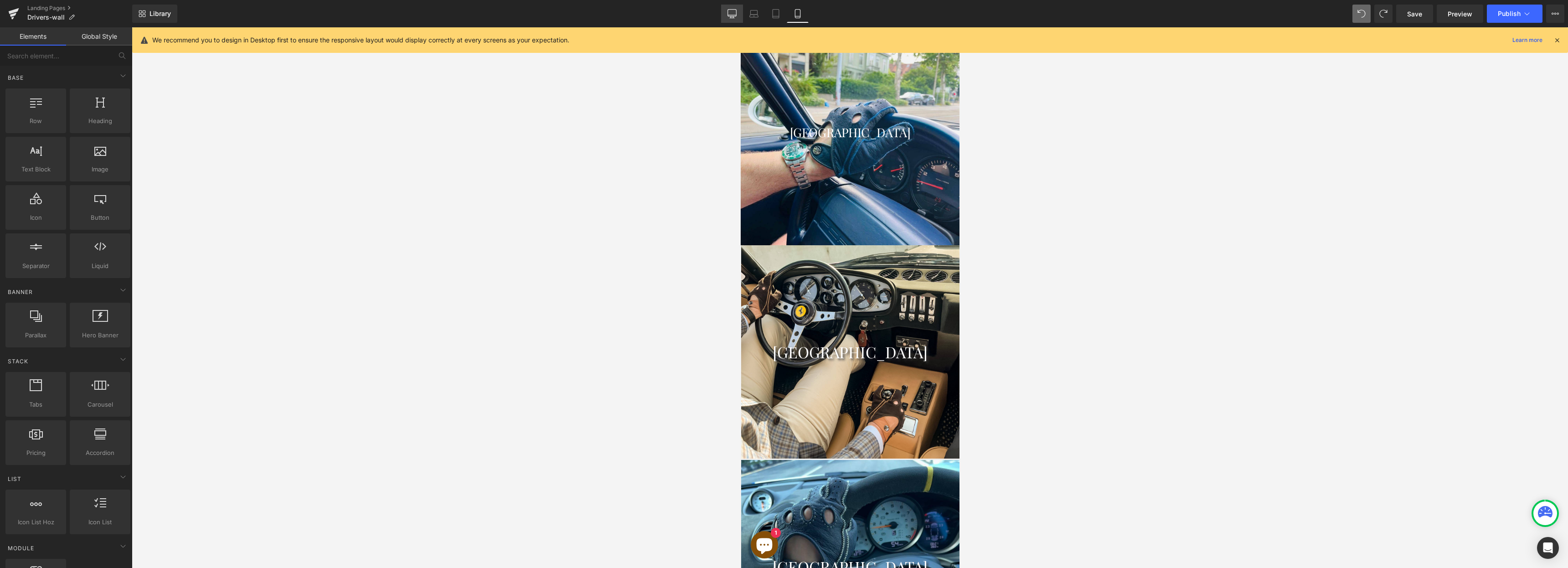
click at [727, 14] on link "Desktop" at bounding box center [732, 14] width 22 height 18
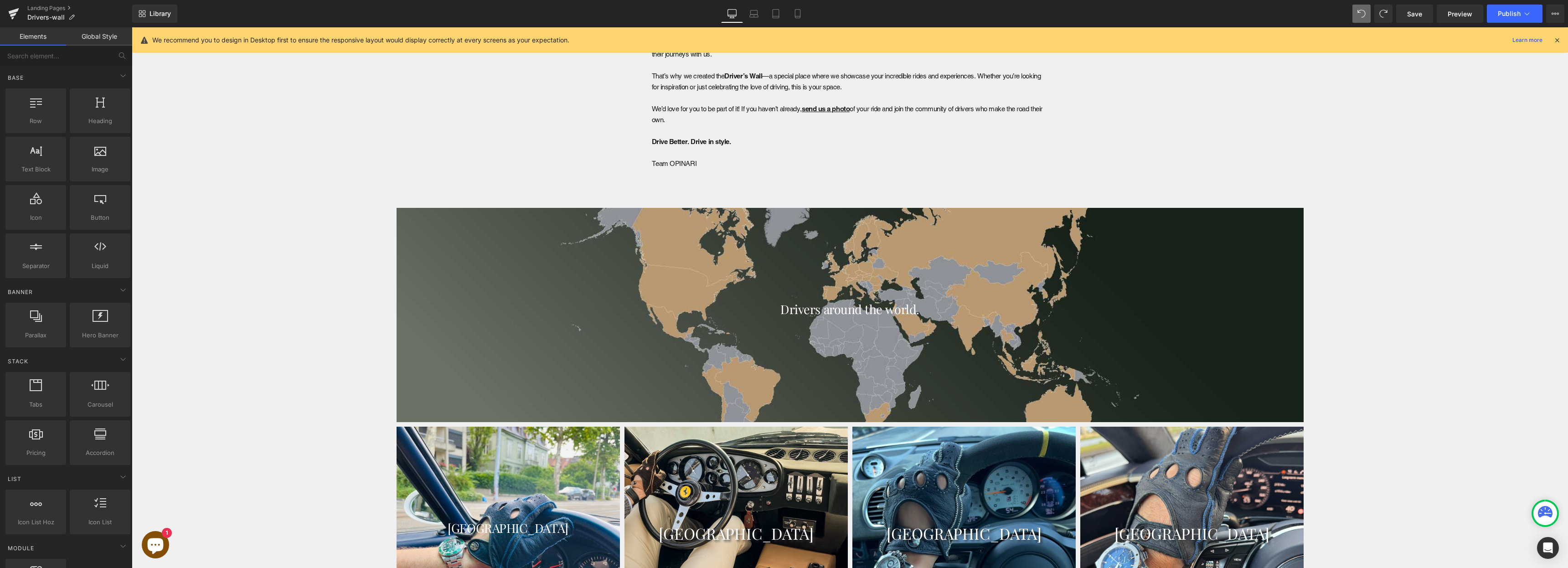
scroll to position [1126, 0]
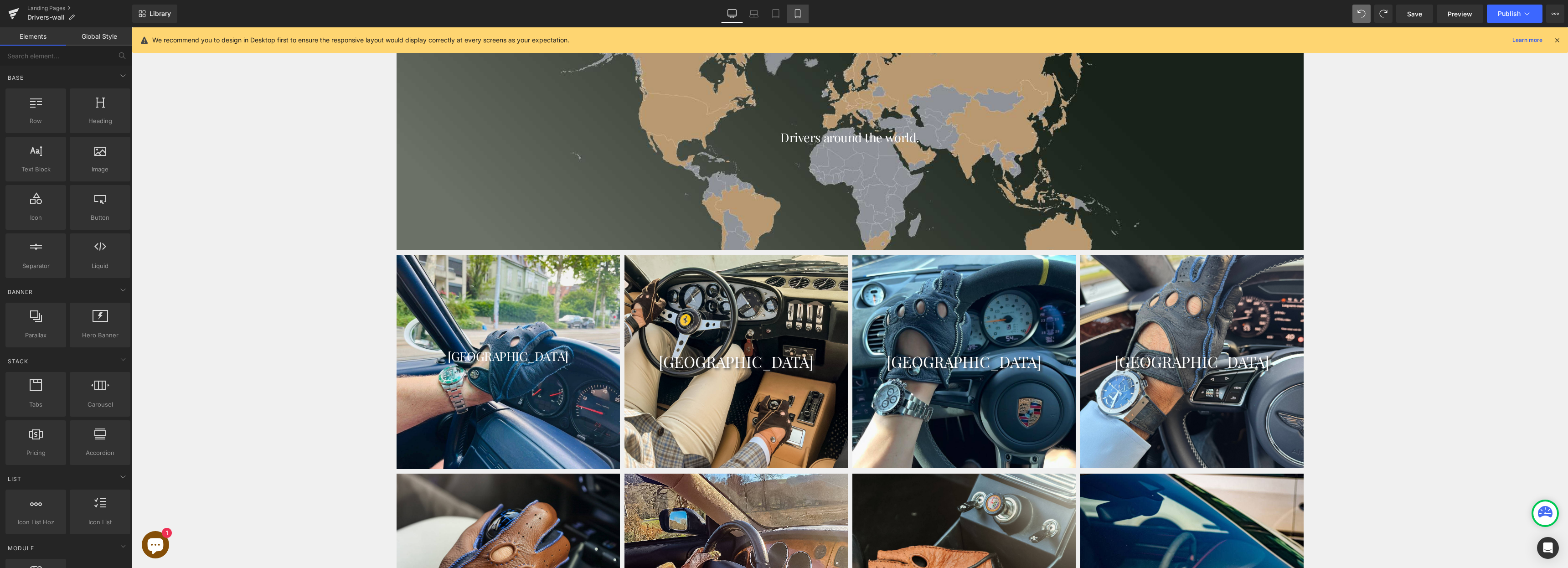
click at [800, 14] on icon at bounding box center [797, 14] width 5 height 9
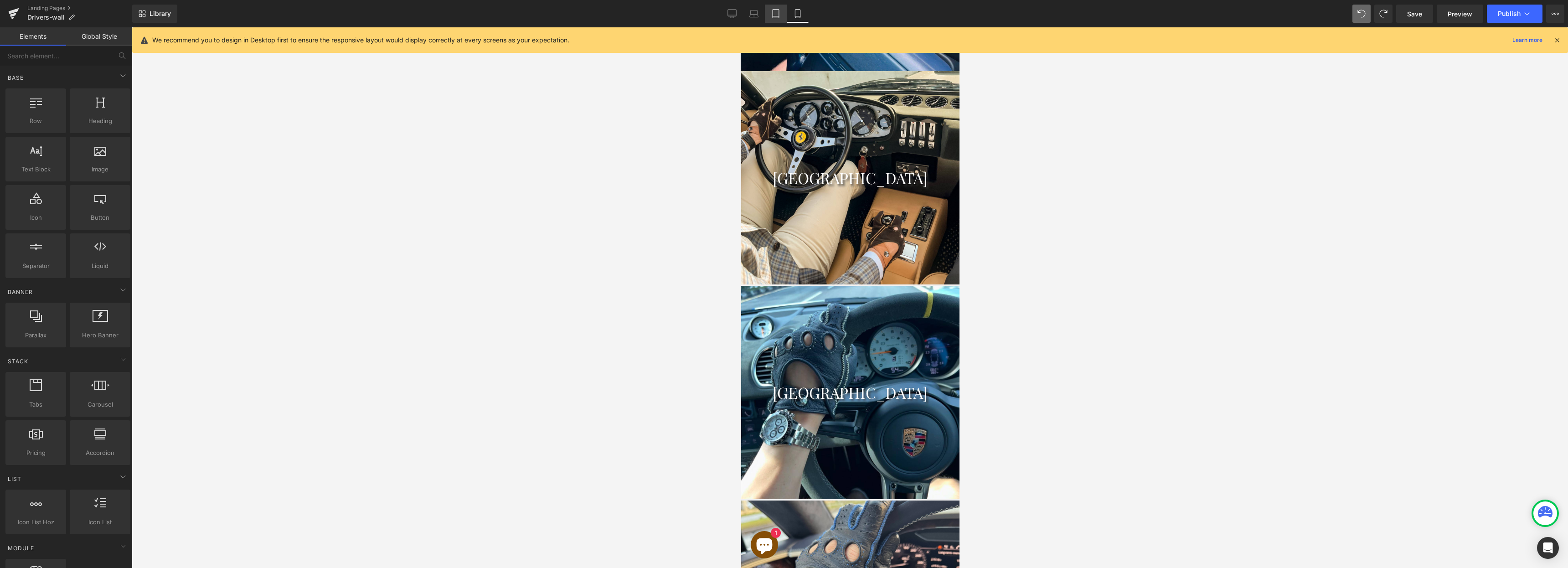
click at [772, 22] on link "Tablet" at bounding box center [776, 14] width 22 height 18
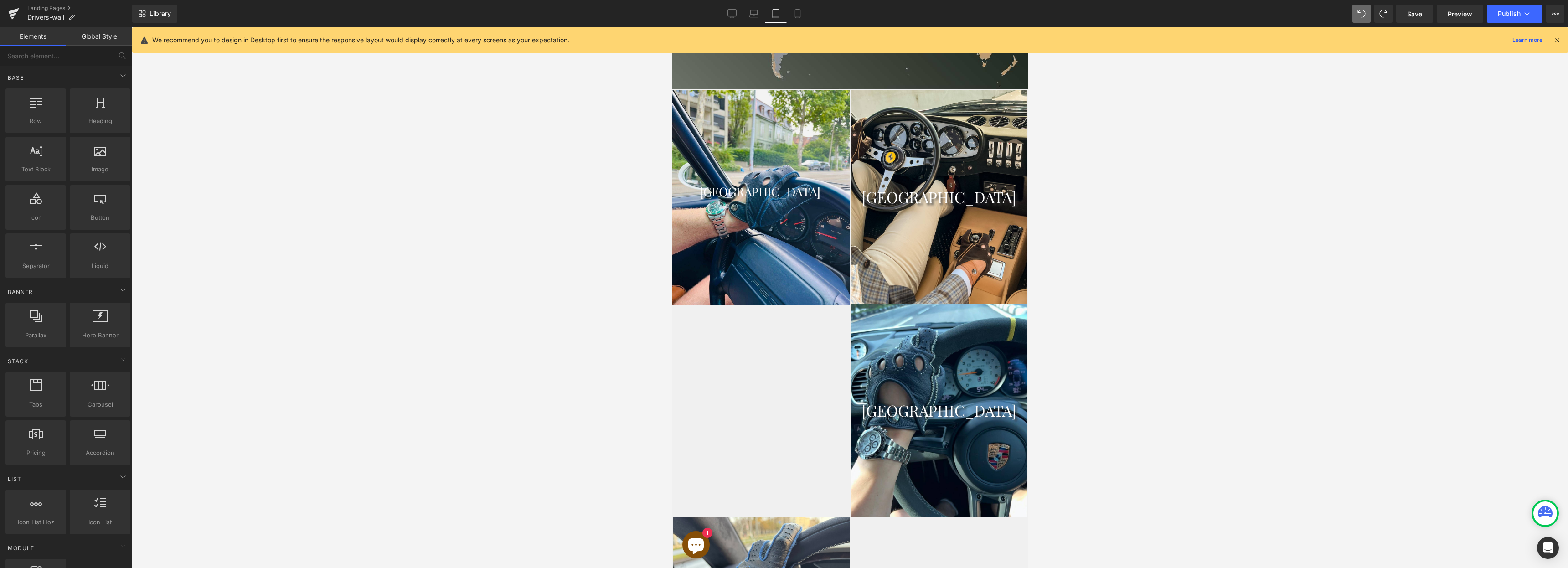
scroll to position [749, 0]
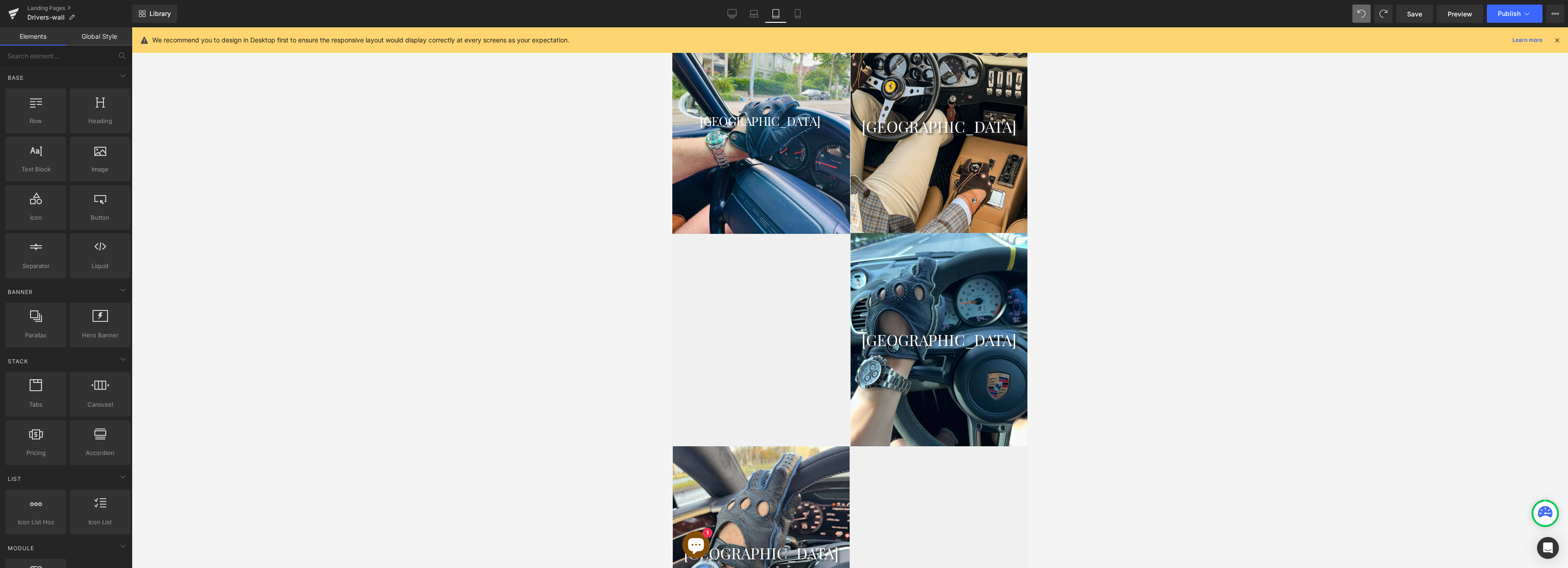
click at [885, 486] on div "[GEOGRAPHIC_DATA] Heading Hero Banner [GEOGRAPHIC_DATA] Heading Hero Banner Mal…" at bounding box center [850, 340] width 356 height 641
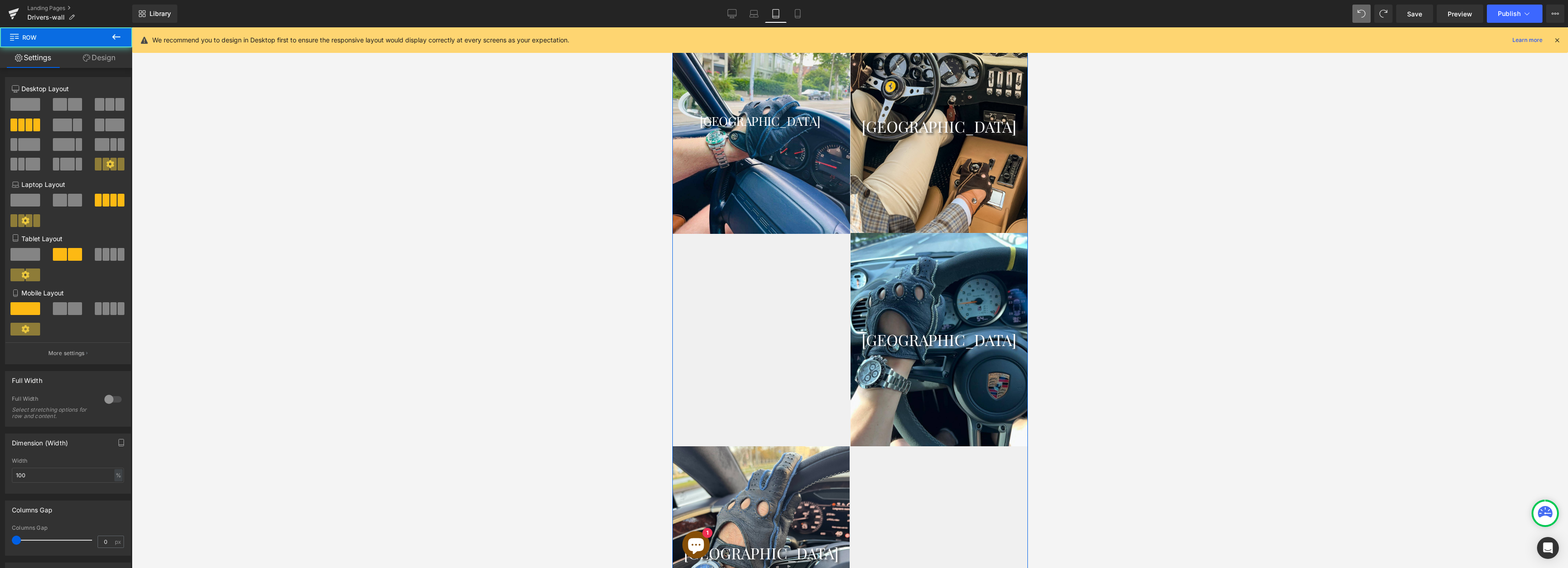
click at [710, 250] on div "[GEOGRAPHIC_DATA] Heading Hero Banner [GEOGRAPHIC_DATA] Heading Hero Banner Mal…" at bounding box center [850, 340] width 356 height 641
click at [737, 10] on link "Desktop" at bounding box center [732, 14] width 22 height 18
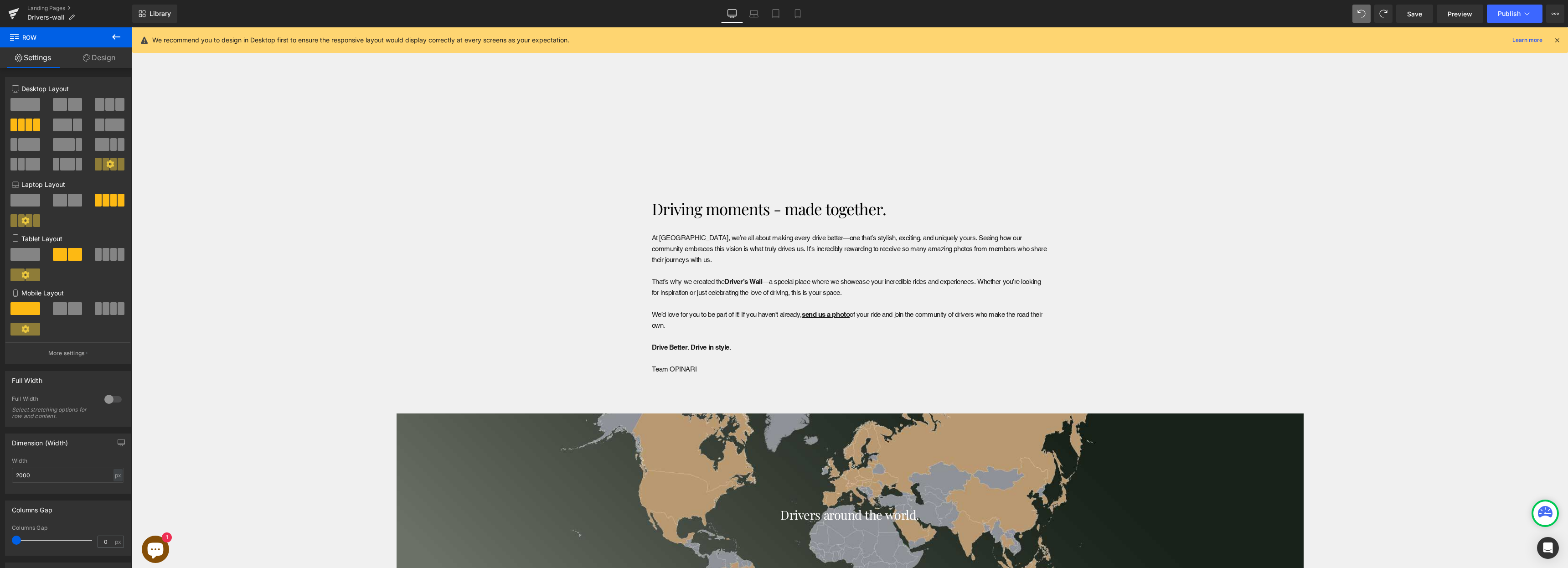
scroll to position [1168, 0]
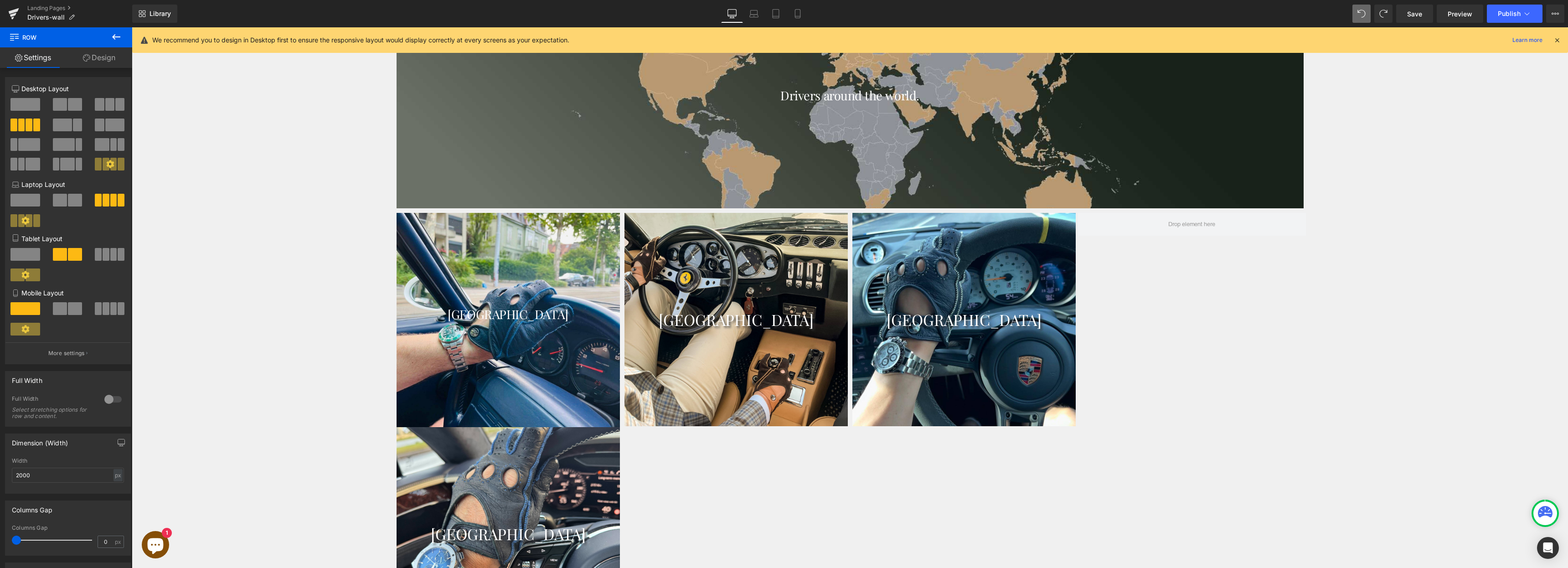
type input "100"
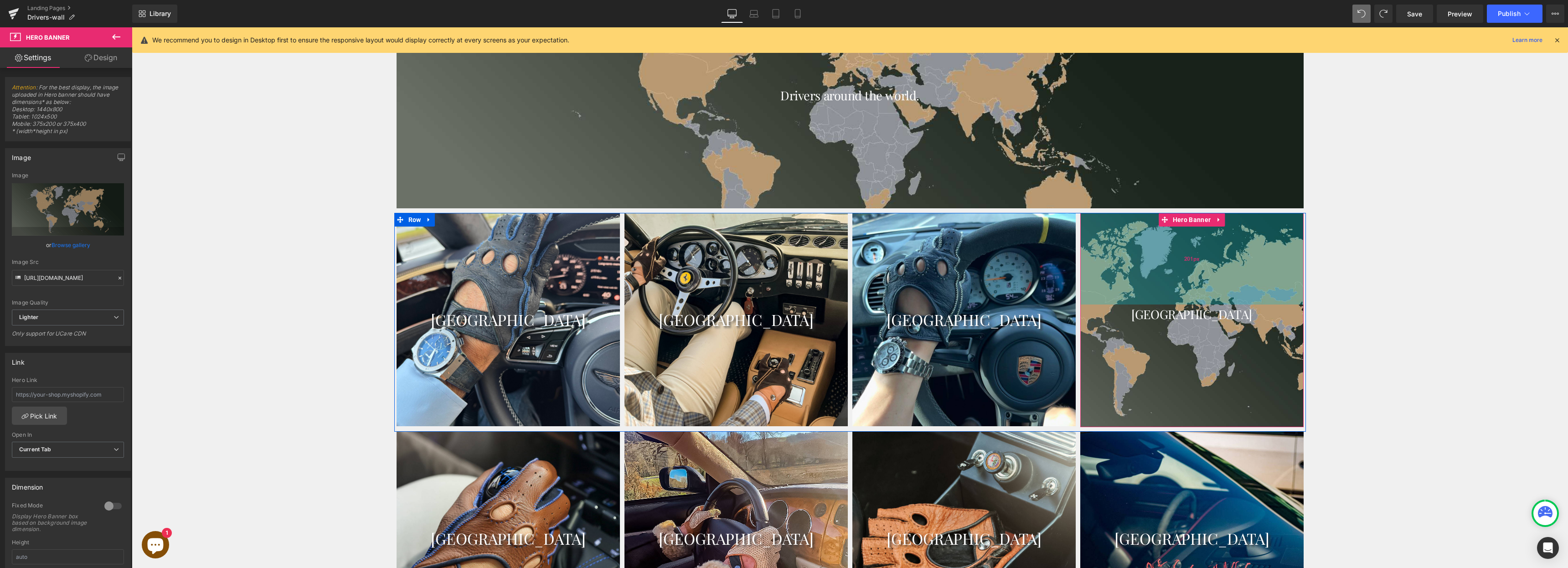
click at [1193, 255] on span "201px" at bounding box center [1192, 259] width 15 height 9
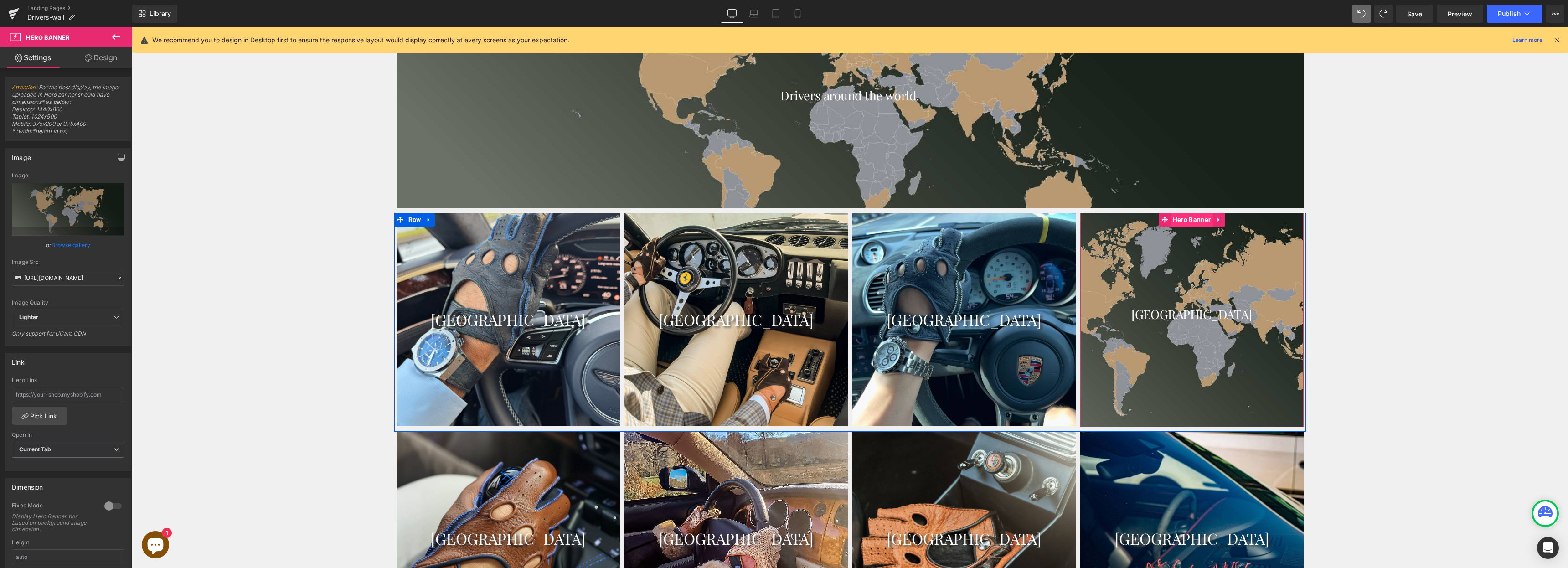
click at [1190, 219] on span "Hero Banner" at bounding box center [1192, 220] width 42 height 14
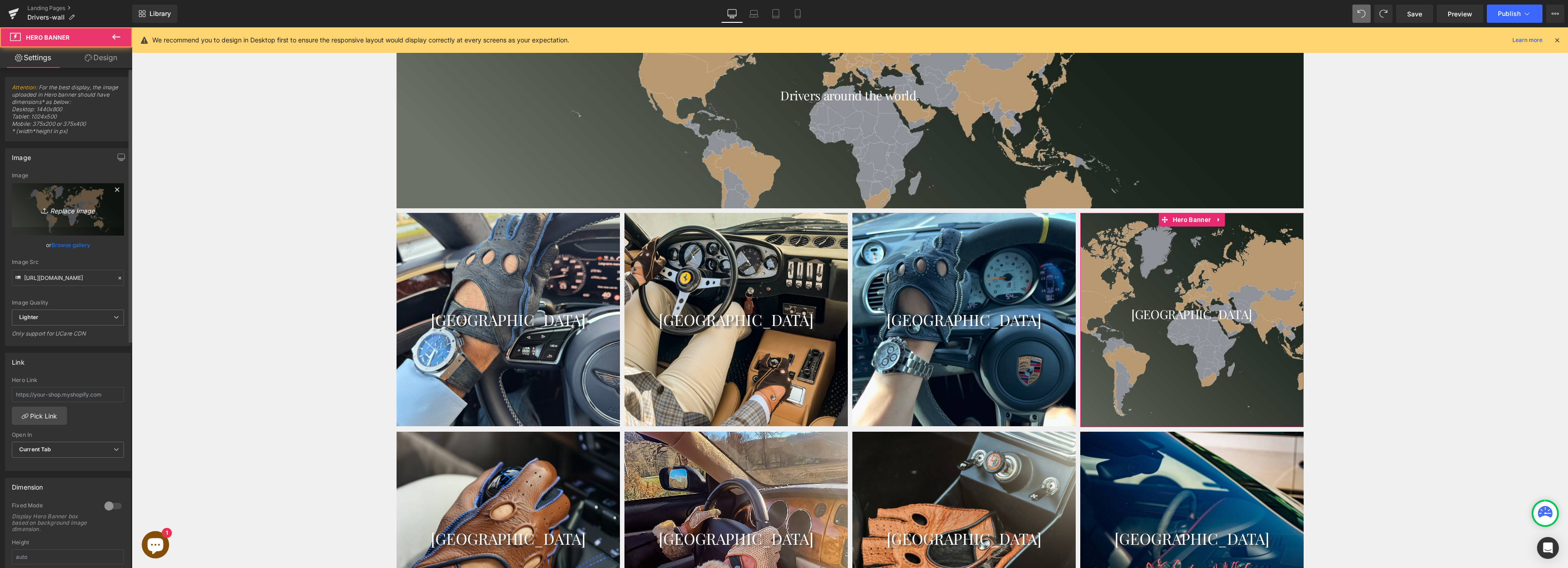
click at [69, 212] on icon "Replace Image" at bounding box center [67, 209] width 73 height 11
click at [61, 245] on link "Browse gallery" at bounding box center [71, 245] width 39 height 16
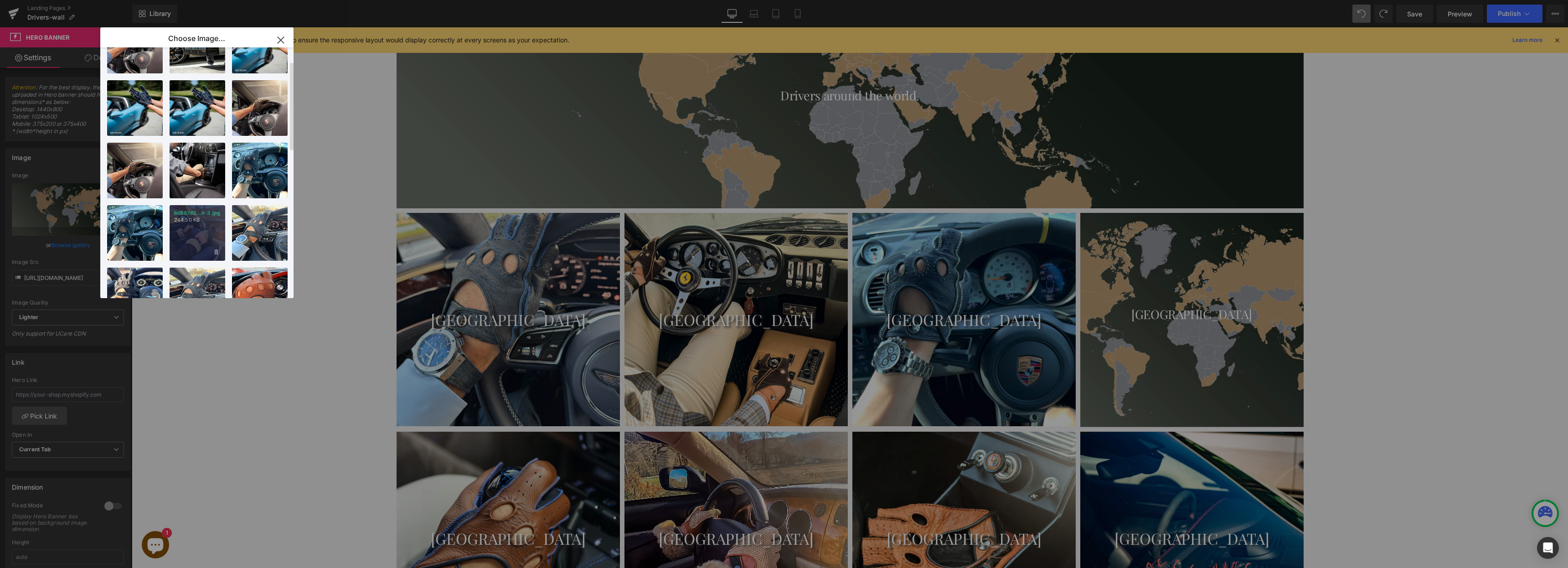
scroll to position [163, 0]
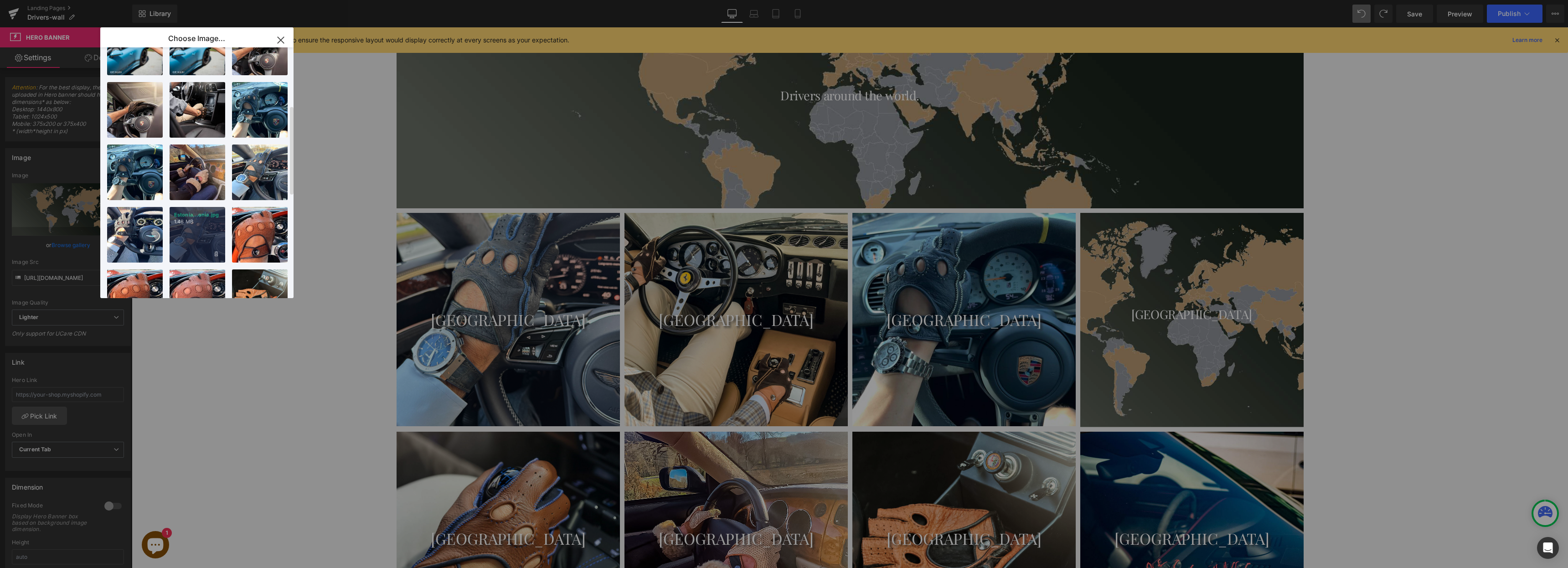
click at [203, 235] on div "Estonia...onia.jpg 1.48 MB" at bounding box center [197, 235] width 55 height 55
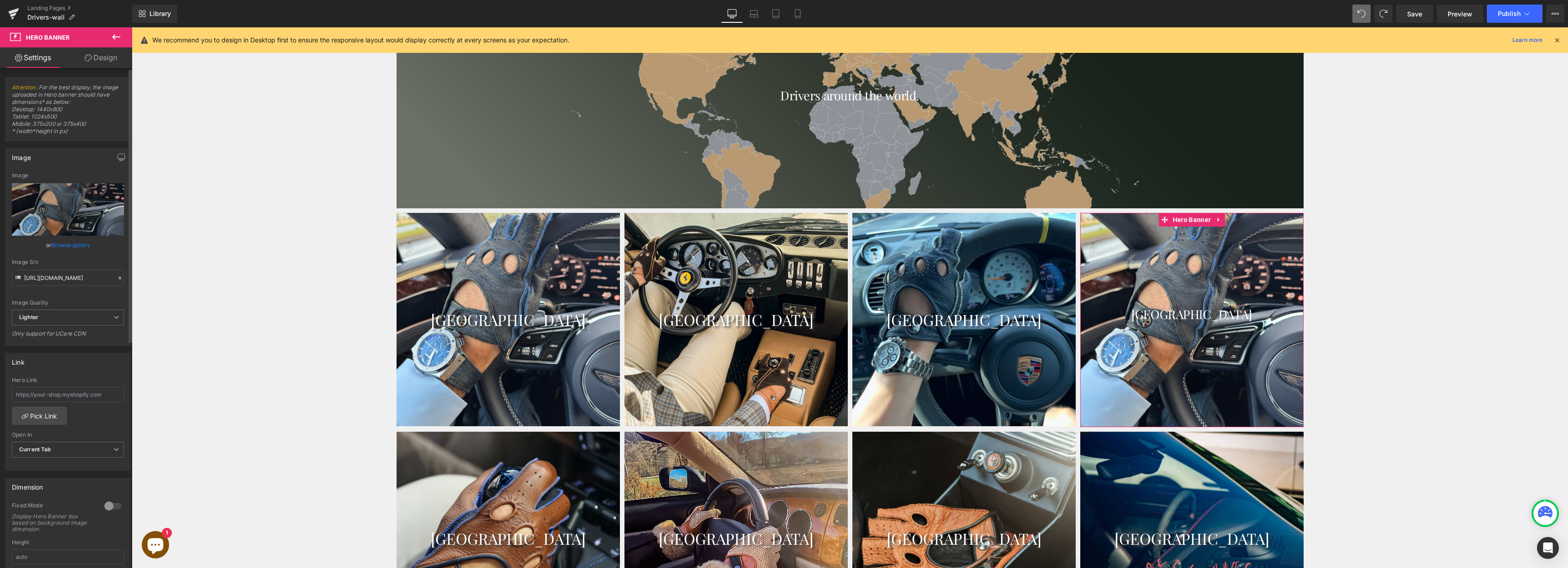
click at [62, 248] on link "Browse gallery" at bounding box center [71, 245] width 39 height 16
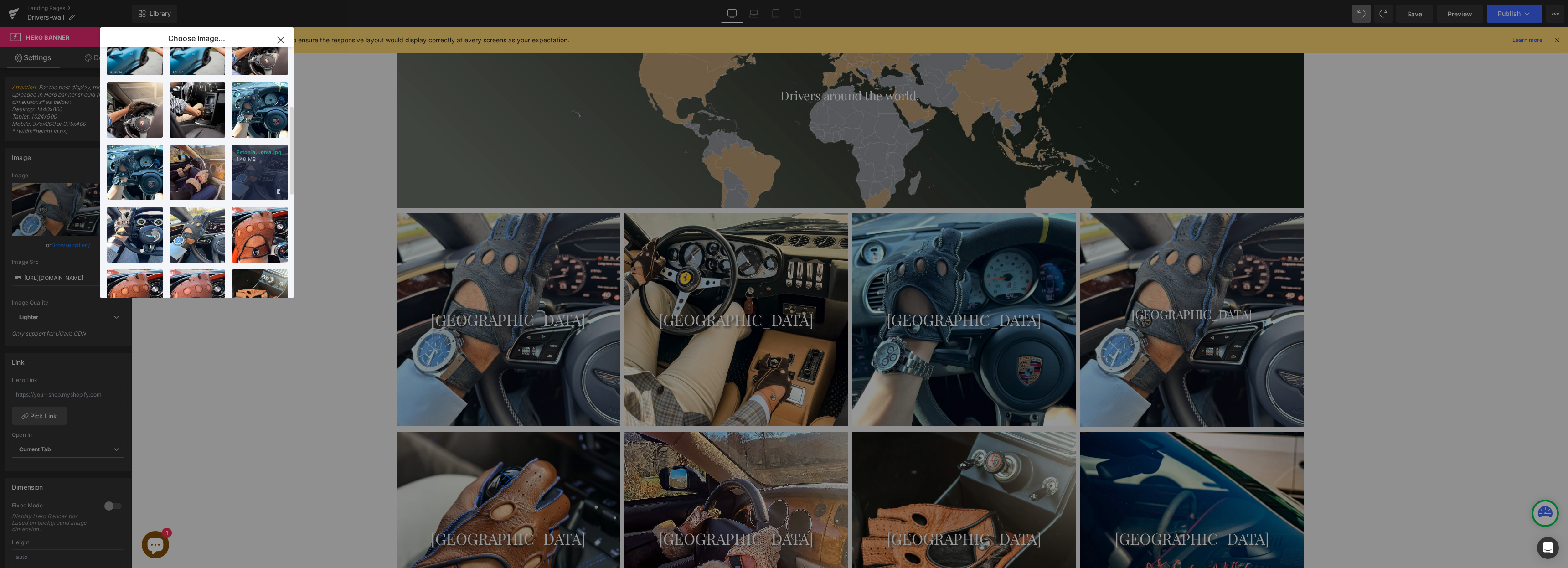
click at [259, 163] on div "Estonia...onia.jpg 1.48 MB" at bounding box center [259, 172] width 55 height 55
type input "[URL][DOMAIN_NAME]"
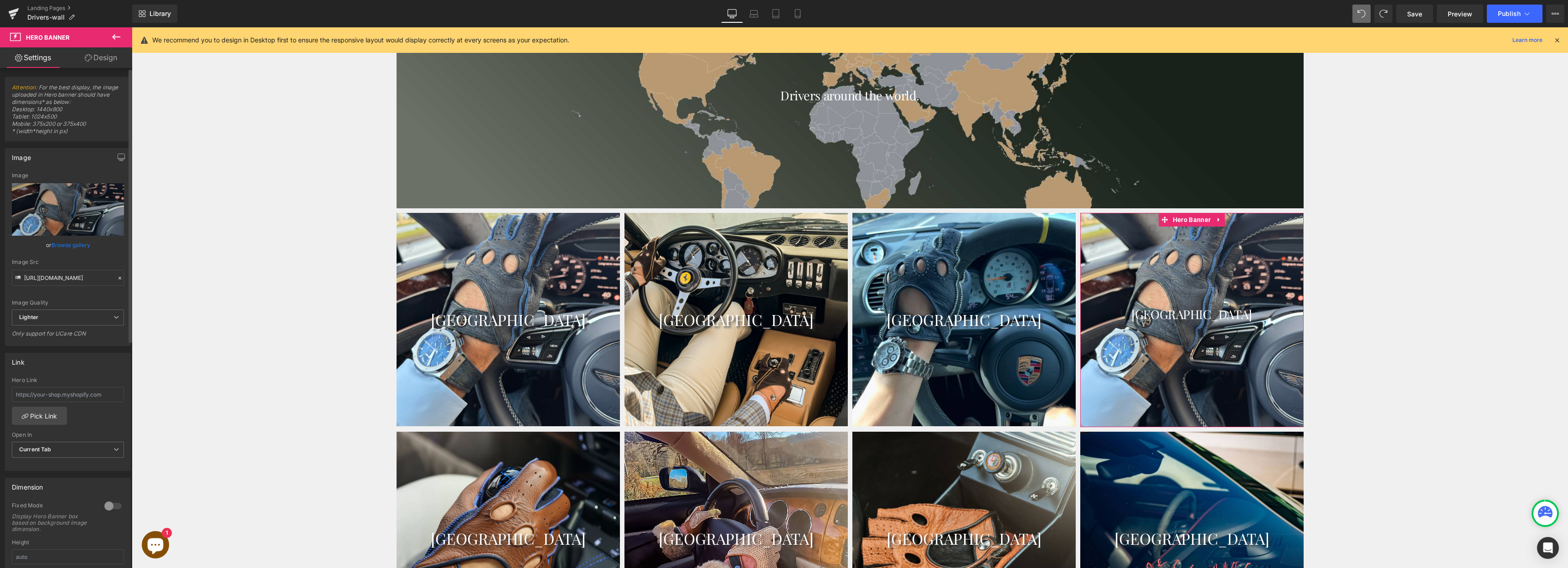
click at [67, 243] on link "Browse gallery" at bounding box center [71, 245] width 39 height 16
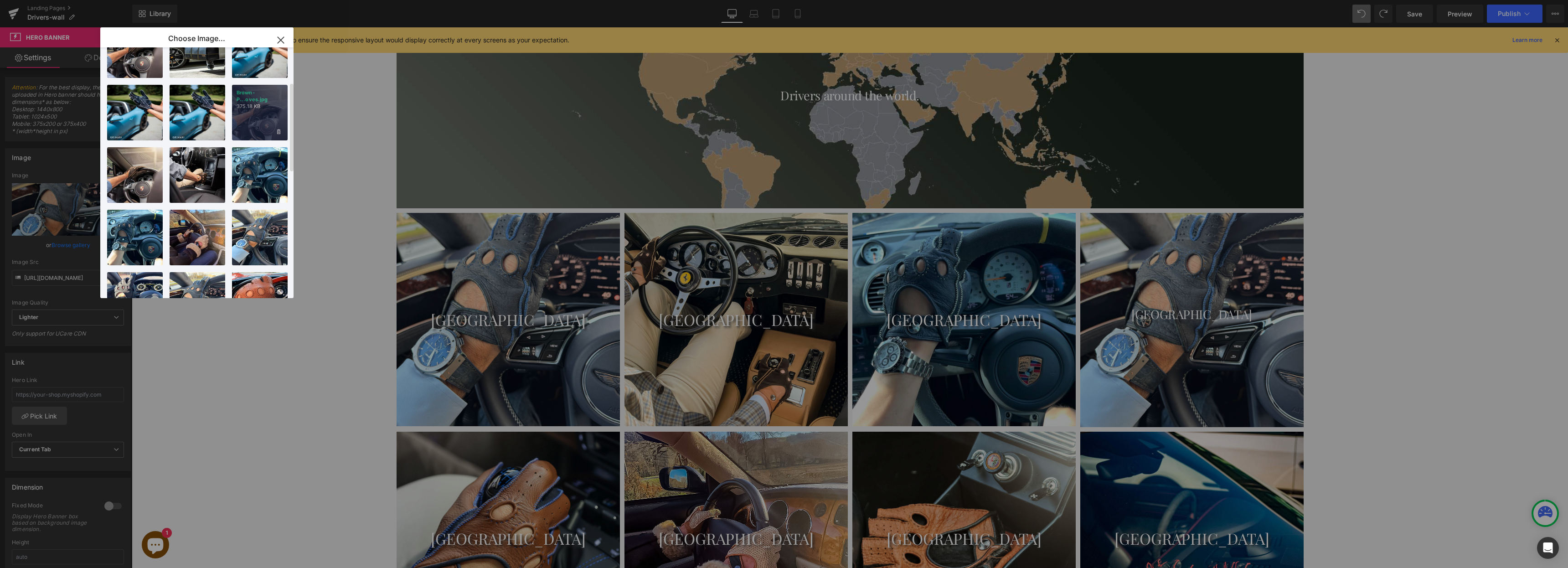
scroll to position [0, 0]
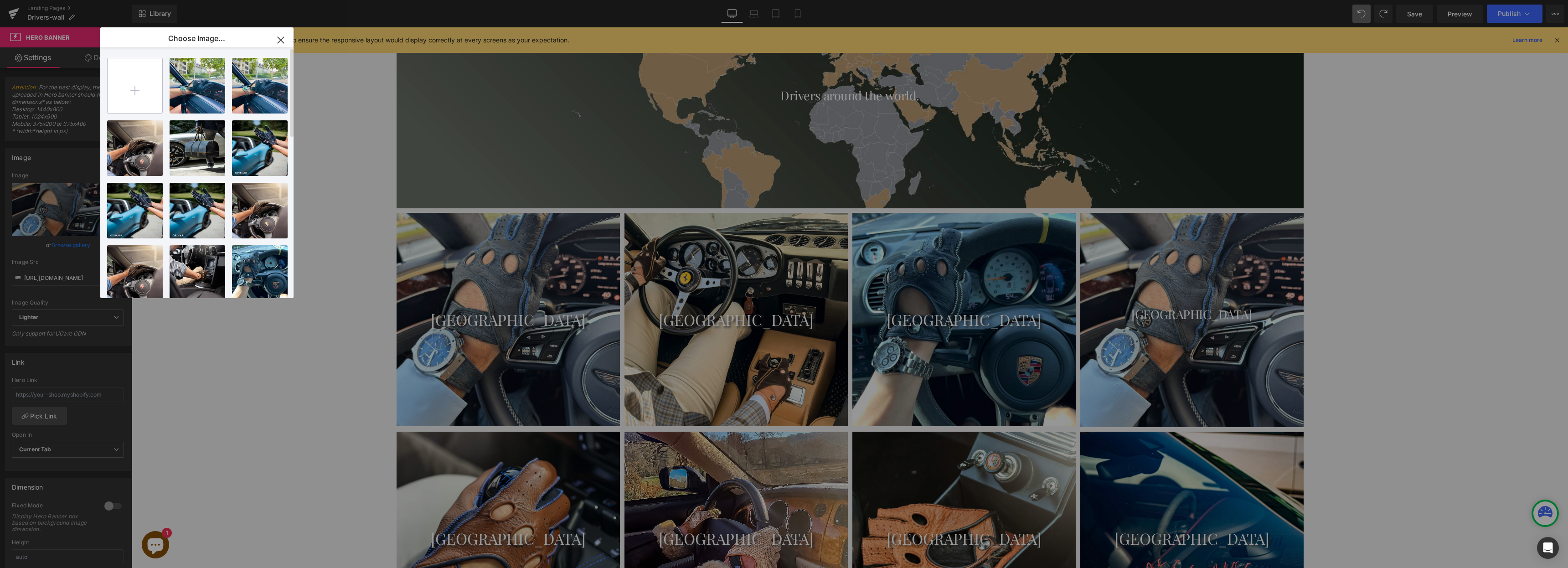
click at [132, 89] on input "file" at bounding box center [134, 85] width 55 height 55
type input "C:\fakepath\Estonia.jpg"
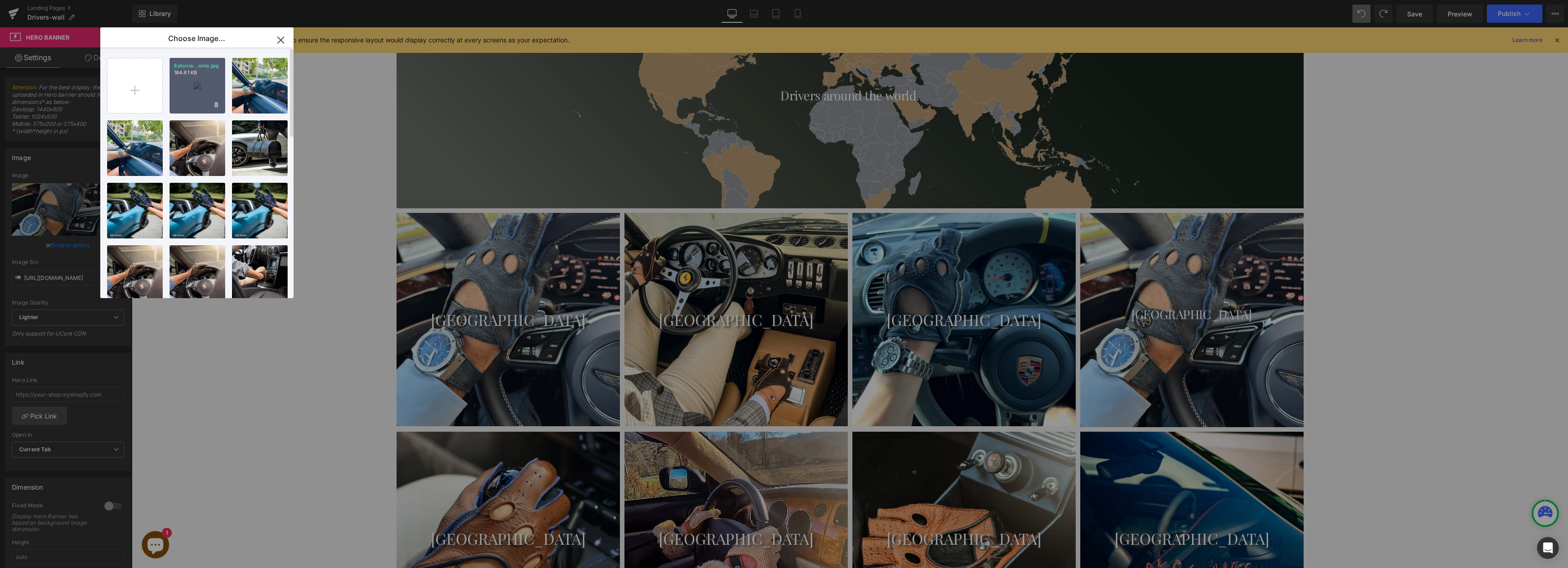
click at [183, 91] on div "[GEOGRAPHIC_DATA]...onia.jpg 184.61 KB" at bounding box center [197, 86] width 55 height 55
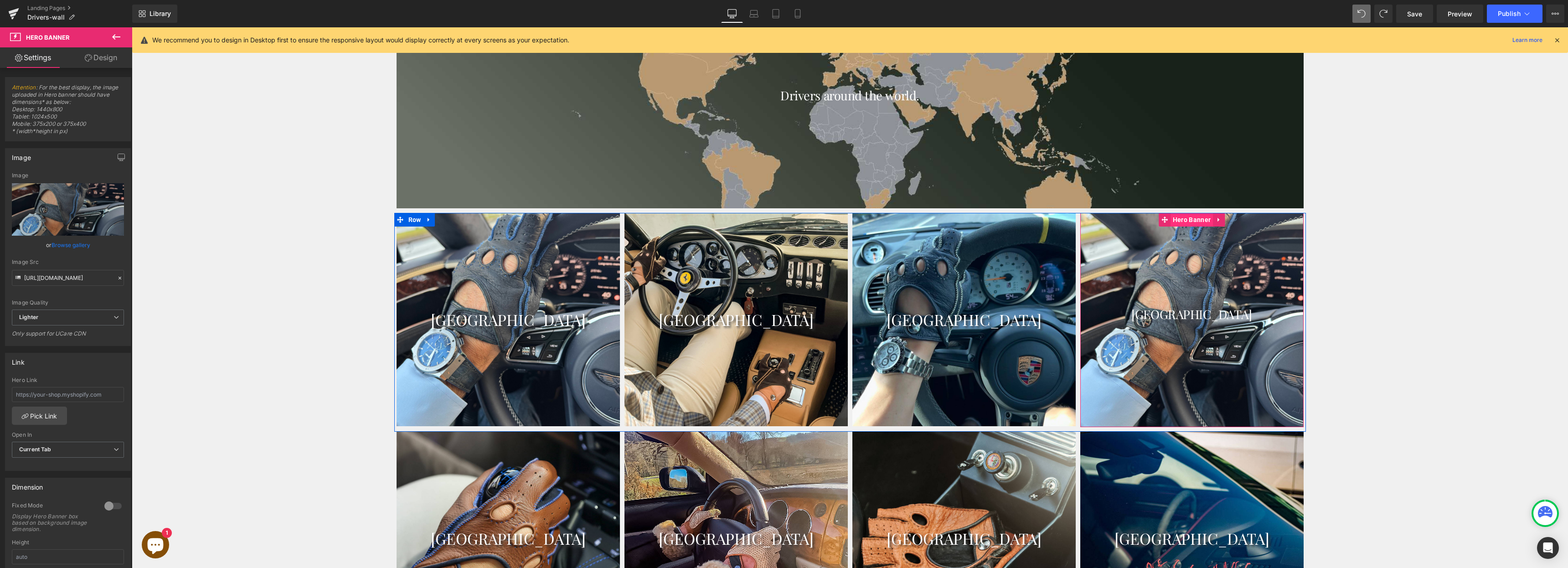
click at [1187, 216] on span "Hero Banner" at bounding box center [1192, 220] width 42 height 14
click at [65, 249] on link "Browse gallery" at bounding box center [71, 245] width 39 height 16
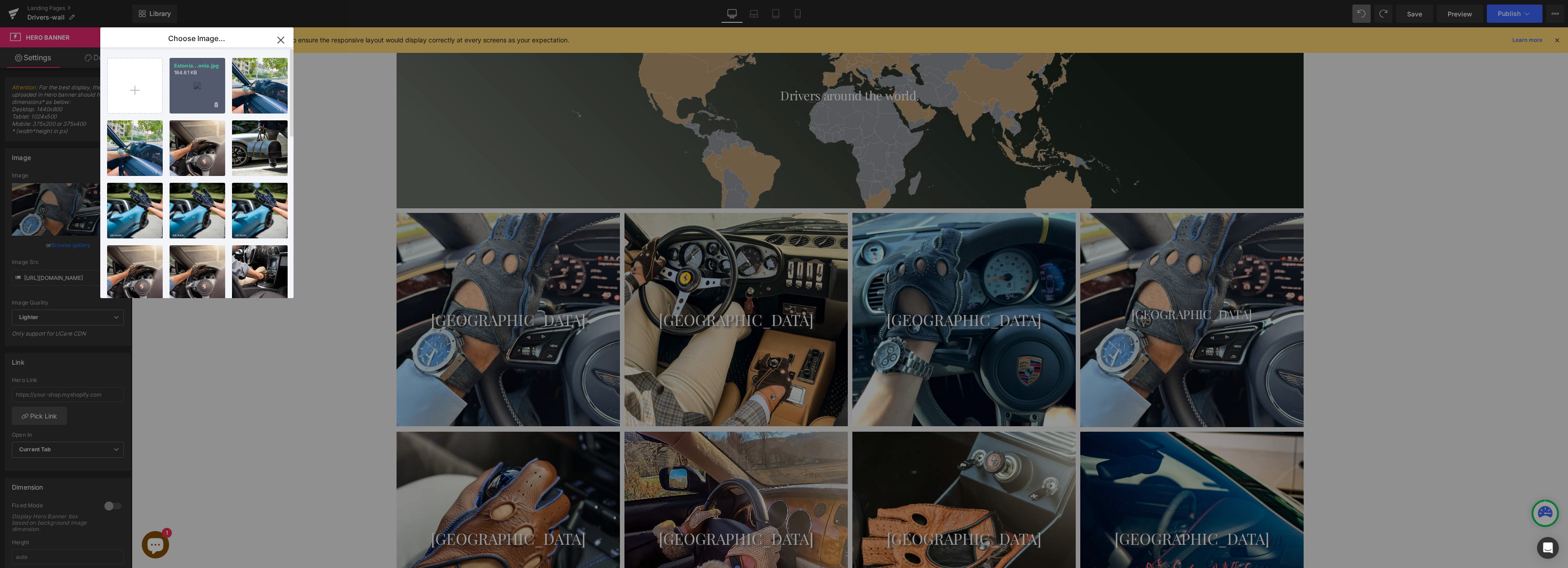
click at [192, 100] on div "[GEOGRAPHIC_DATA]...onia.jpg 184.61 KB" at bounding box center [197, 86] width 55 height 55
type input "[URL][DOMAIN_NAME]"
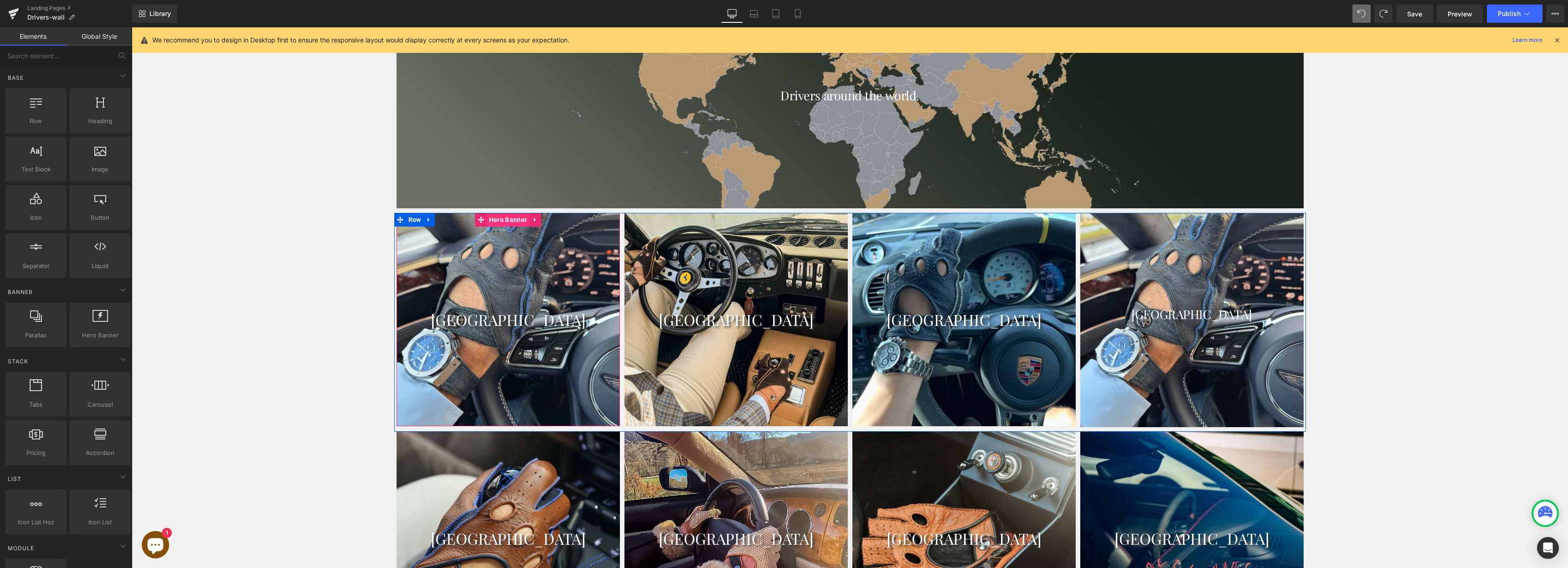
click at [506, 214] on span "Hero Banner" at bounding box center [508, 220] width 42 height 14
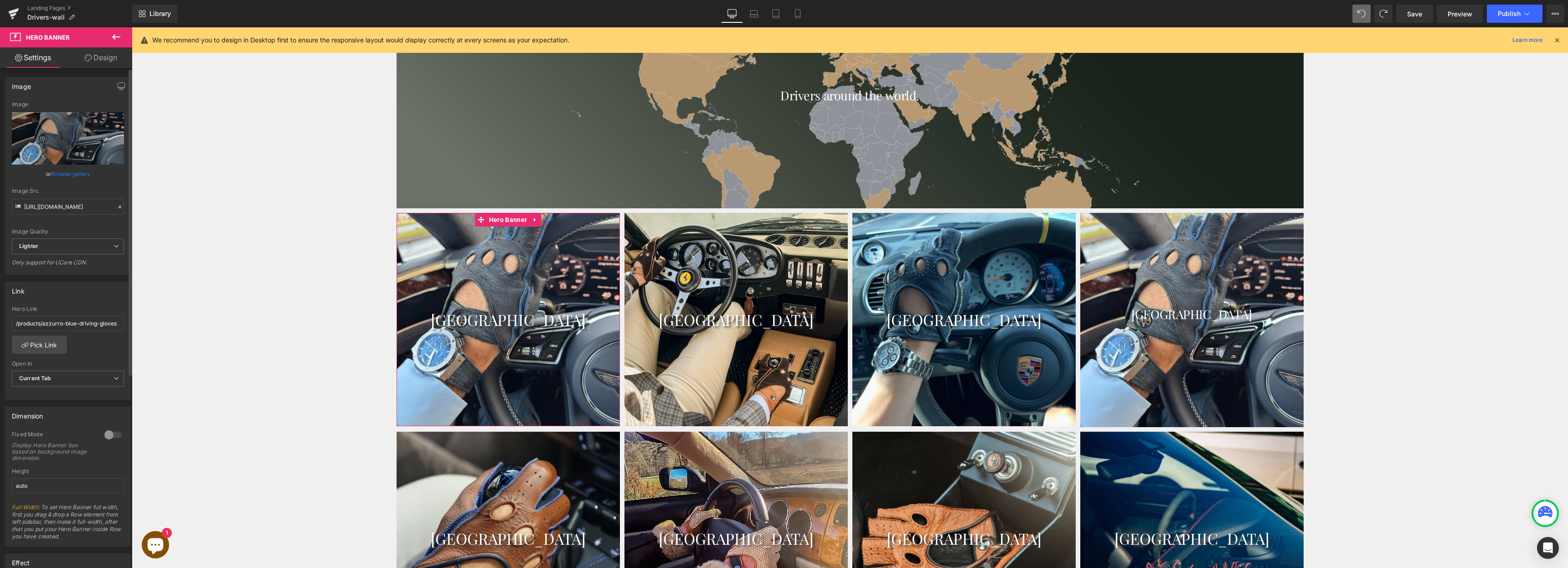
click at [80, 177] on link "Browse gallery" at bounding box center [71, 174] width 39 height 16
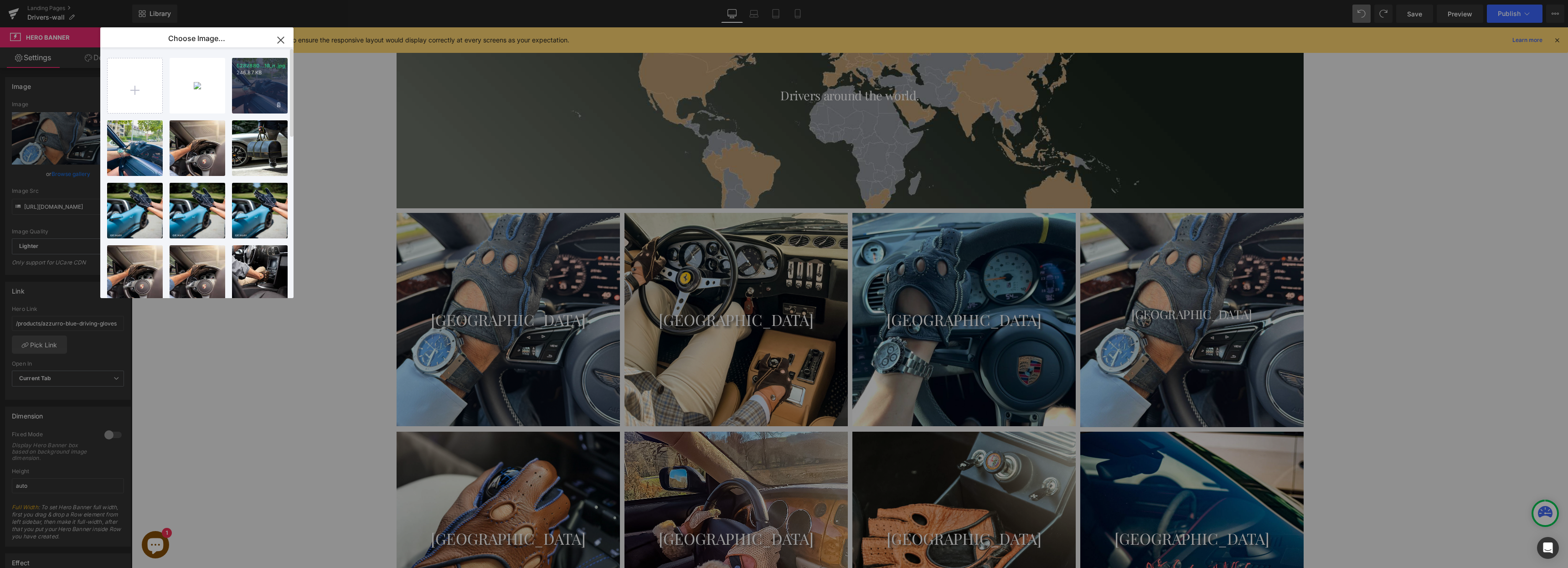
click at [233, 82] on div "5282880...16_n.jpg 246.87 KB" at bounding box center [259, 86] width 55 height 55
type input "[URL][DOMAIN_NAME]"
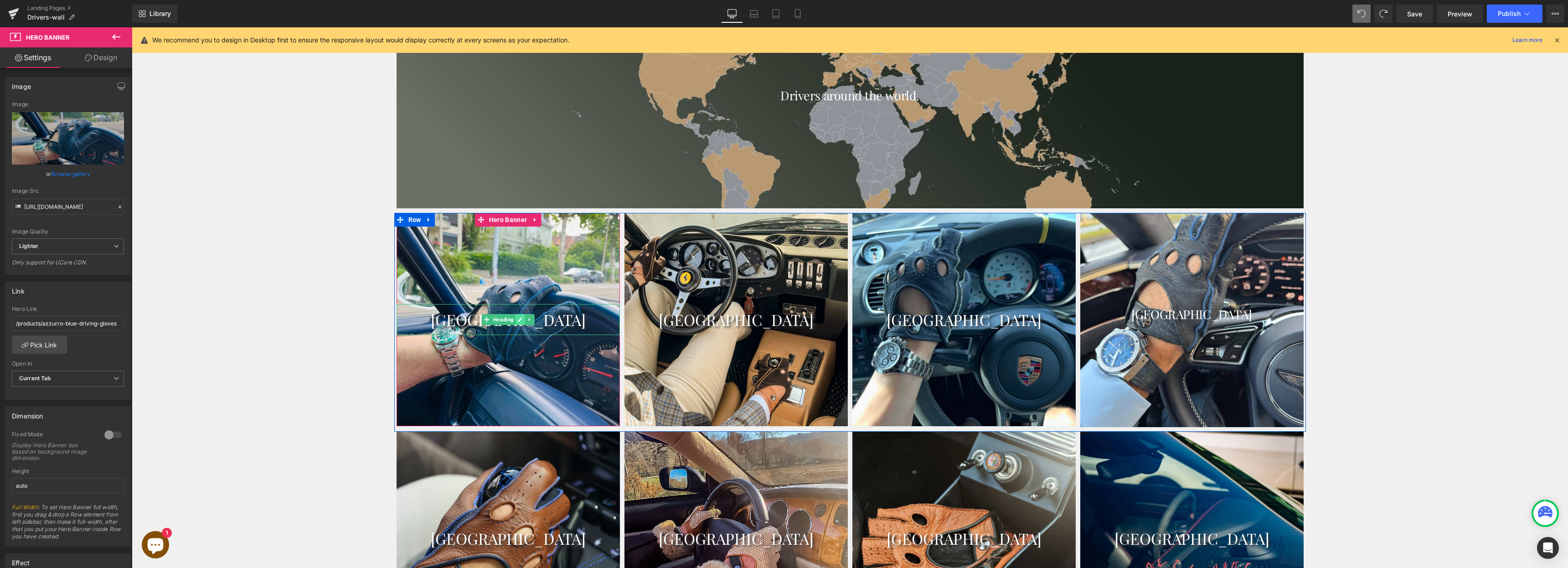
click at [518, 317] on icon at bounding box center [520, 319] width 5 height 5
click at [516, 319] on h1 "[GEOGRAPHIC_DATA]" at bounding box center [508, 319] width 224 height 31
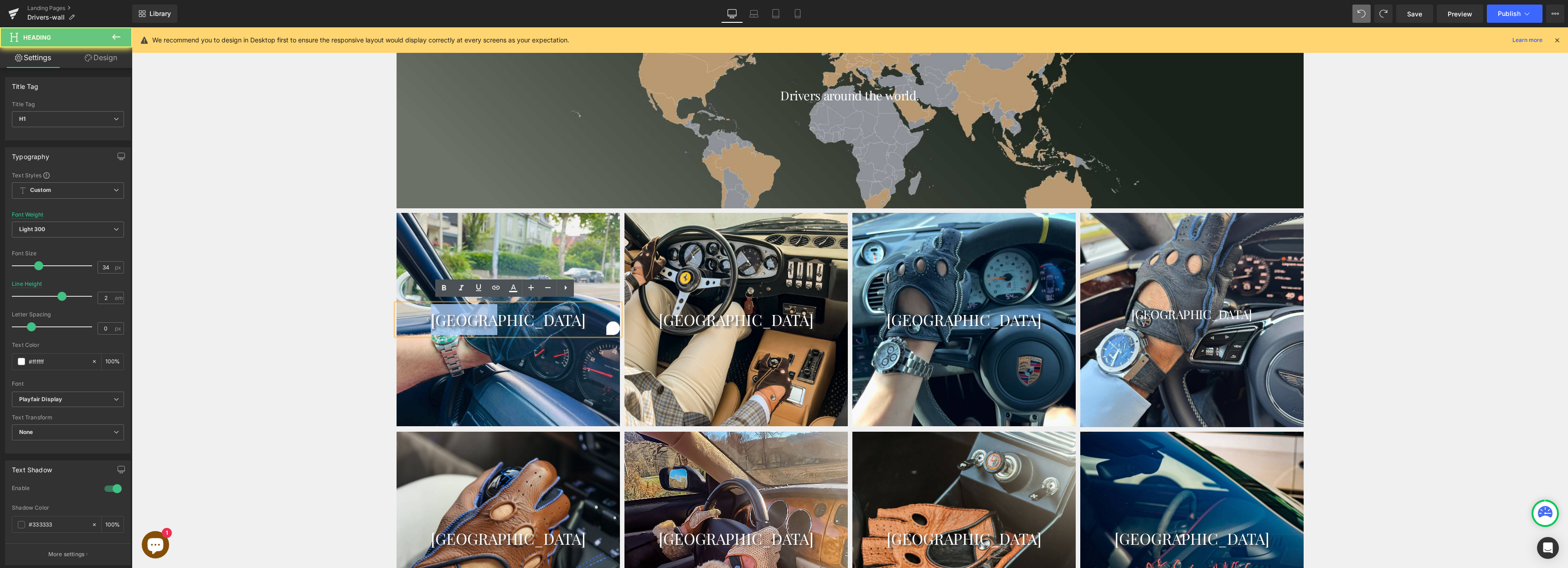
click at [516, 319] on h1 "[GEOGRAPHIC_DATA]" at bounding box center [508, 319] width 224 height 31
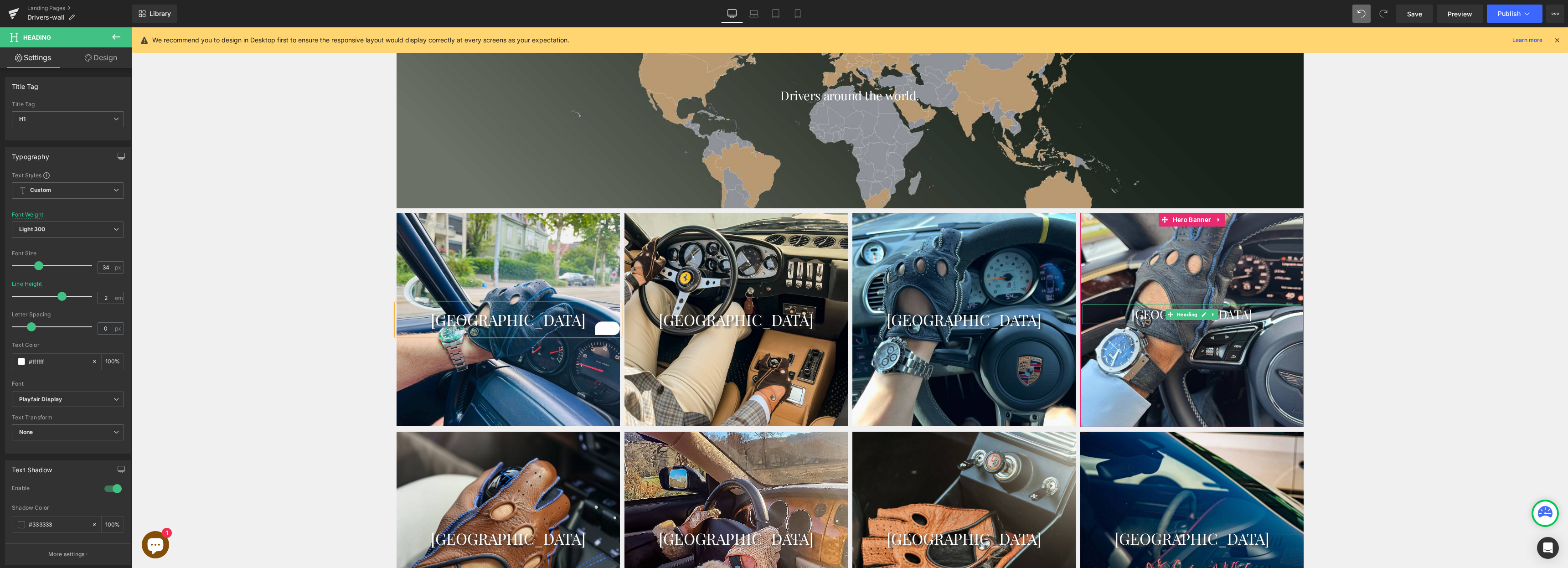
click at [1237, 313] on h1 "[GEOGRAPHIC_DATA]" at bounding box center [1192, 314] width 219 height 19
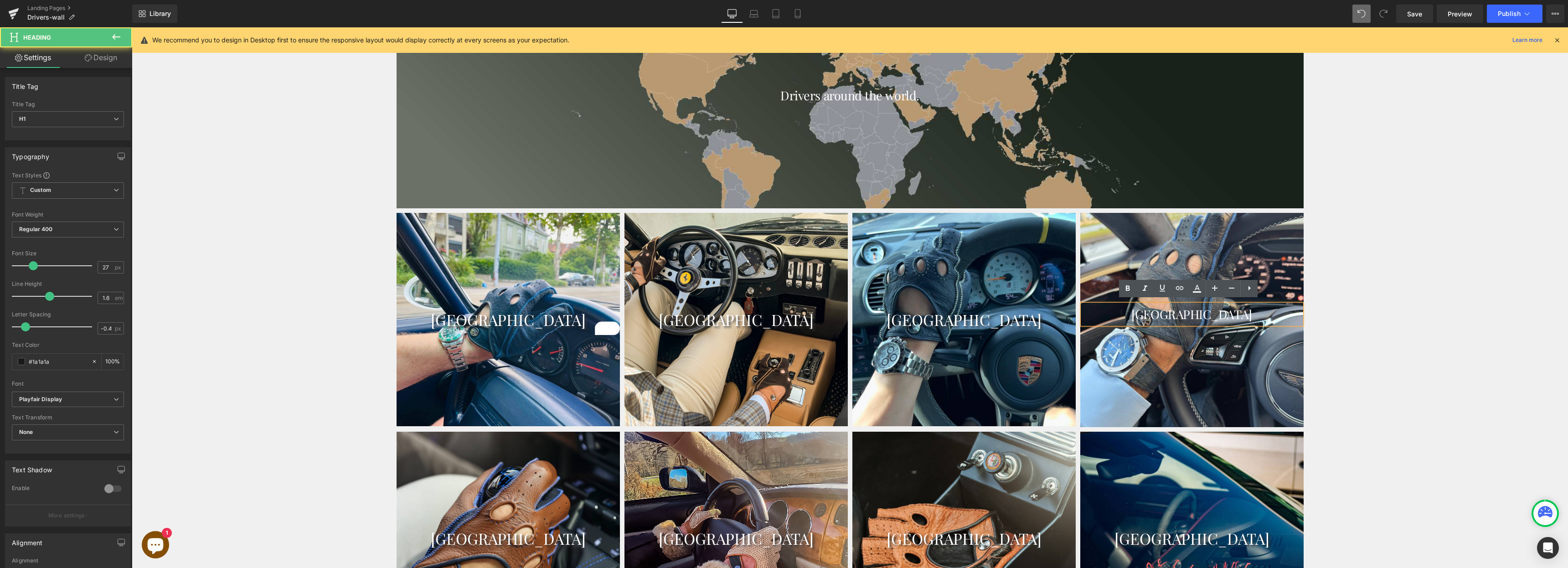
click at [1216, 312] on font "[GEOGRAPHIC_DATA]" at bounding box center [1192, 314] width 120 height 17
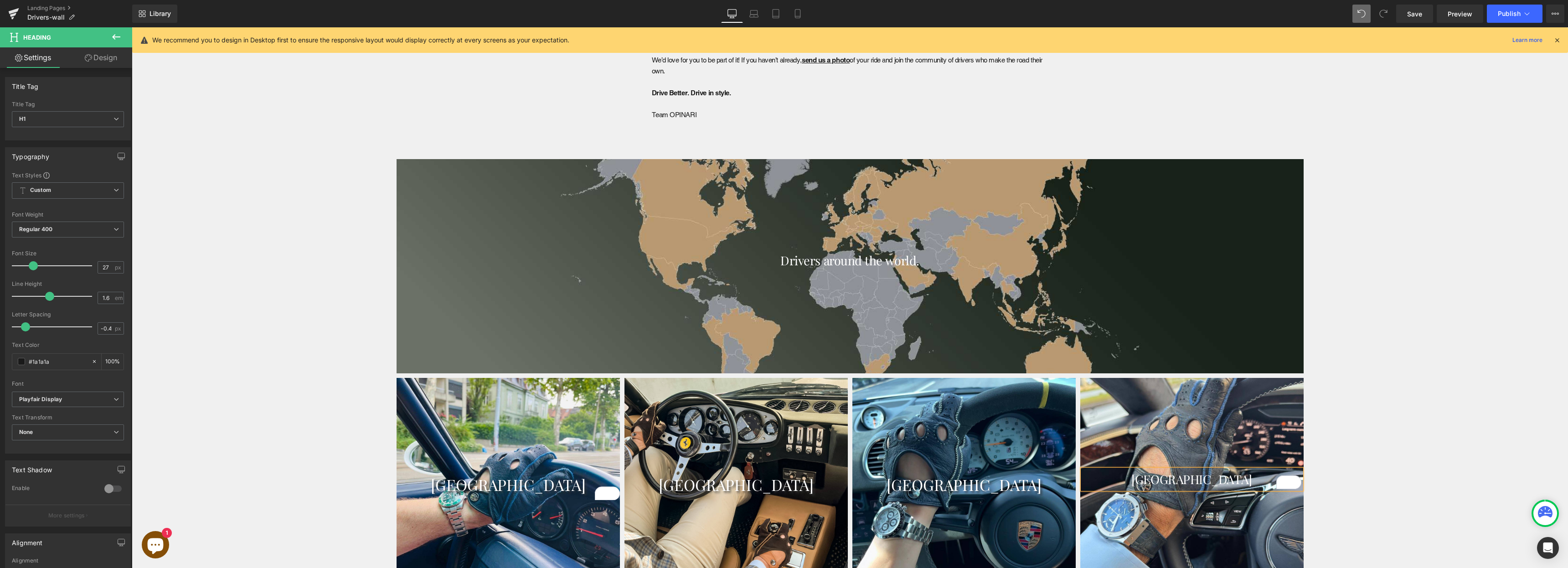
scroll to position [1002, 0]
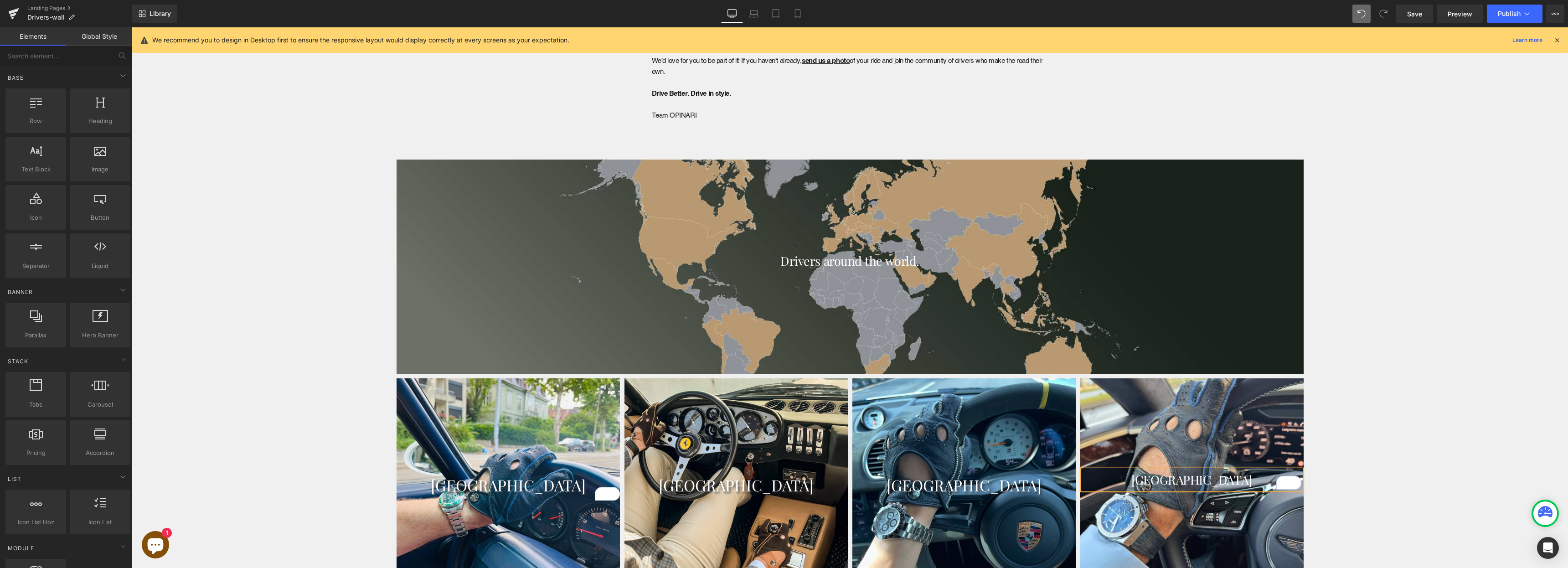
click at [754, 17] on icon at bounding box center [754, 13] width 9 height 9
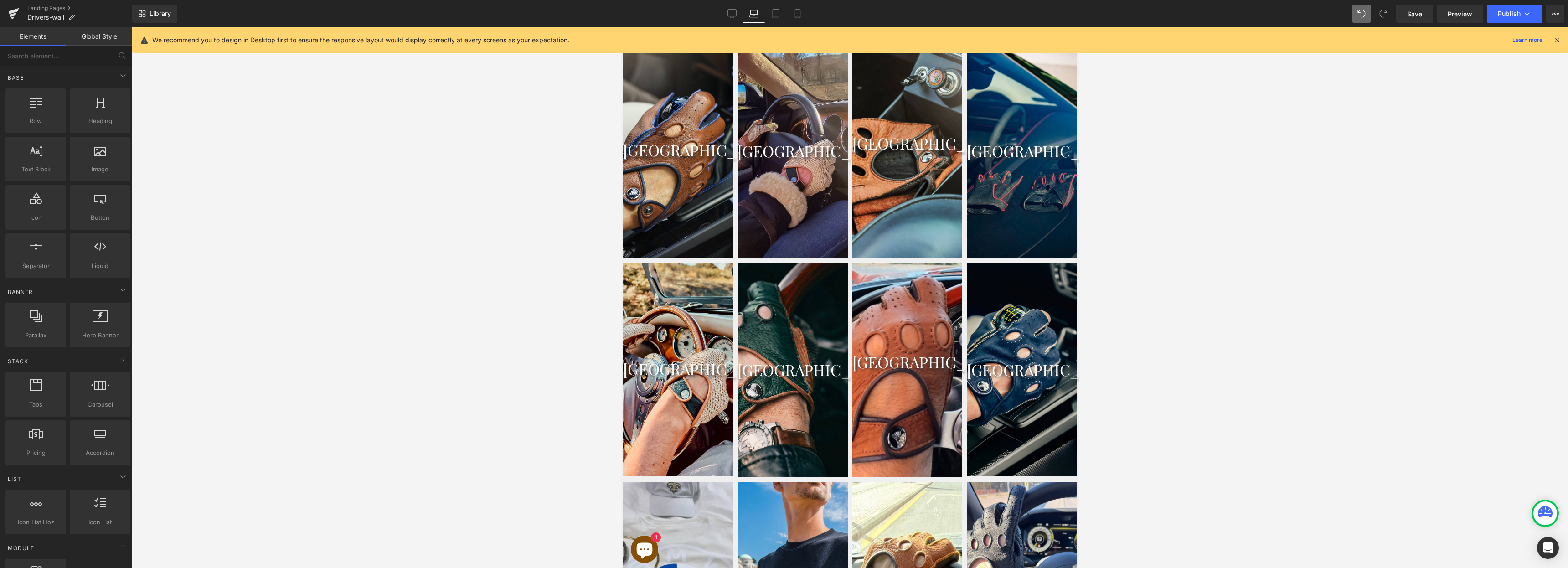
scroll to position [580, 0]
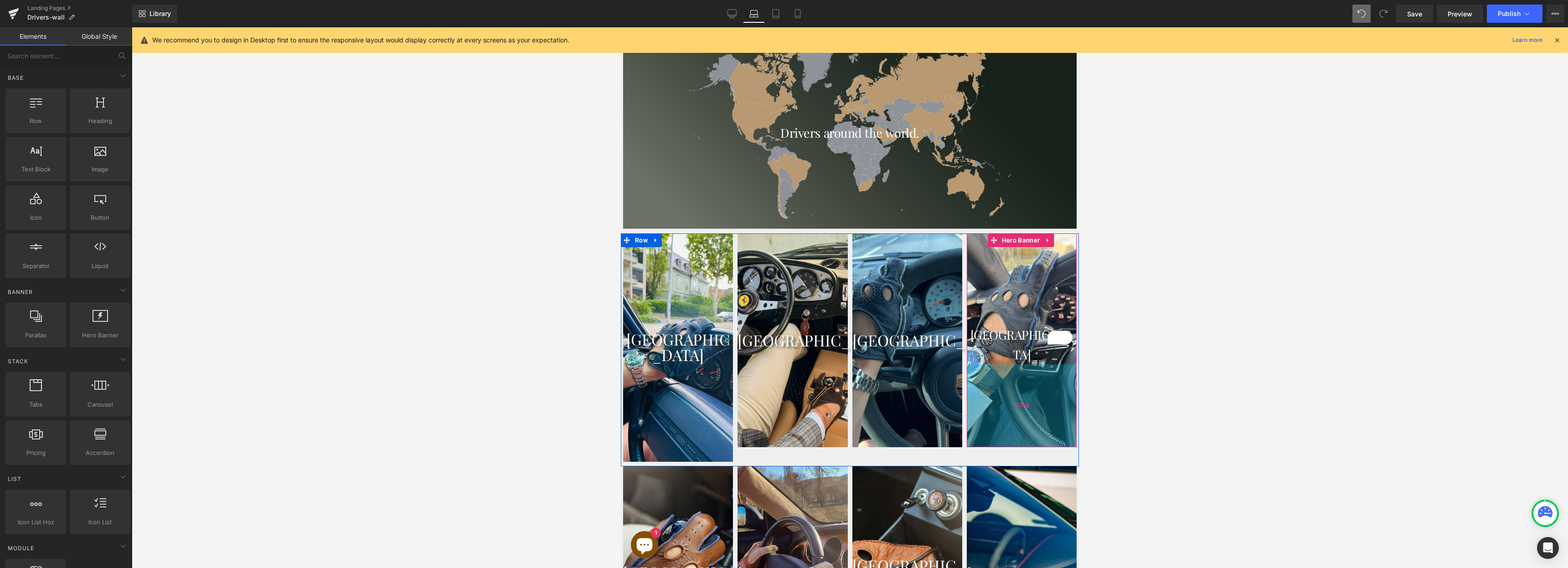
click at [1036, 394] on div "182px" at bounding box center [1021, 405] width 110 height 83
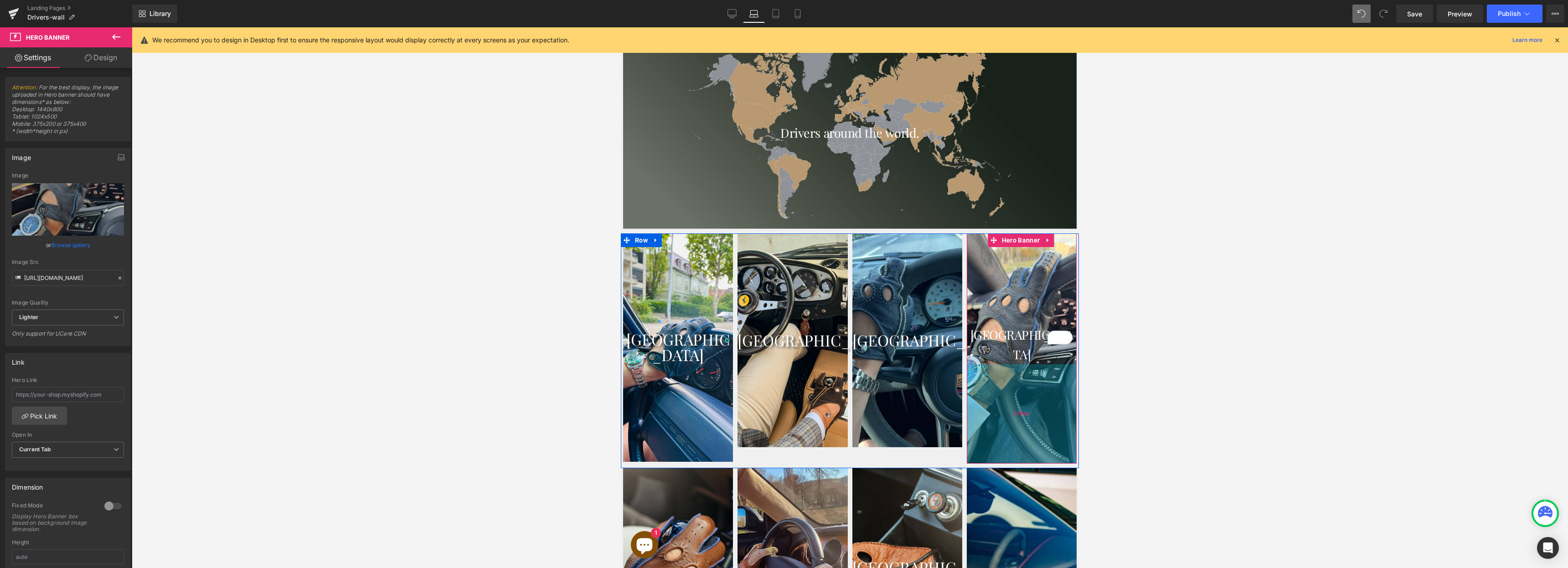
drag, startPoint x: 1021, startPoint y: 426, endPoint x: 1022, endPoint y: 443, distance: 17.0
click at [1022, 443] on div "218px" at bounding box center [1021, 414] width 110 height 100
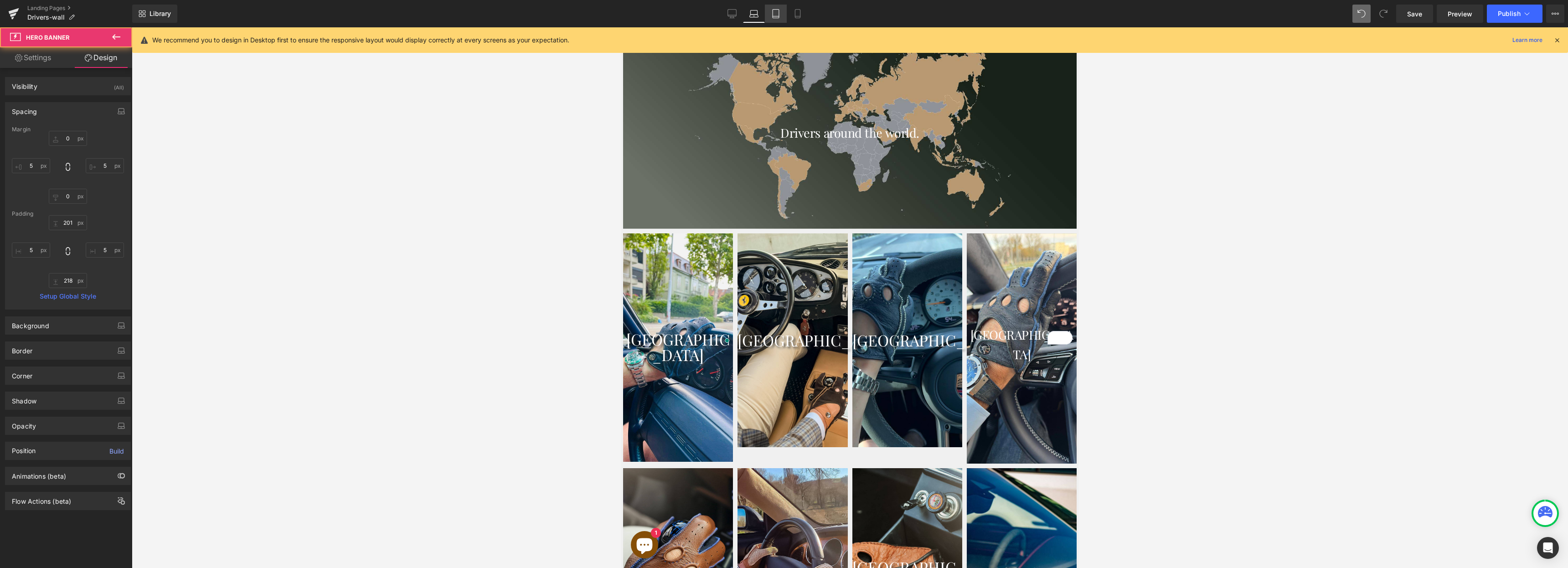
click at [779, 18] on icon at bounding box center [776, 13] width 9 height 9
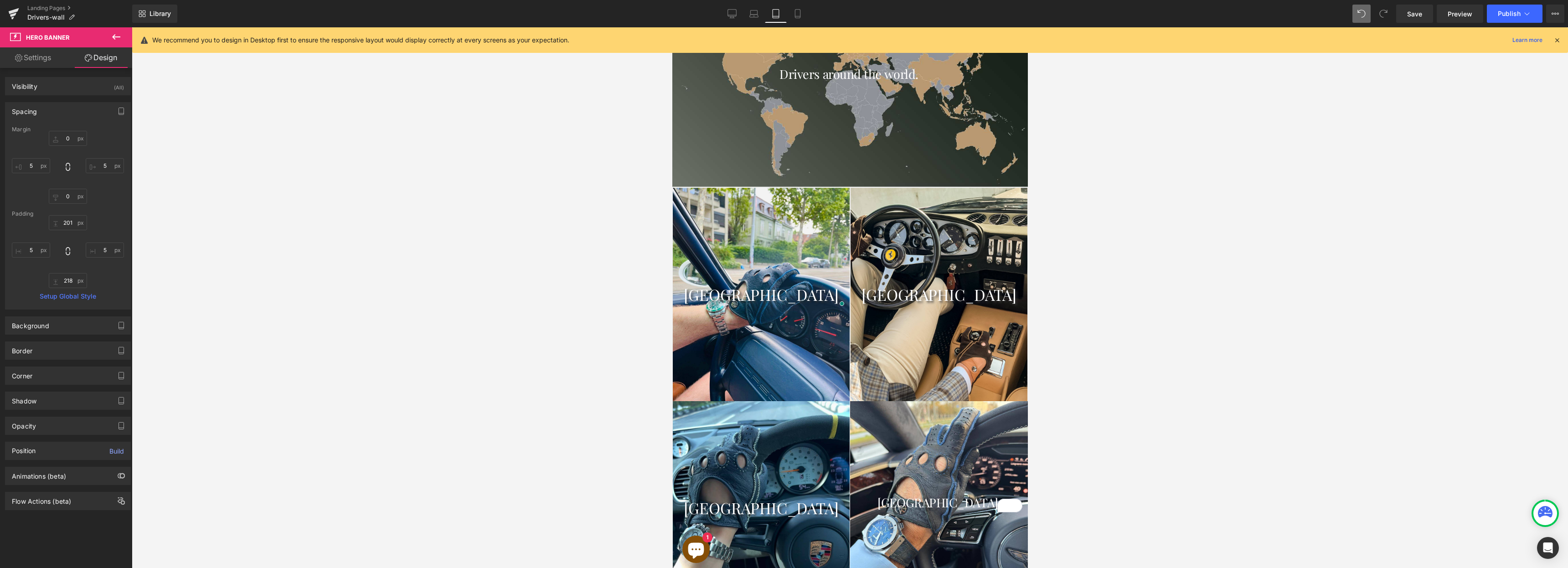
type input "0"
type input "201"
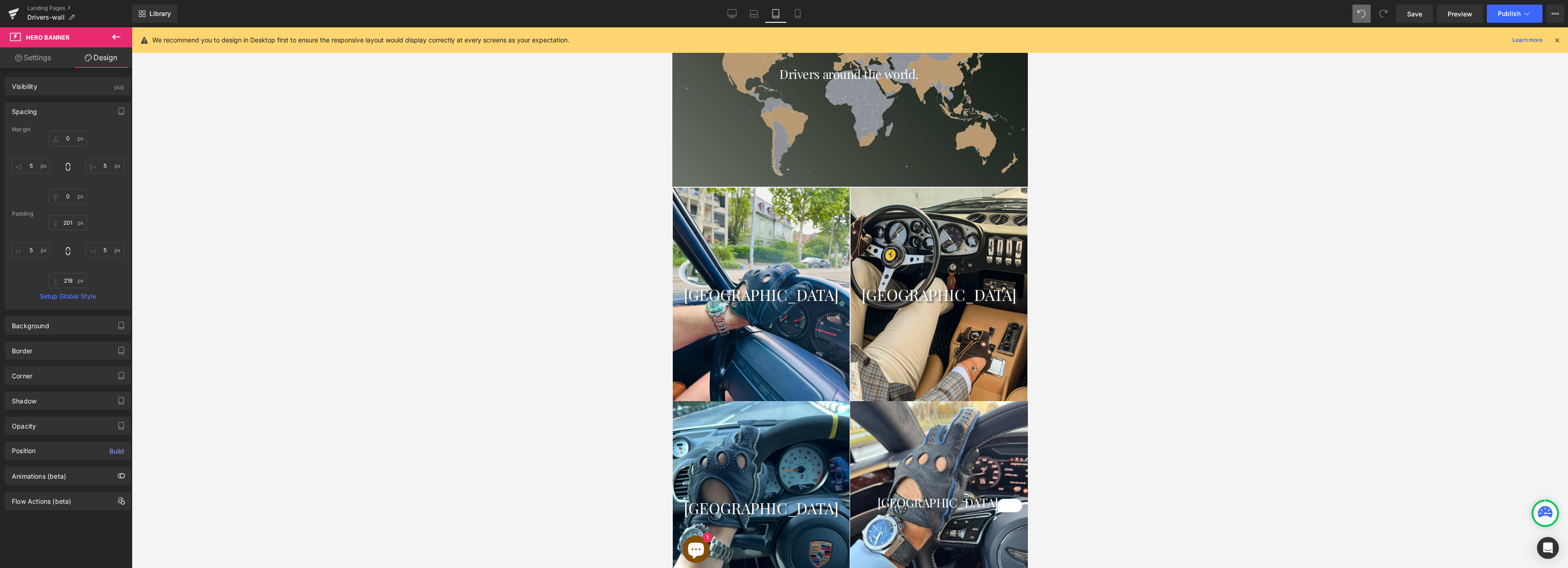
type input "5"
type input "219"
type input "0"
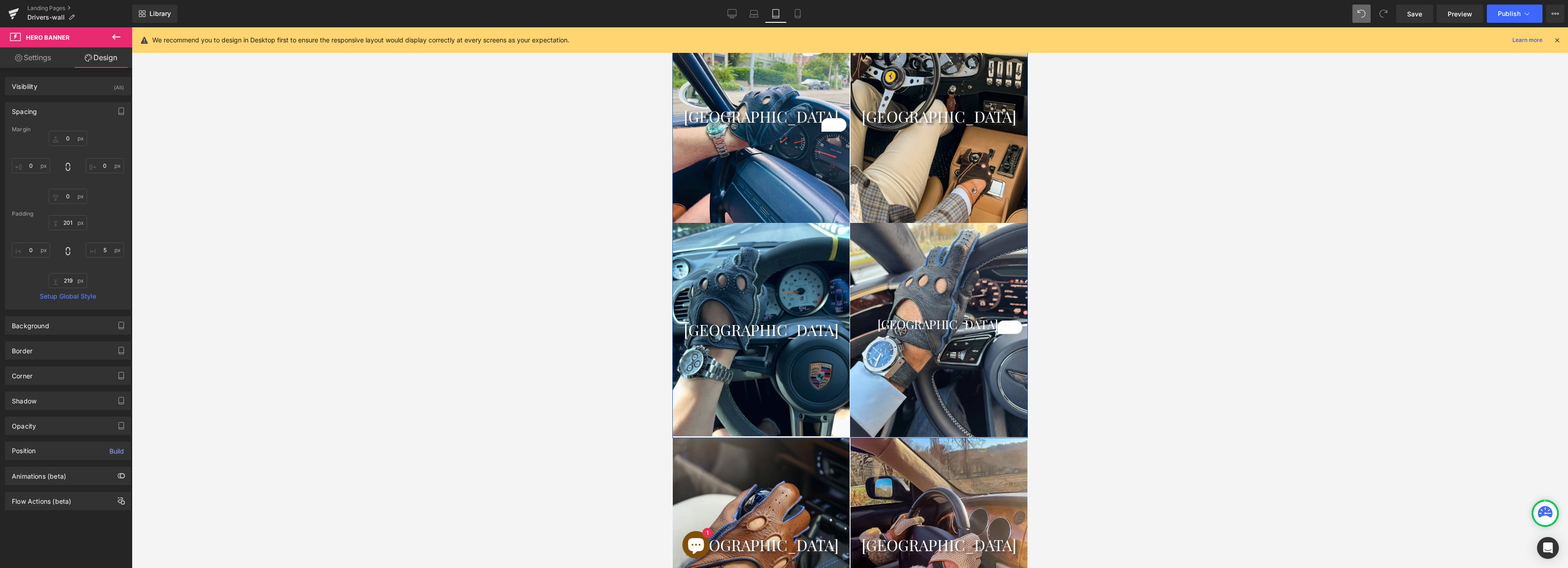
scroll to position [757, 0]
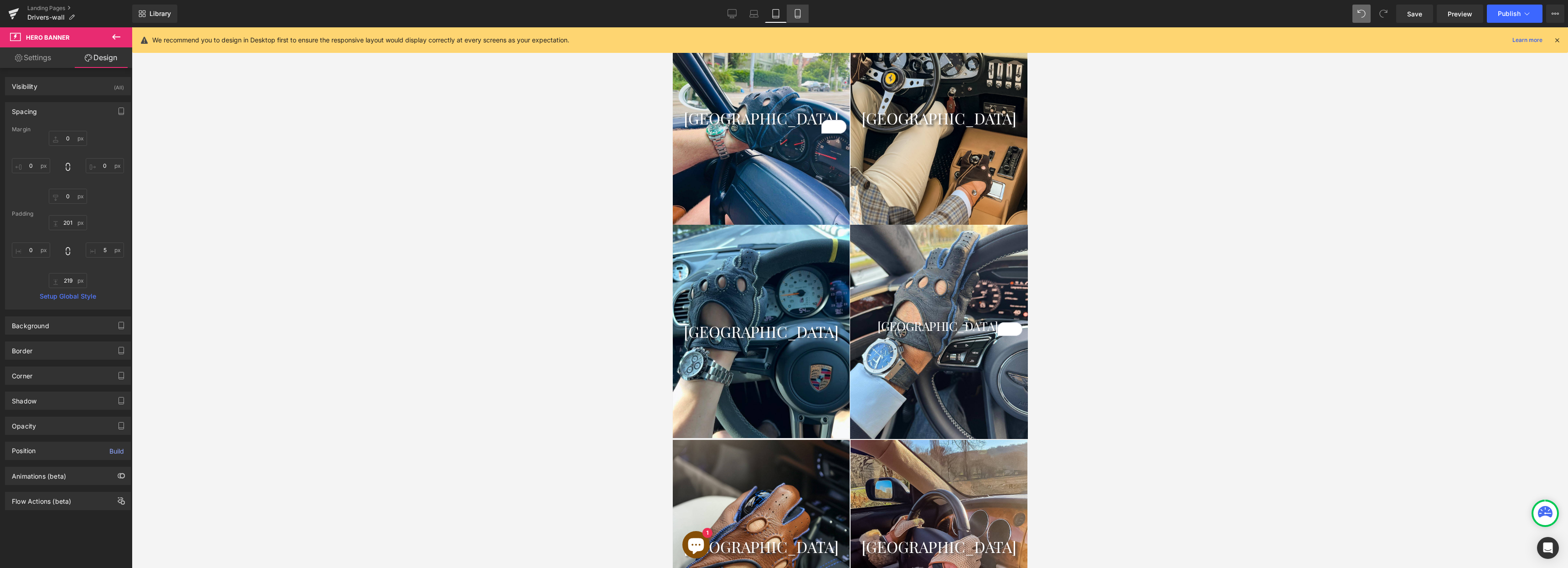
click at [796, 17] on icon at bounding box center [797, 17] width 5 height 0
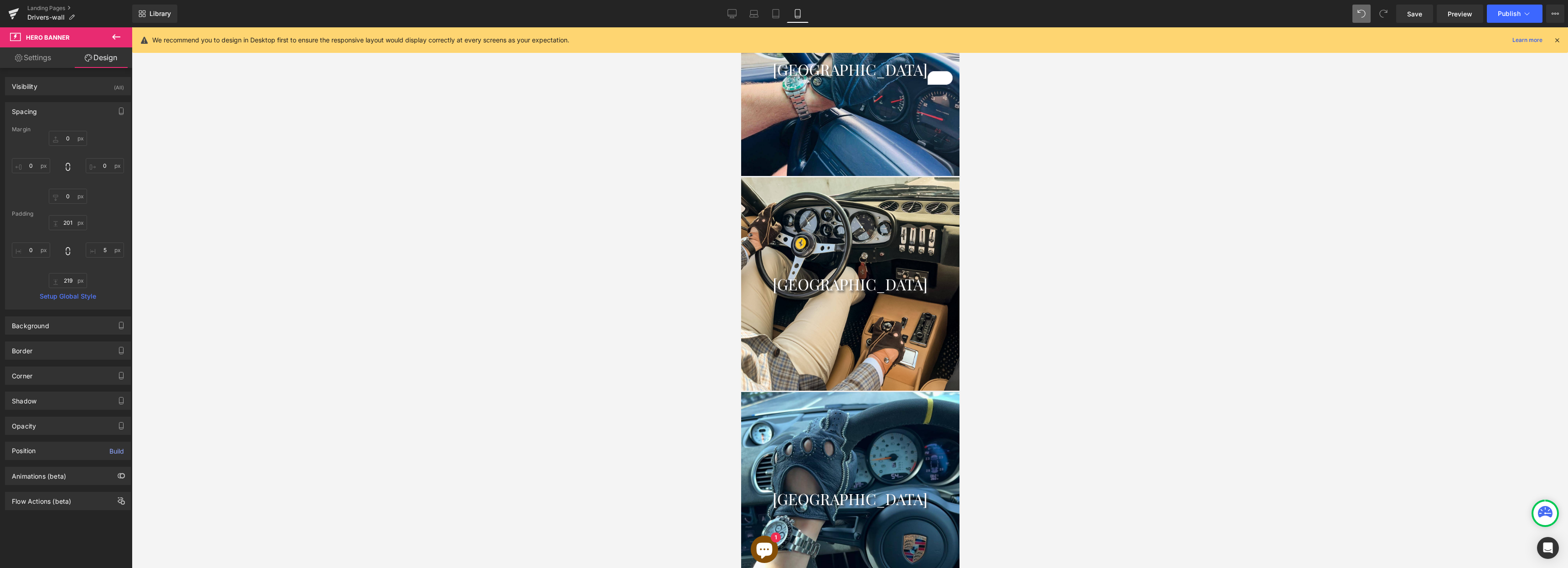
type input "0"
type input "201"
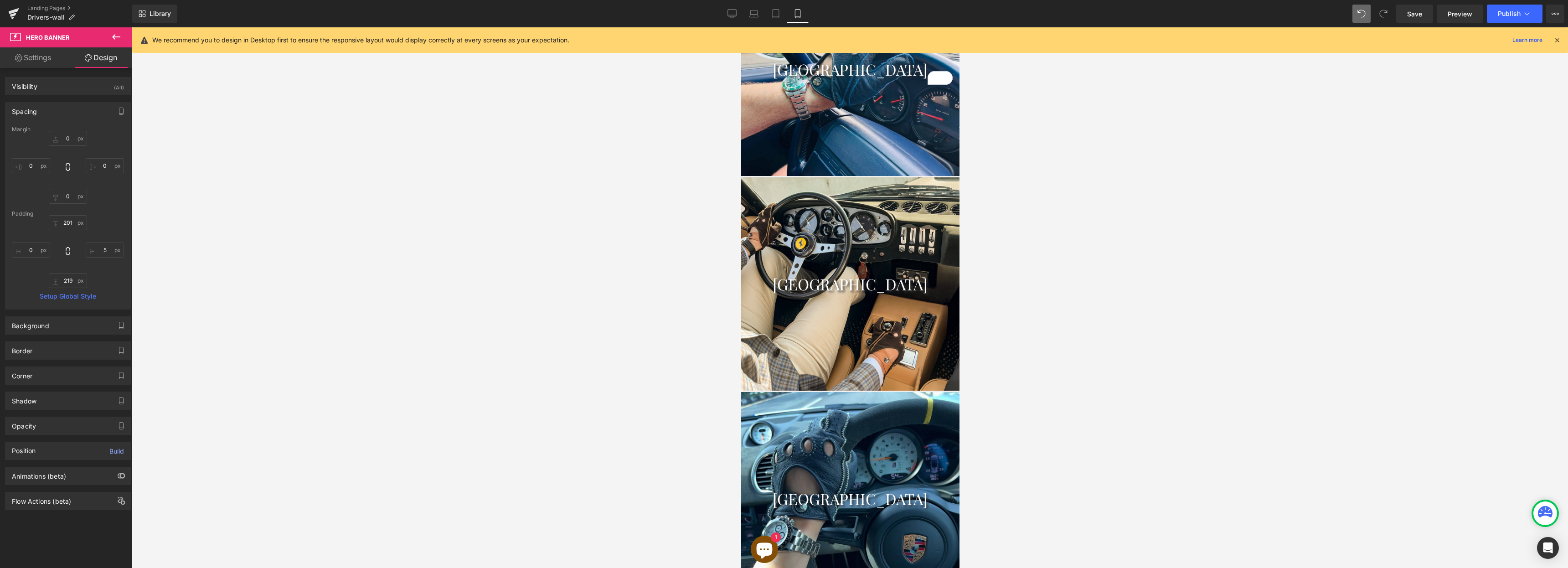
type input "0"
type input "219"
type input "0"
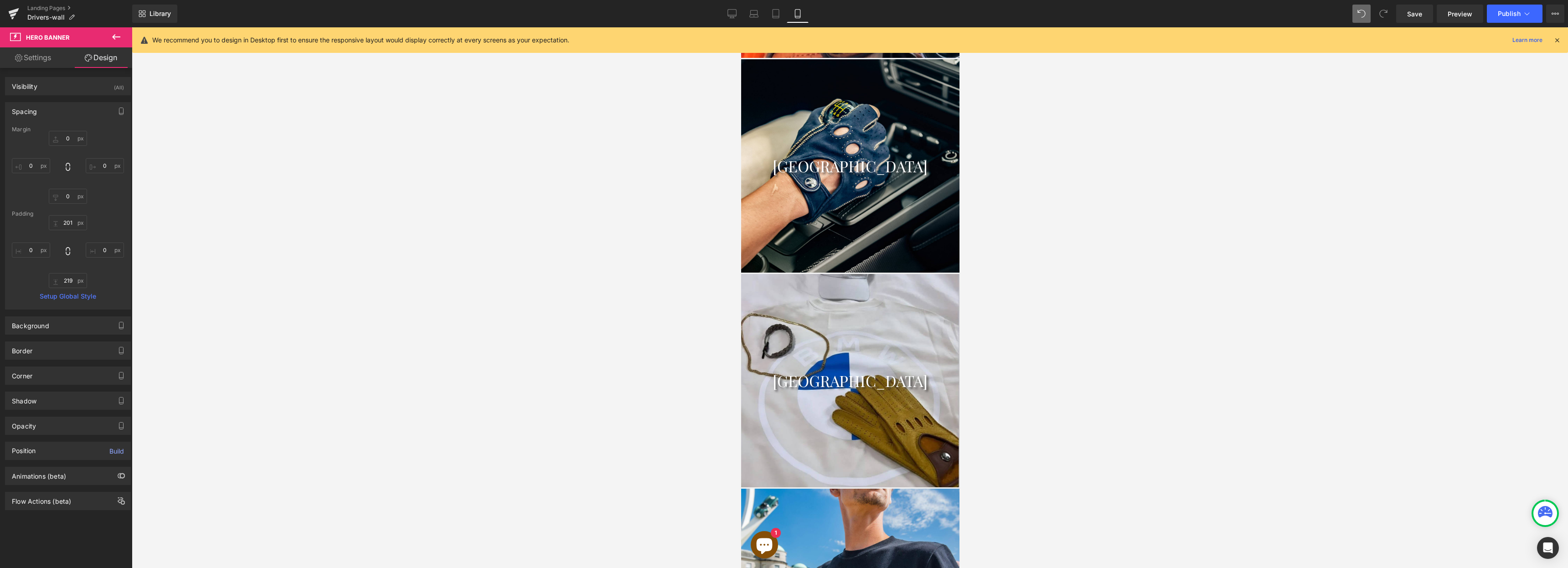
scroll to position [3202, 0]
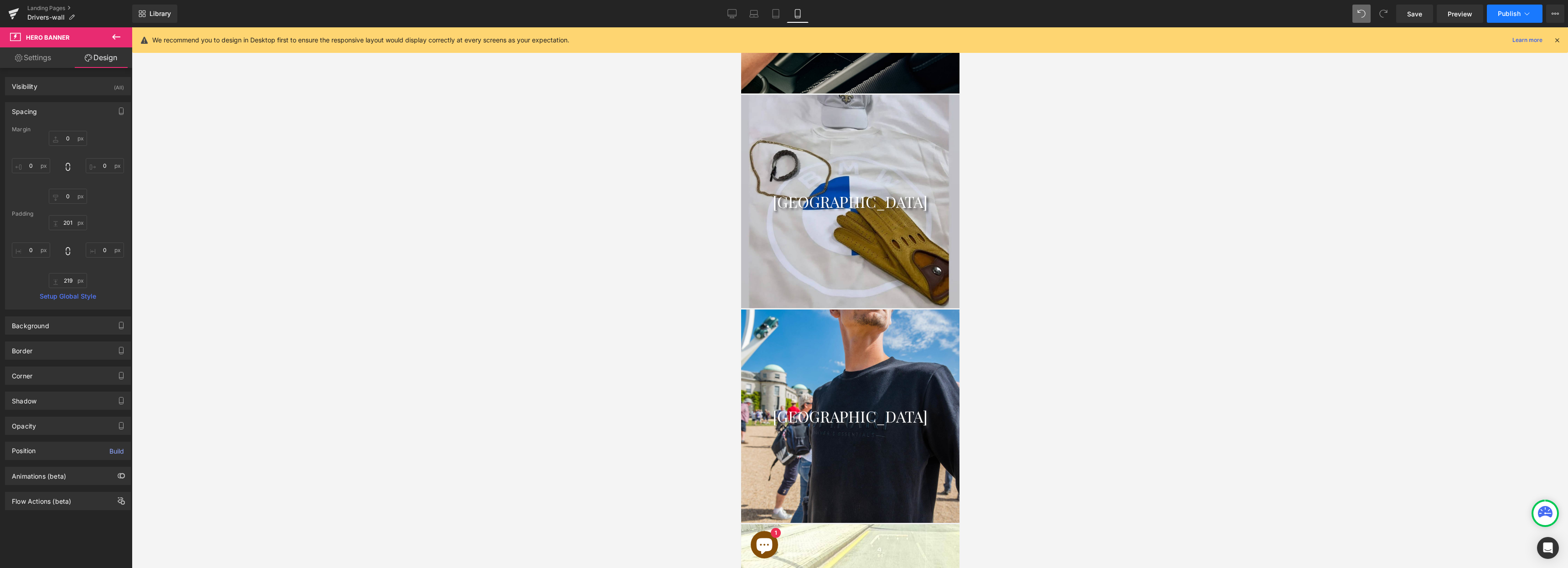
click at [1498, 15] on span "Publish" at bounding box center [1509, 13] width 23 height 8
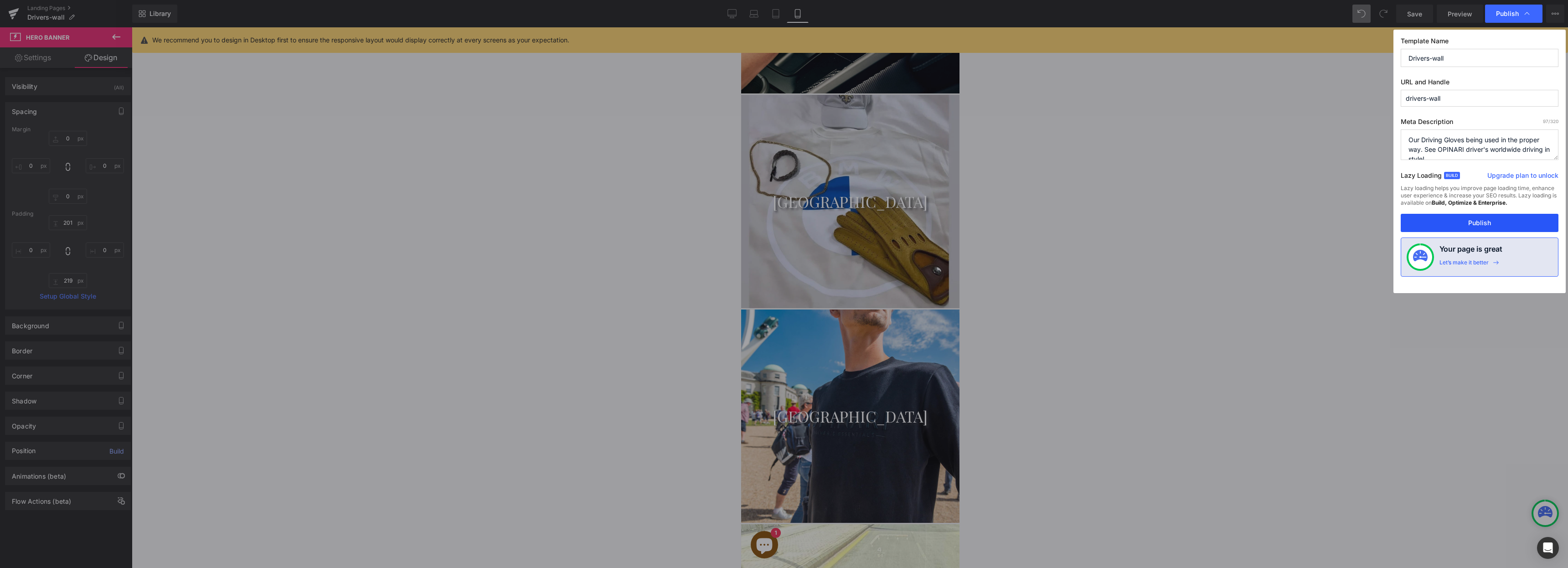
click at [1499, 224] on button "Publish" at bounding box center [1479, 223] width 158 height 18
